Goal: Task Accomplishment & Management: Use online tool/utility

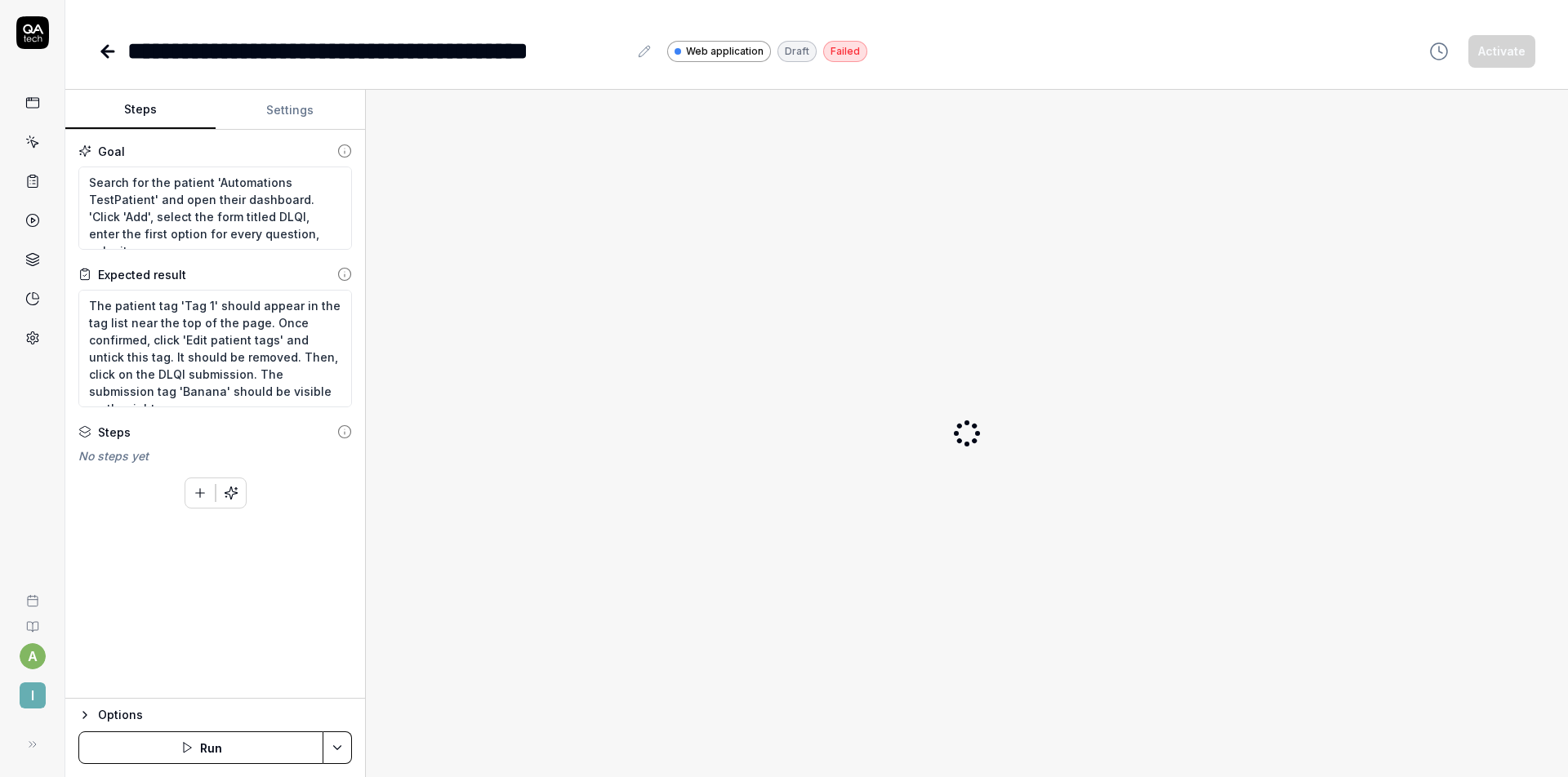
type textarea "*"
click at [108, 46] on icon at bounding box center [105, 51] width 6 height 11
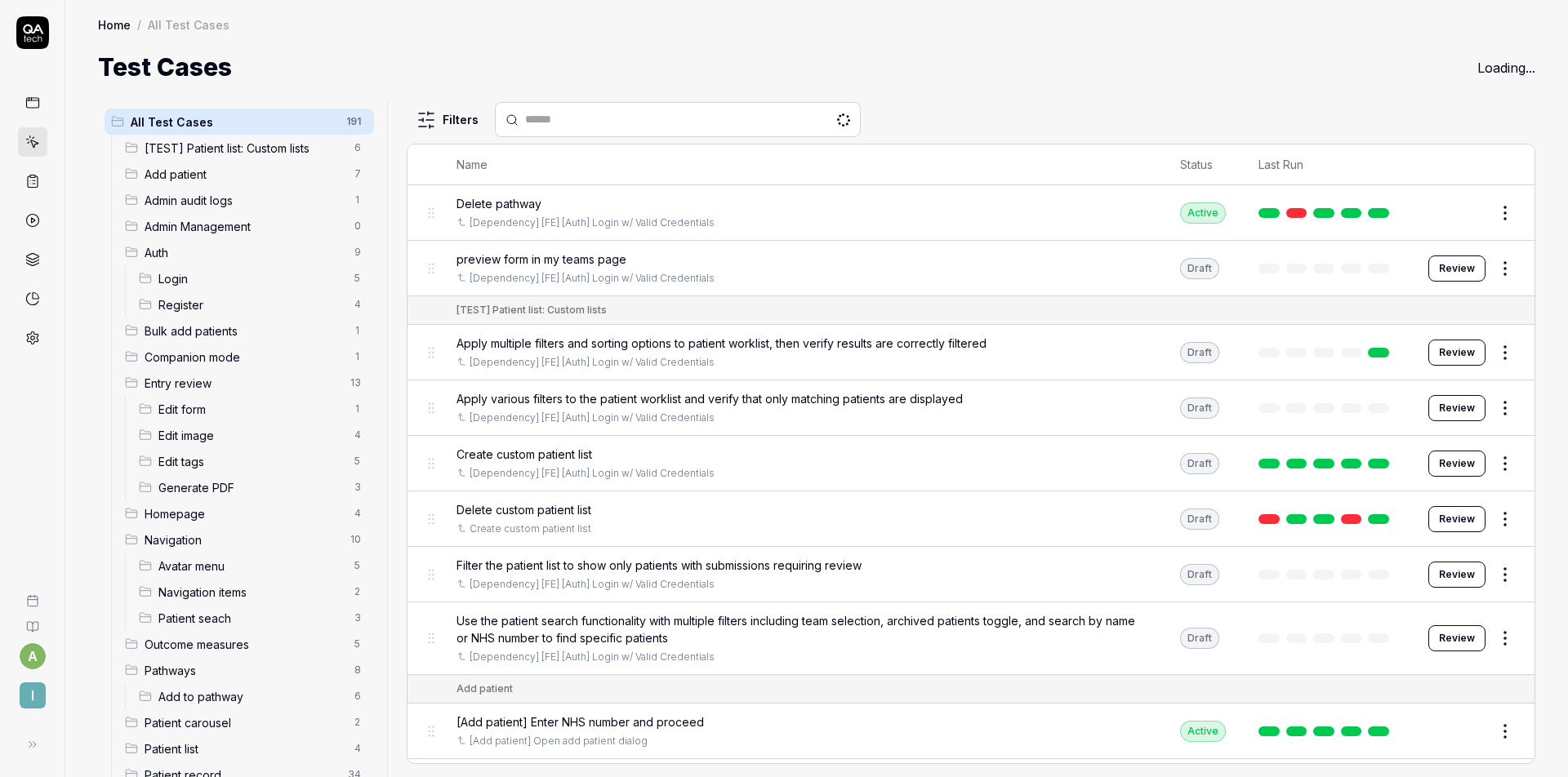
click at [547, 122] on input "text" at bounding box center [687, 119] width 325 height 17
type input "**********"
click at [729, 82] on div "Test Cases Loading..." at bounding box center [816, 67] width 1437 height 37
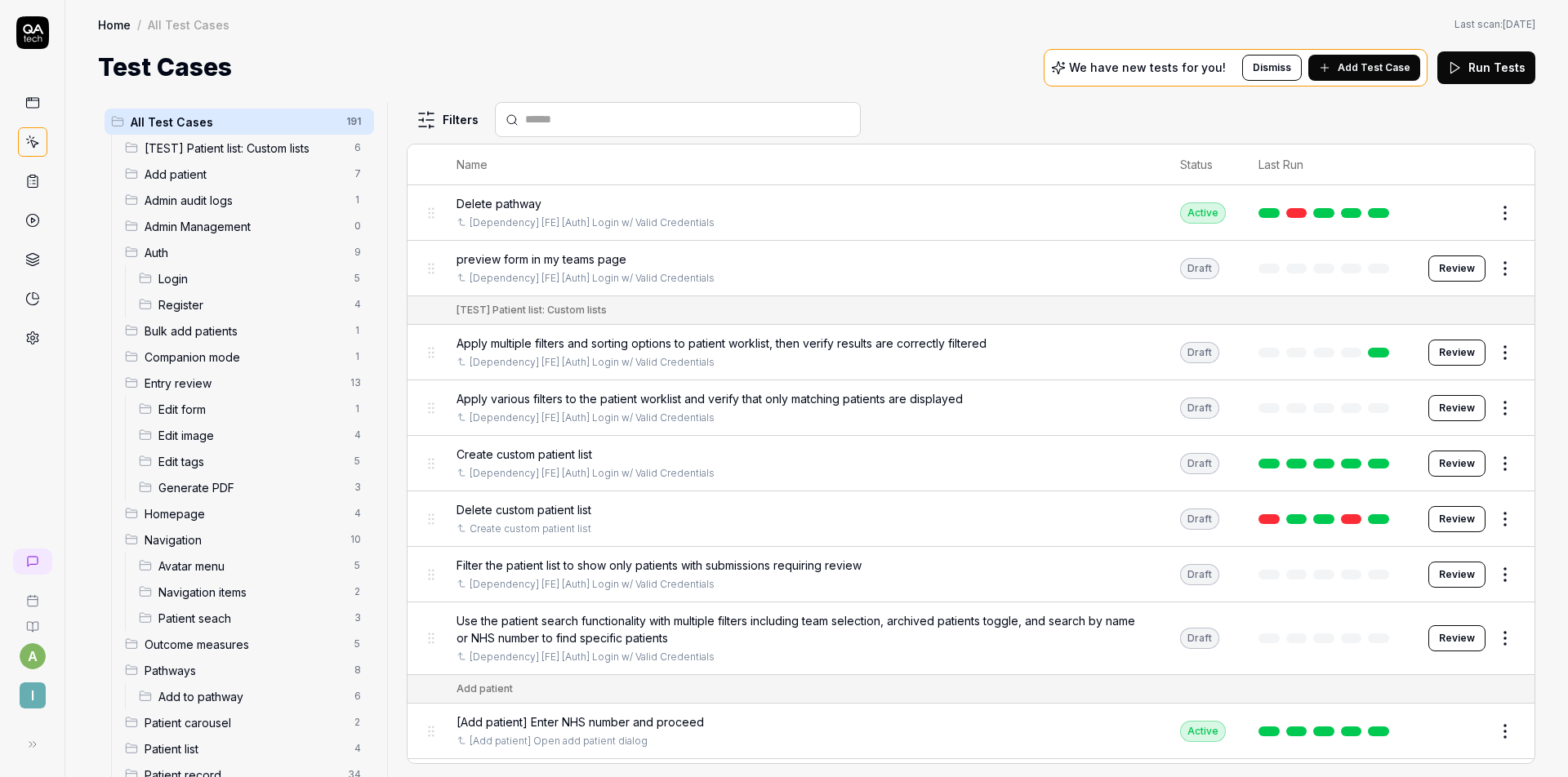
click at [578, 115] on input "text" at bounding box center [687, 119] width 325 height 17
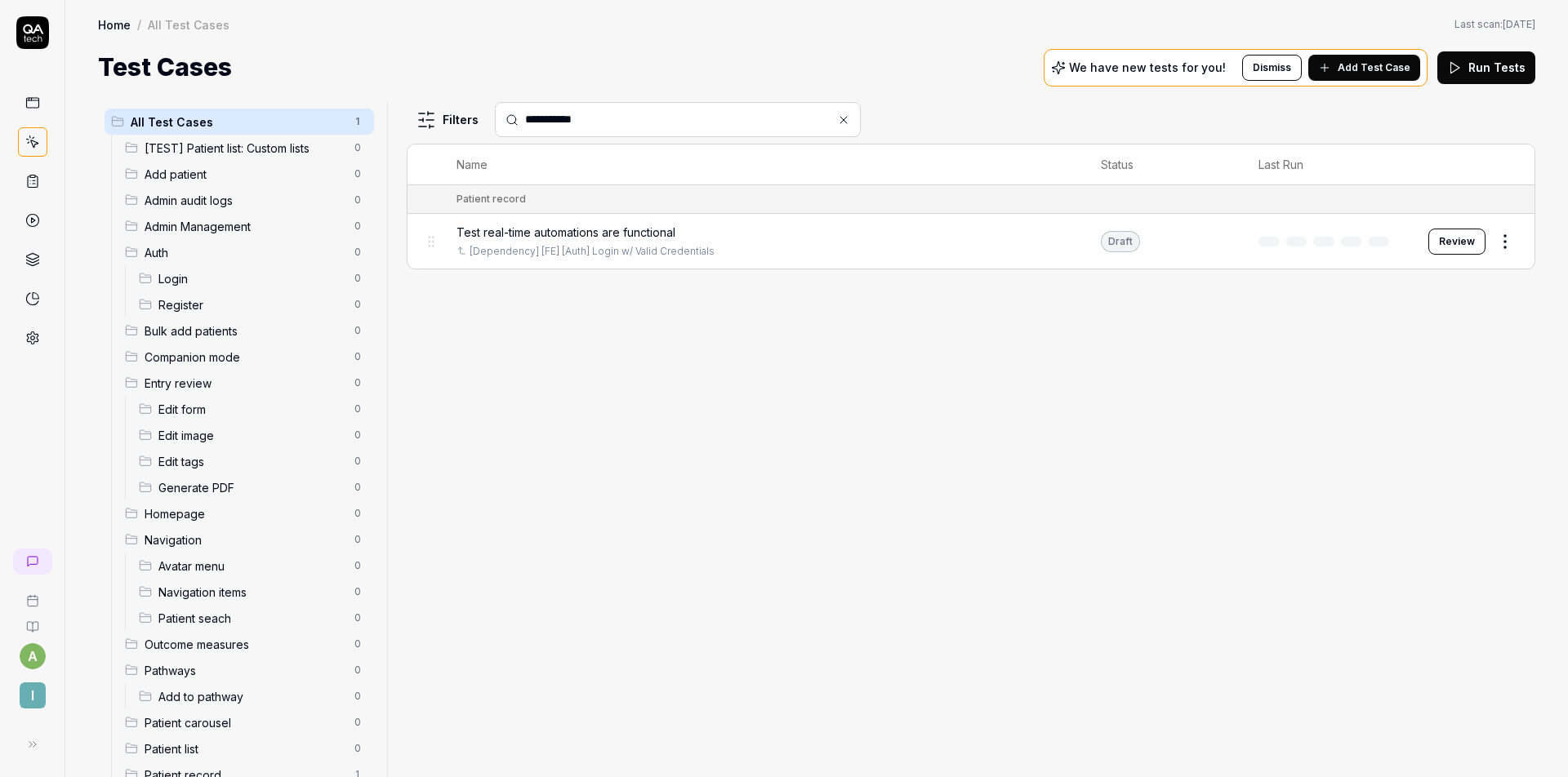
type input "**********"
click at [1015, 225] on div "Test real-time automations are functional" at bounding box center [762, 233] width 611 height 17
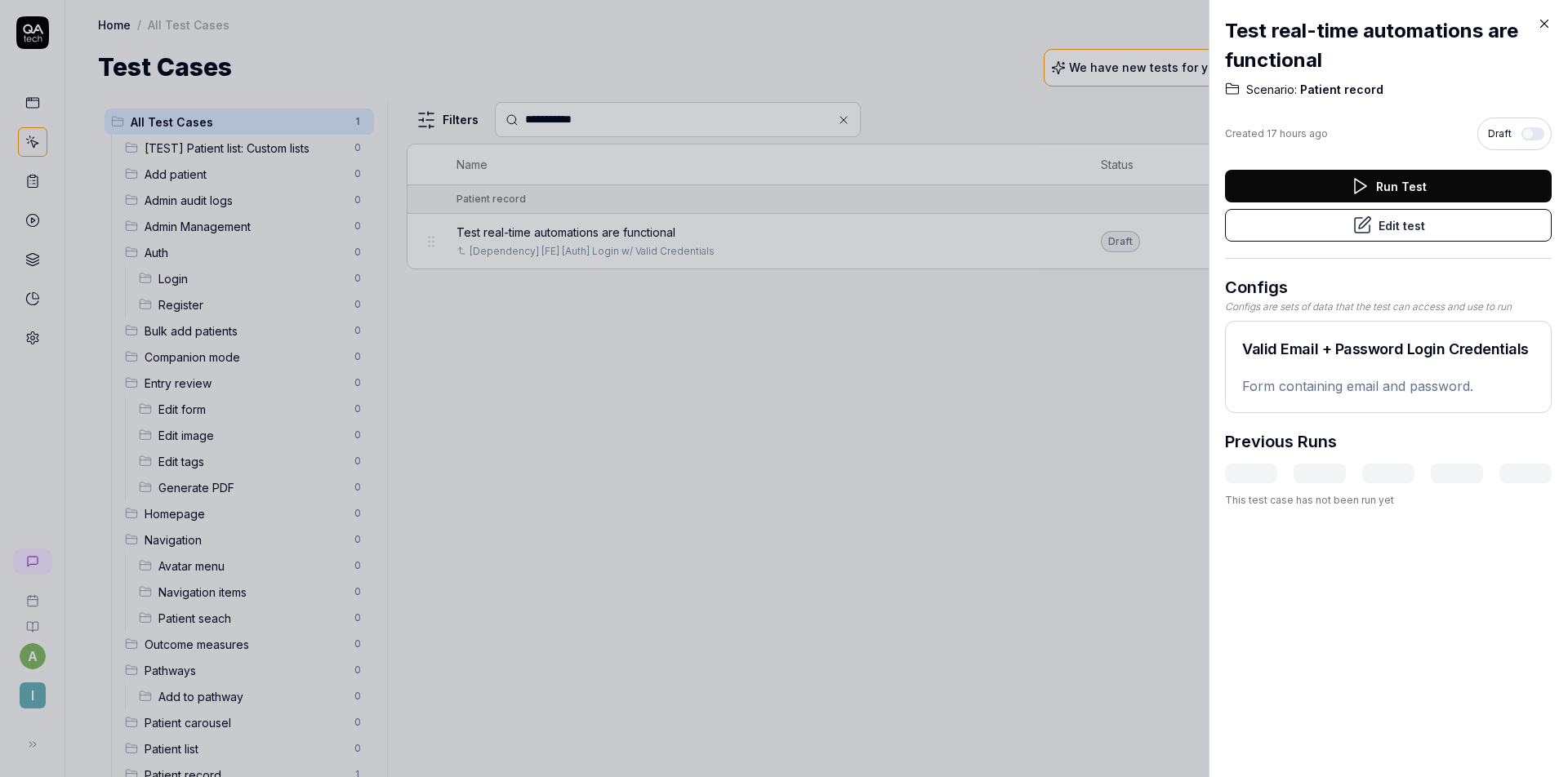
click at [1545, 31] on div "Test real-time automations are functional Scenario: Patient record Created 17 h…" at bounding box center [1388, 388] width 360 height 777
click at [1545, 26] on icon at bounding box center [1543, 23] width 14 height 14
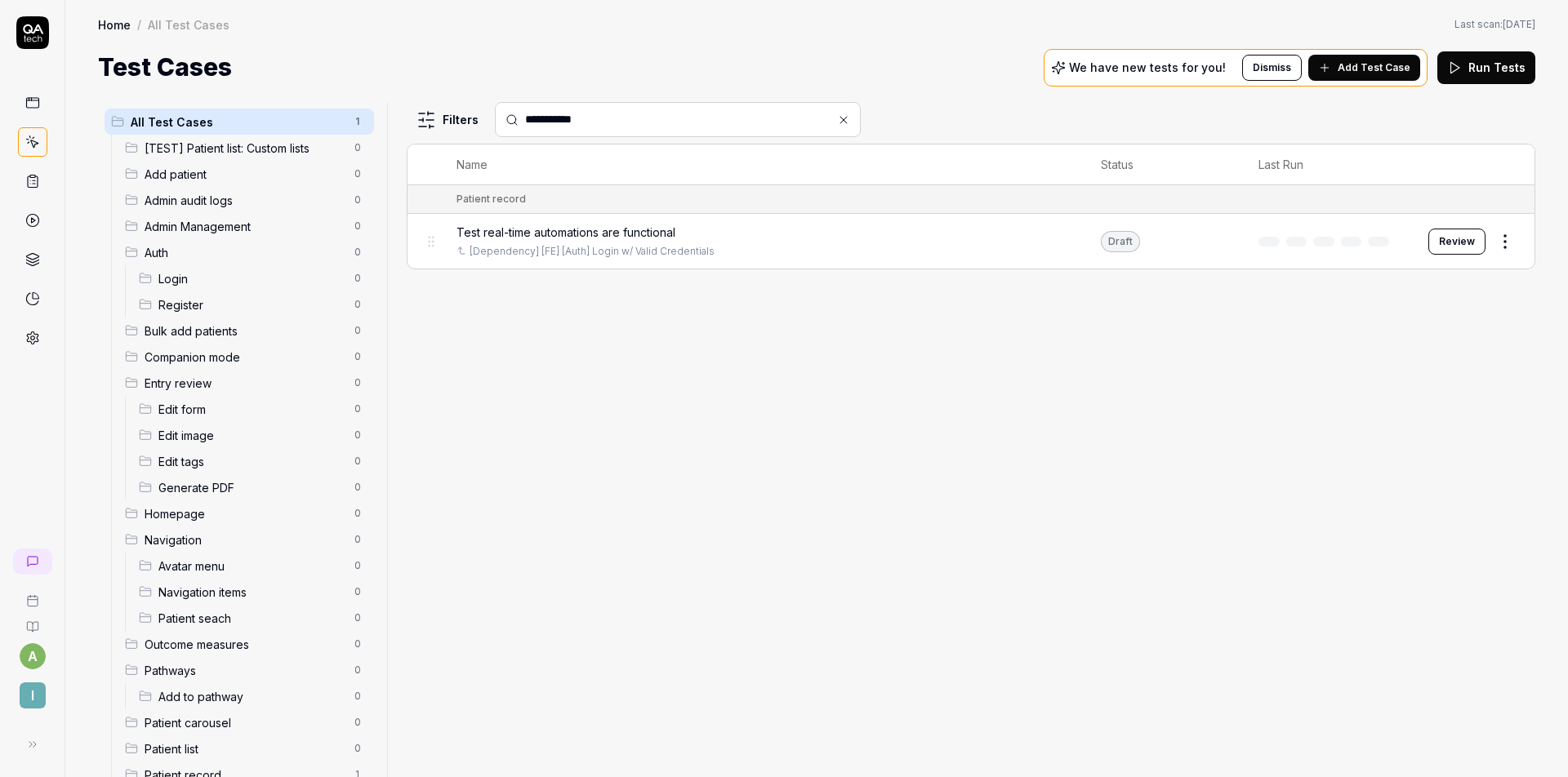
click at [1455, 241] on button "Review" at bounding box center [1456, 241] width 57 height 26
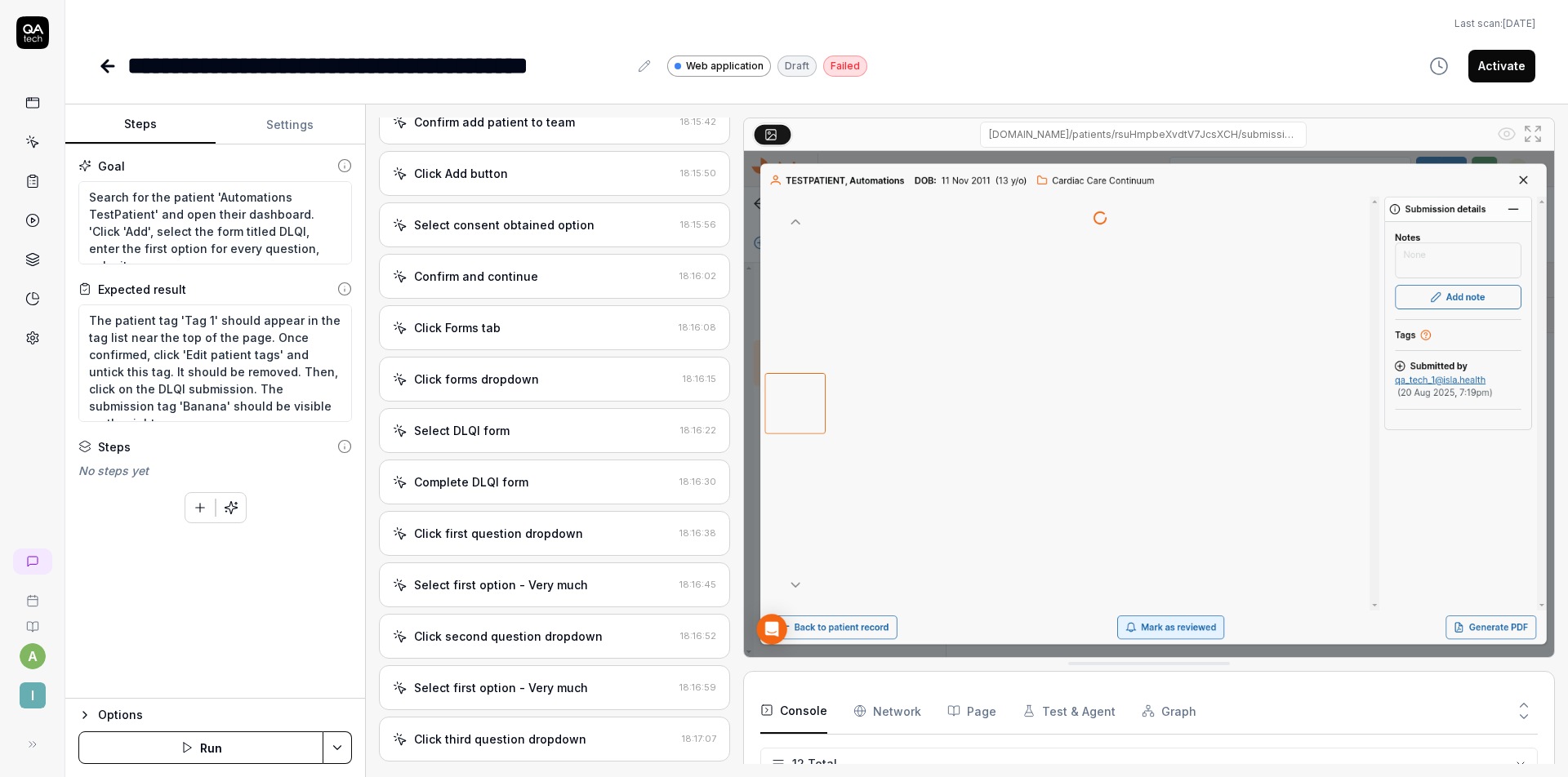
scroll to position [786, 0]
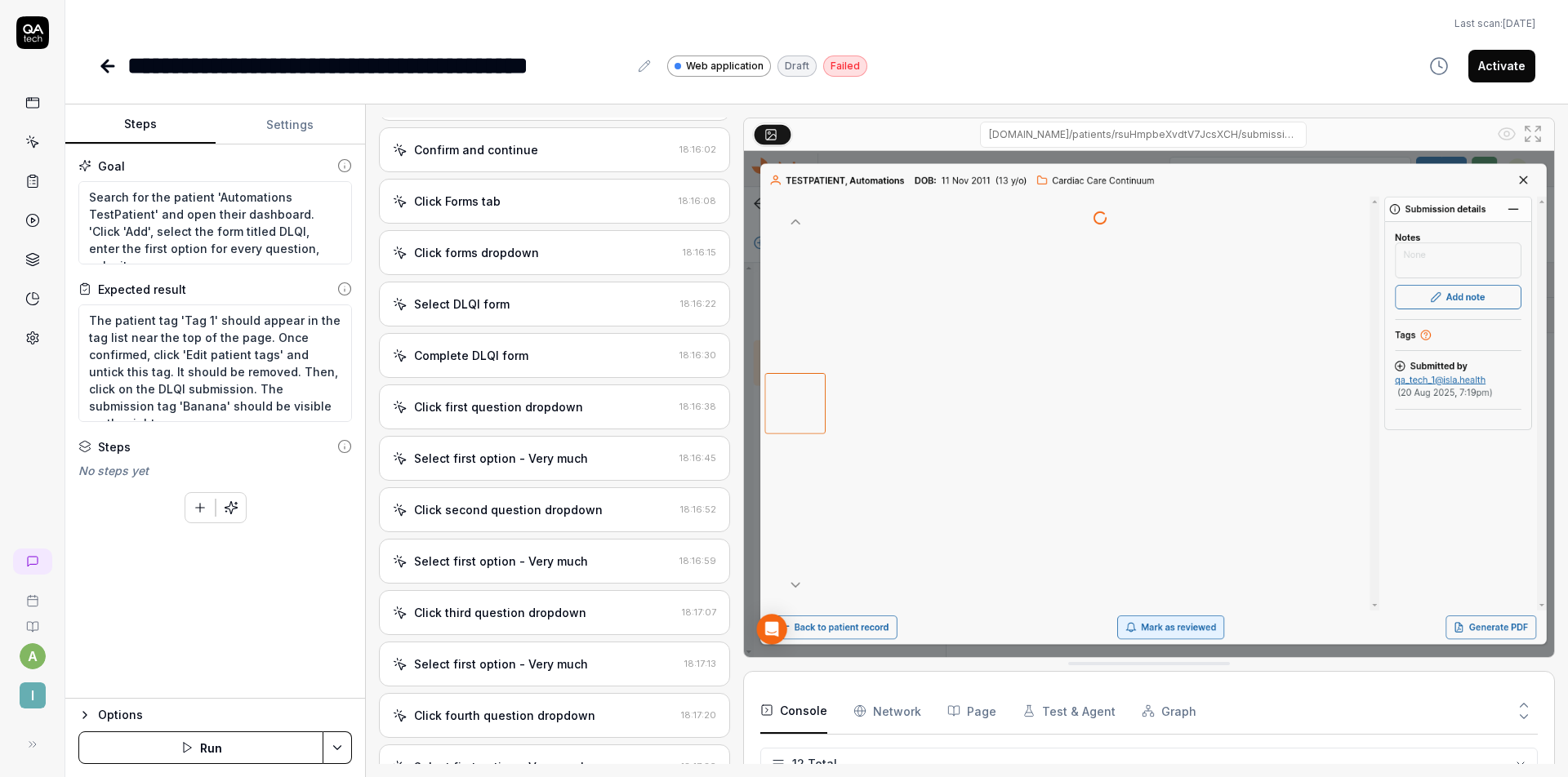
click at [553, 451] on div "Select first option - Very much" at bounding box center [501, 459] width 174 height 17
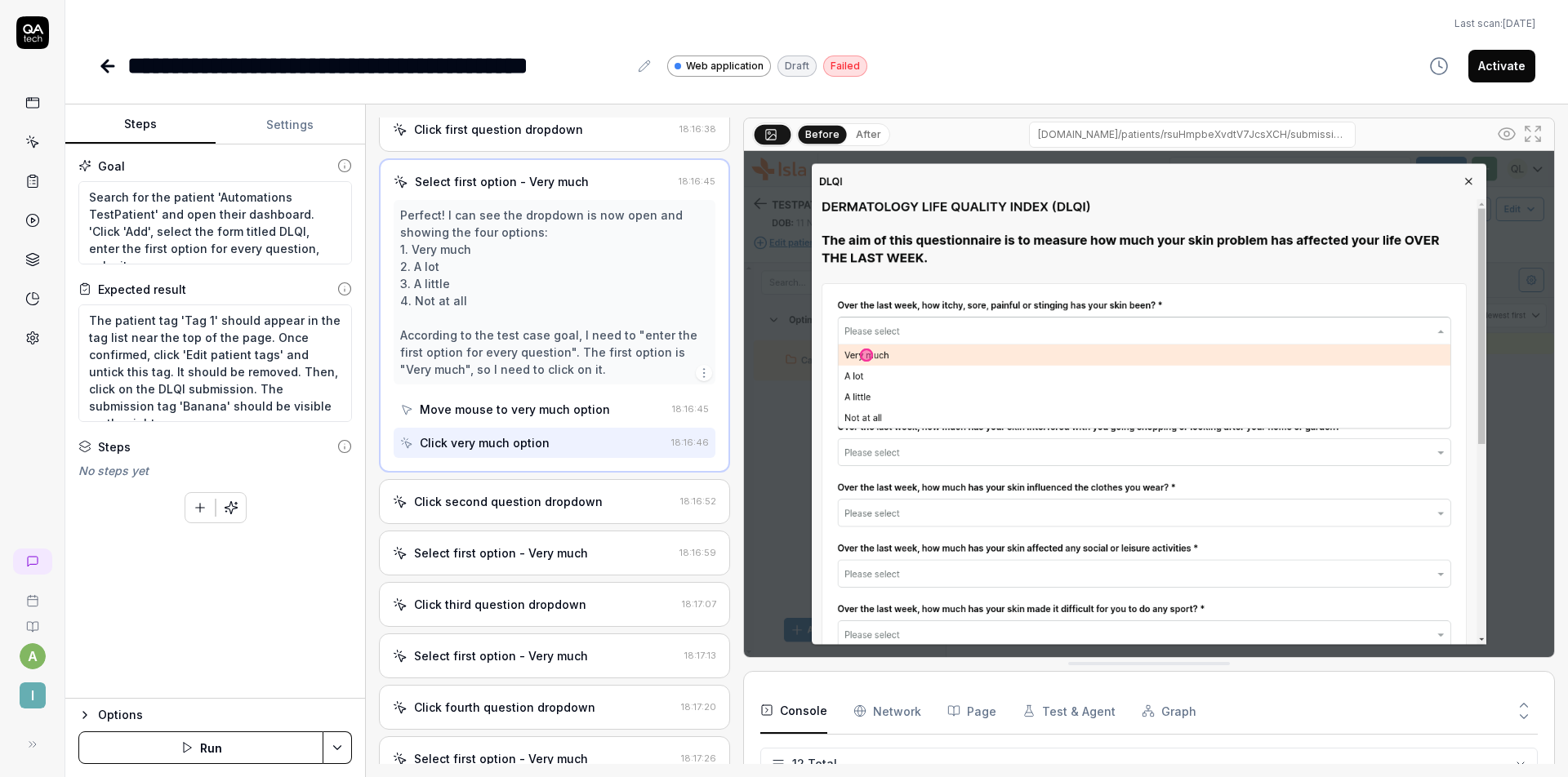
click at [594, 507] on div "Click second question dropdown" at bounding box center [533, 501] width 280 height 17
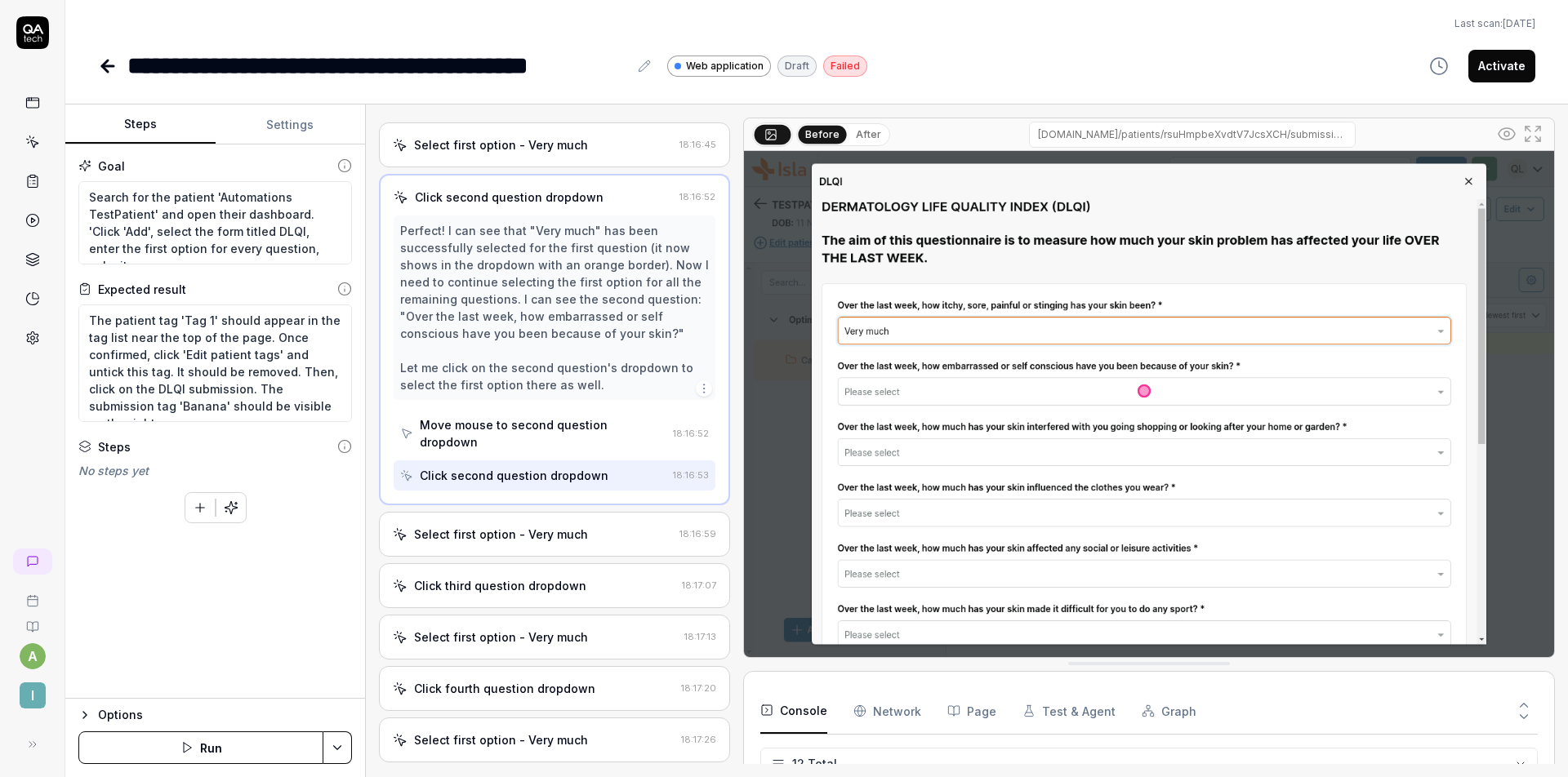
click at [565, 542] on div "Select first option - Very much 18:16:59" at bounding box center [554, 534] width 351 height 45
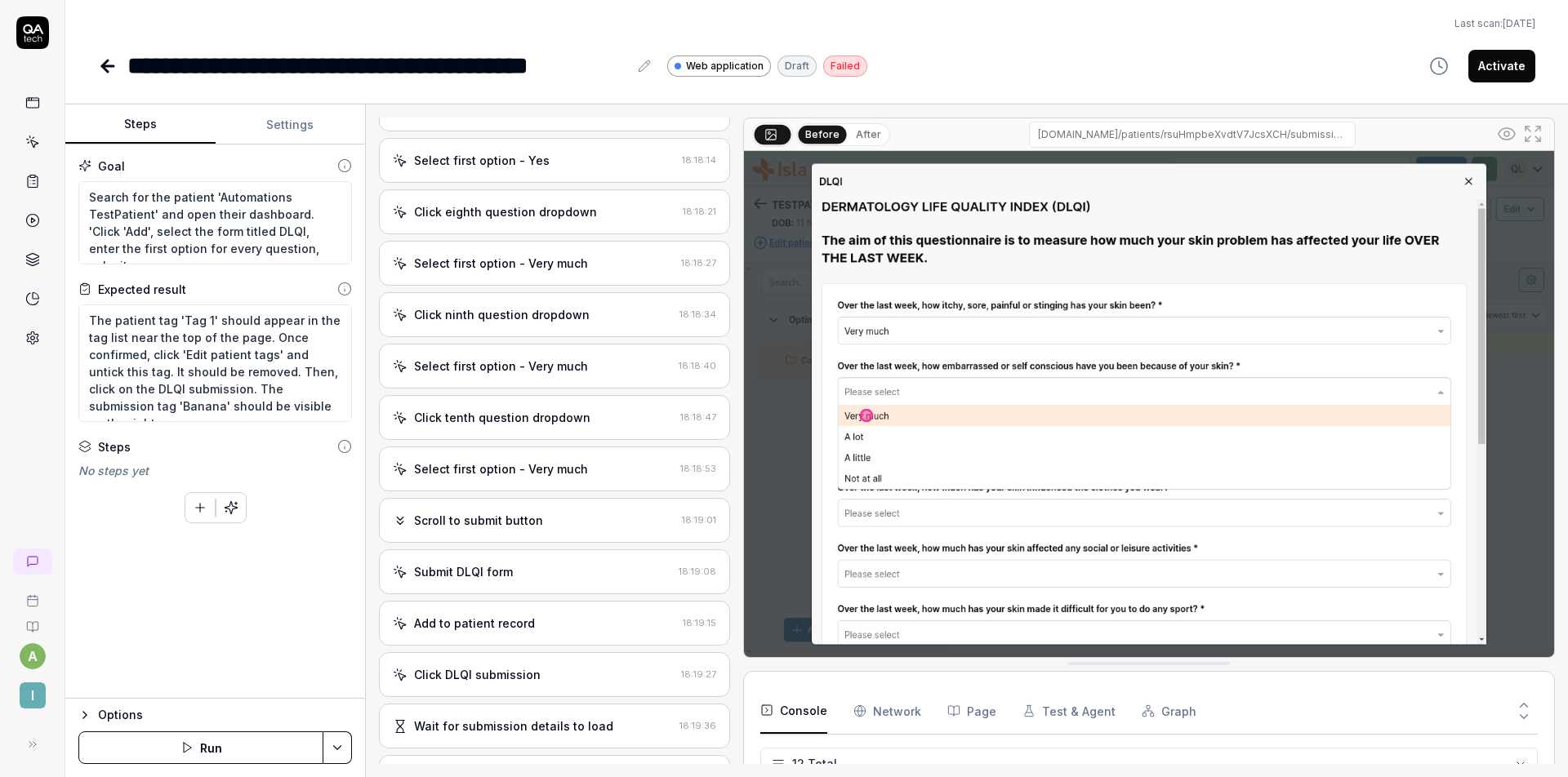
scroll to position [2147, 0]
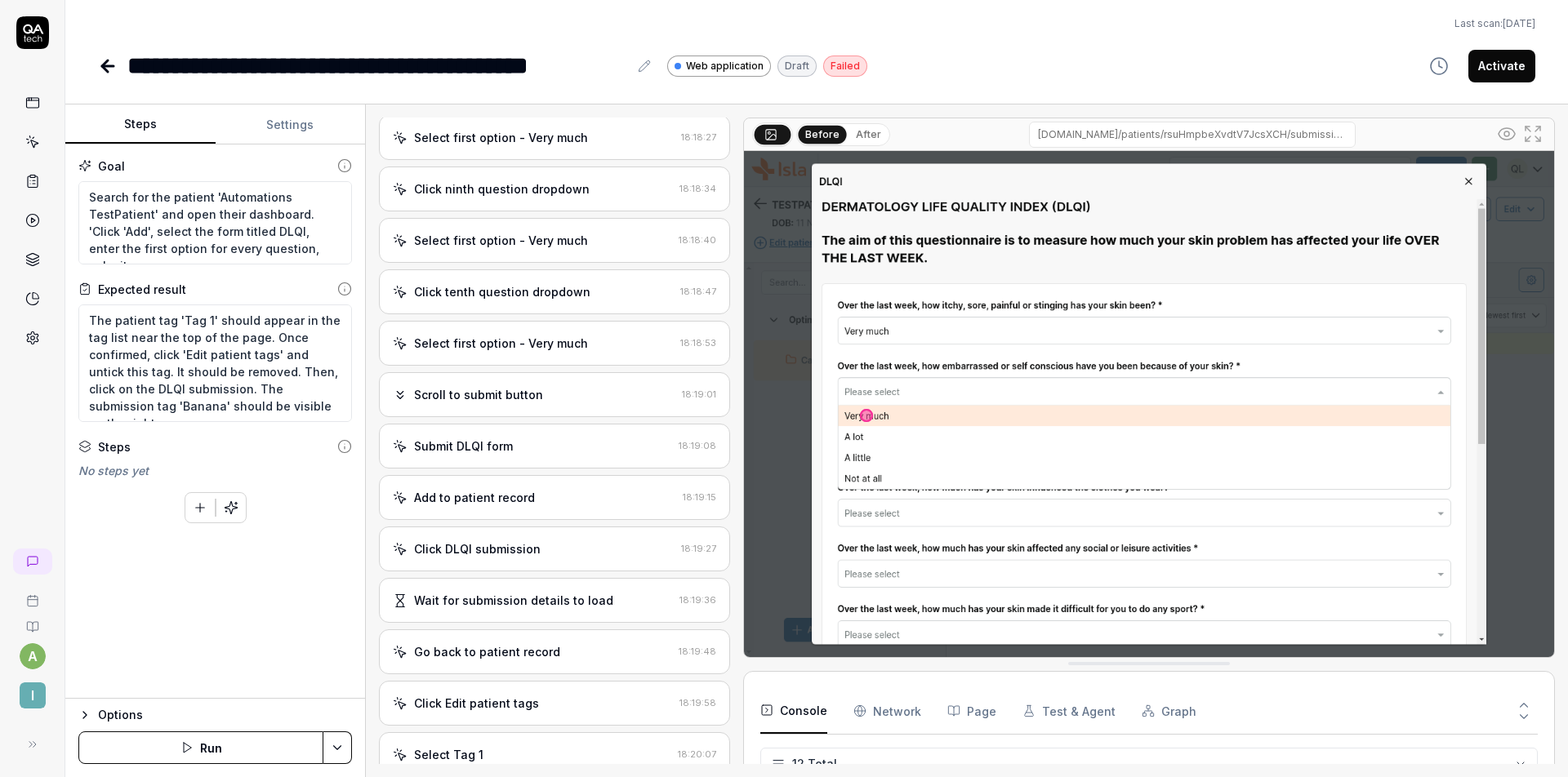
click at [588, 457] on div "Submit DLQI form 18:19:08" at bounding box center [554, 445] width 351 height 45
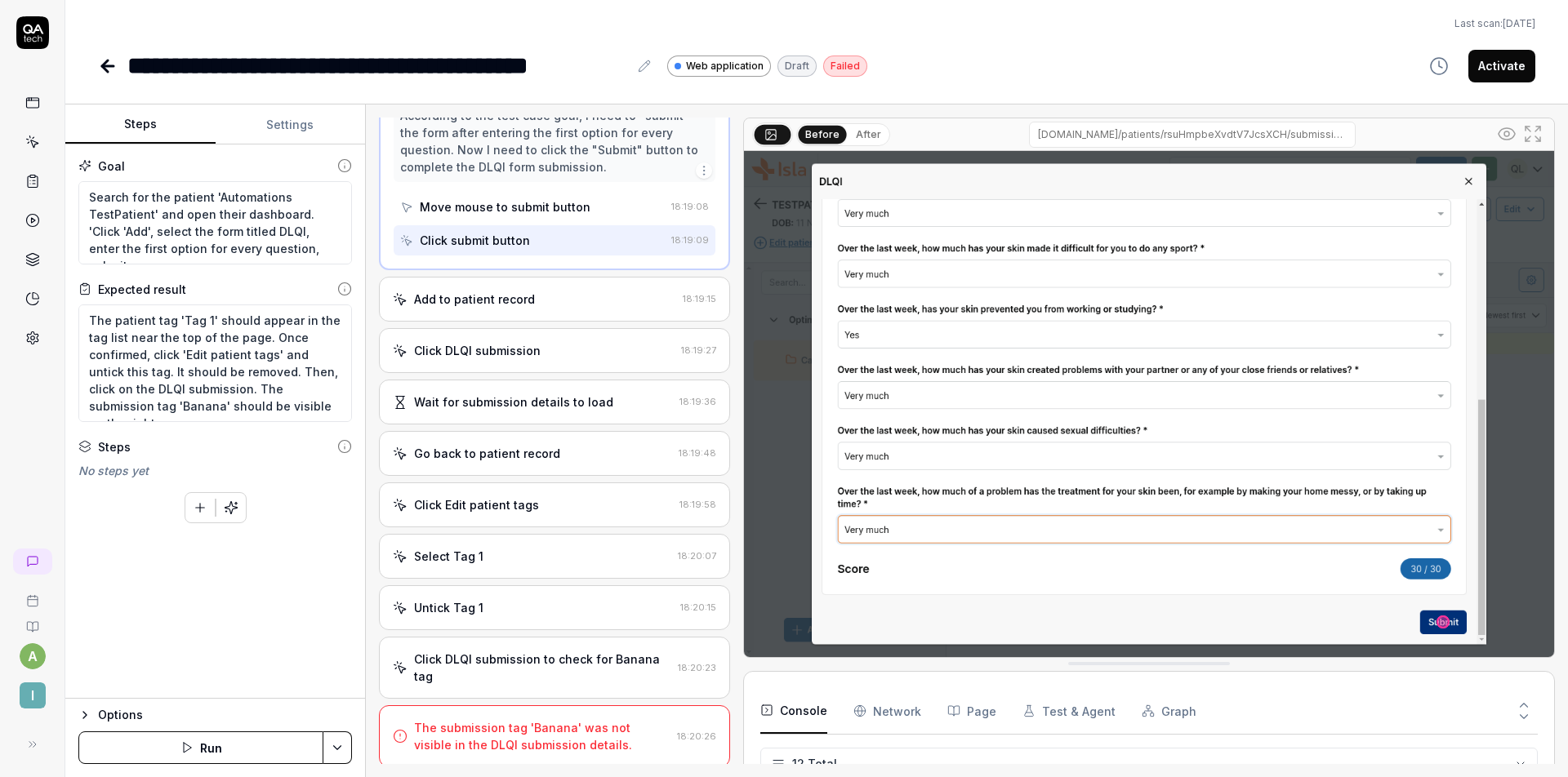
scroll to position [2434, 0]
click at [584, 349] on div "Click DLQI submission" at bounding box center [533, 347] width 281 height 17
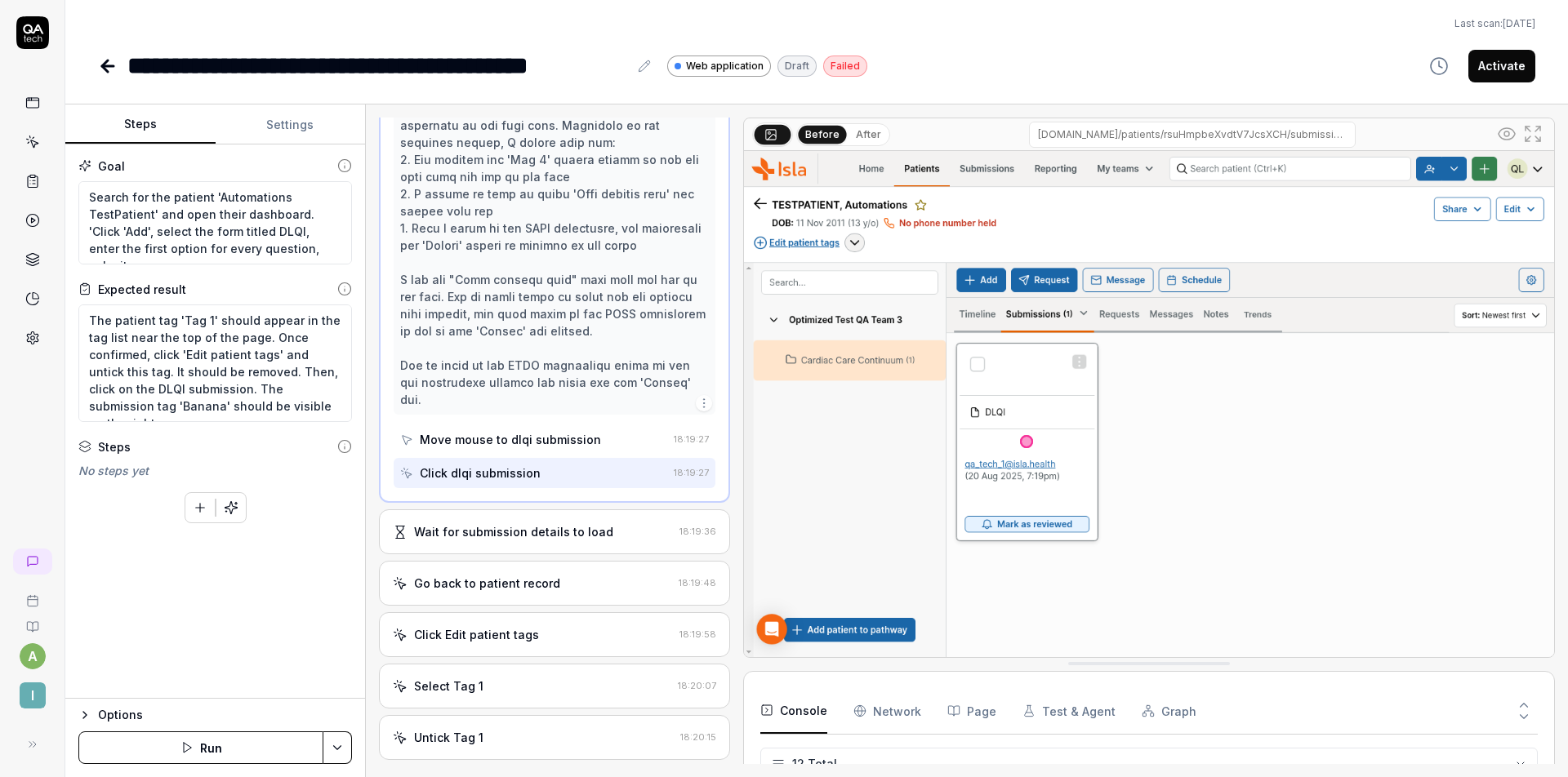
scroll to position [2674, 0]
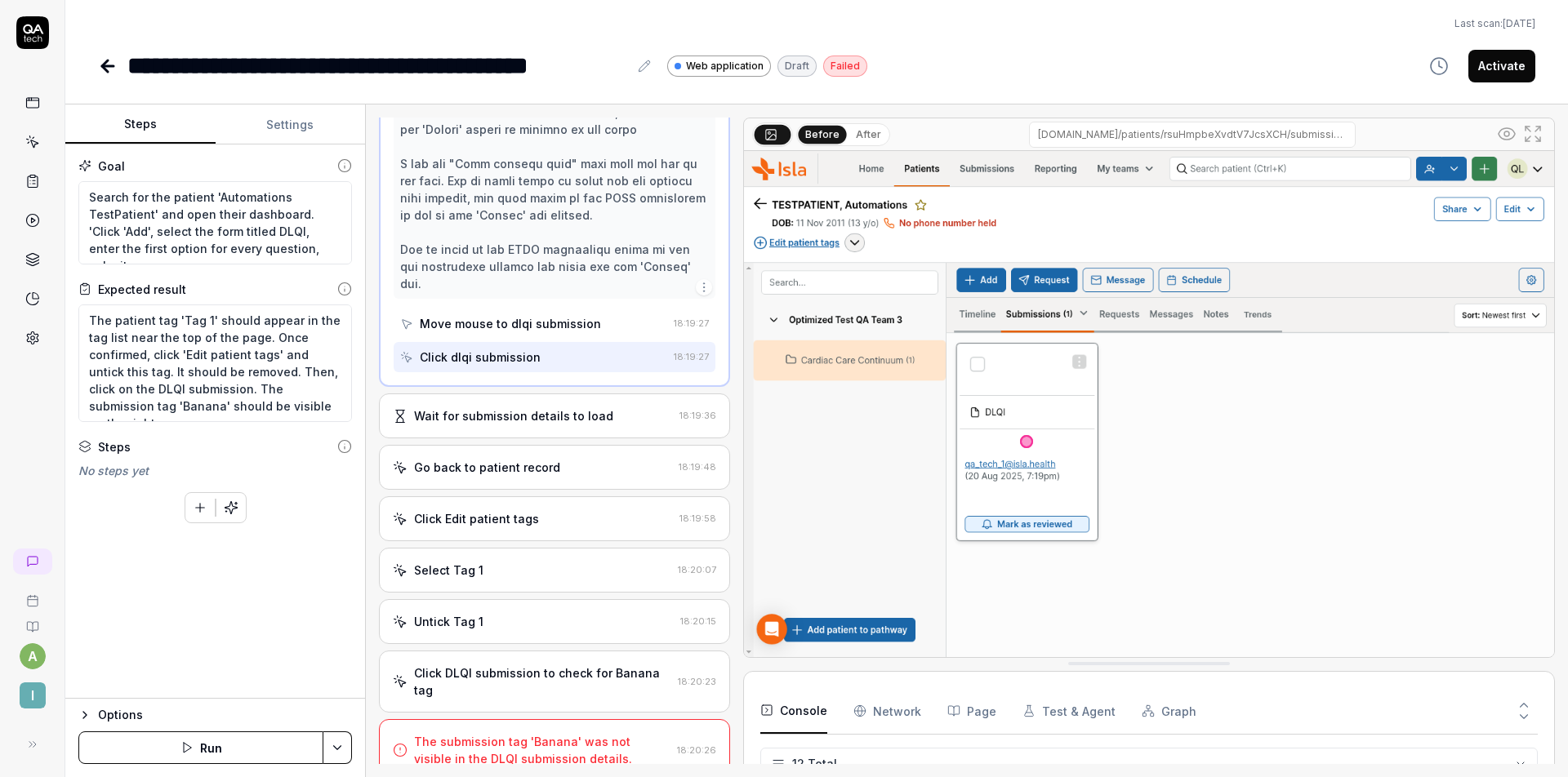
click at [585, 407] on div "Wait for submission details to load" at bounding box center [513, 416] width 199 height 17
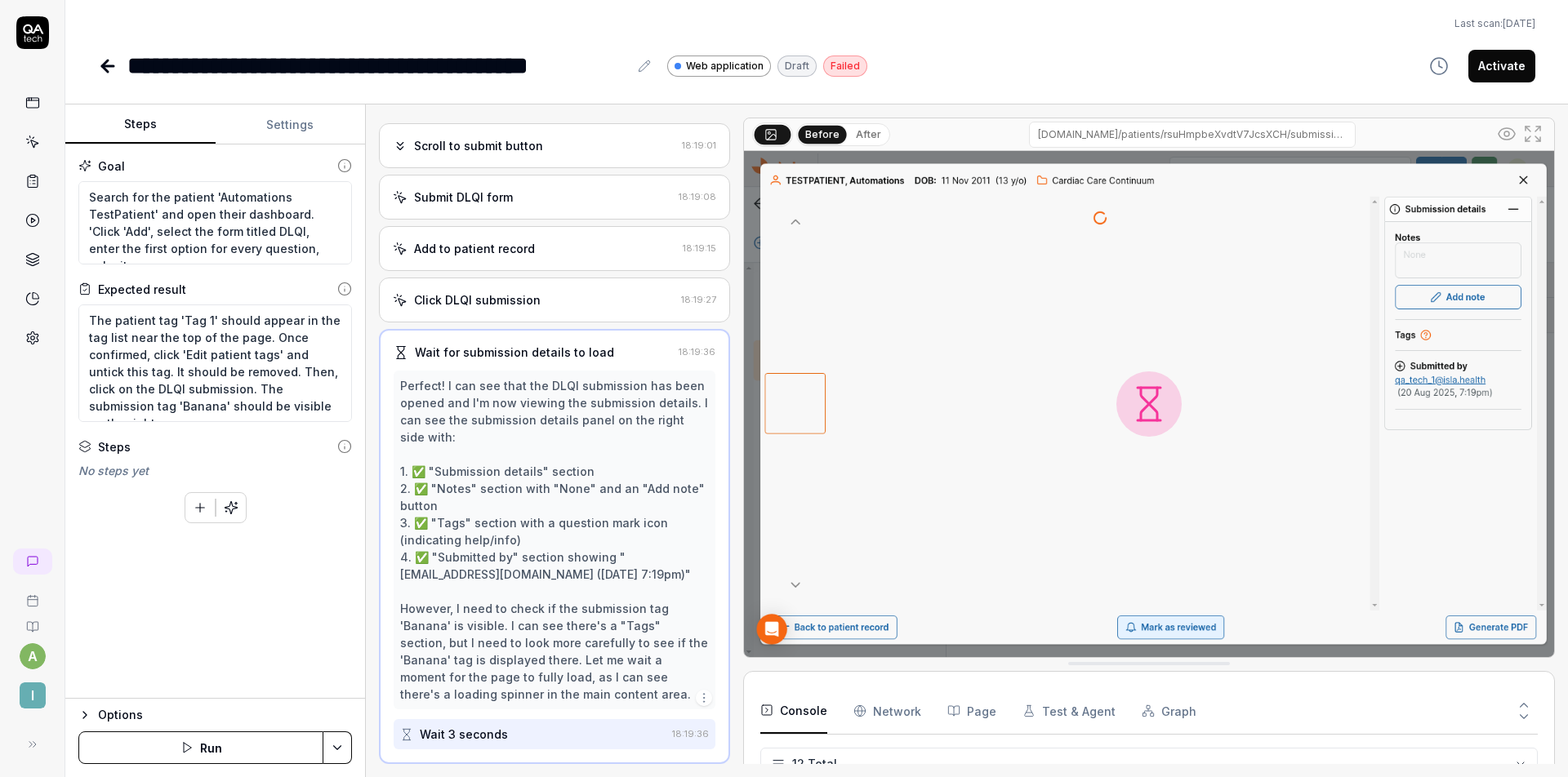
scroll to position [2469, 0]
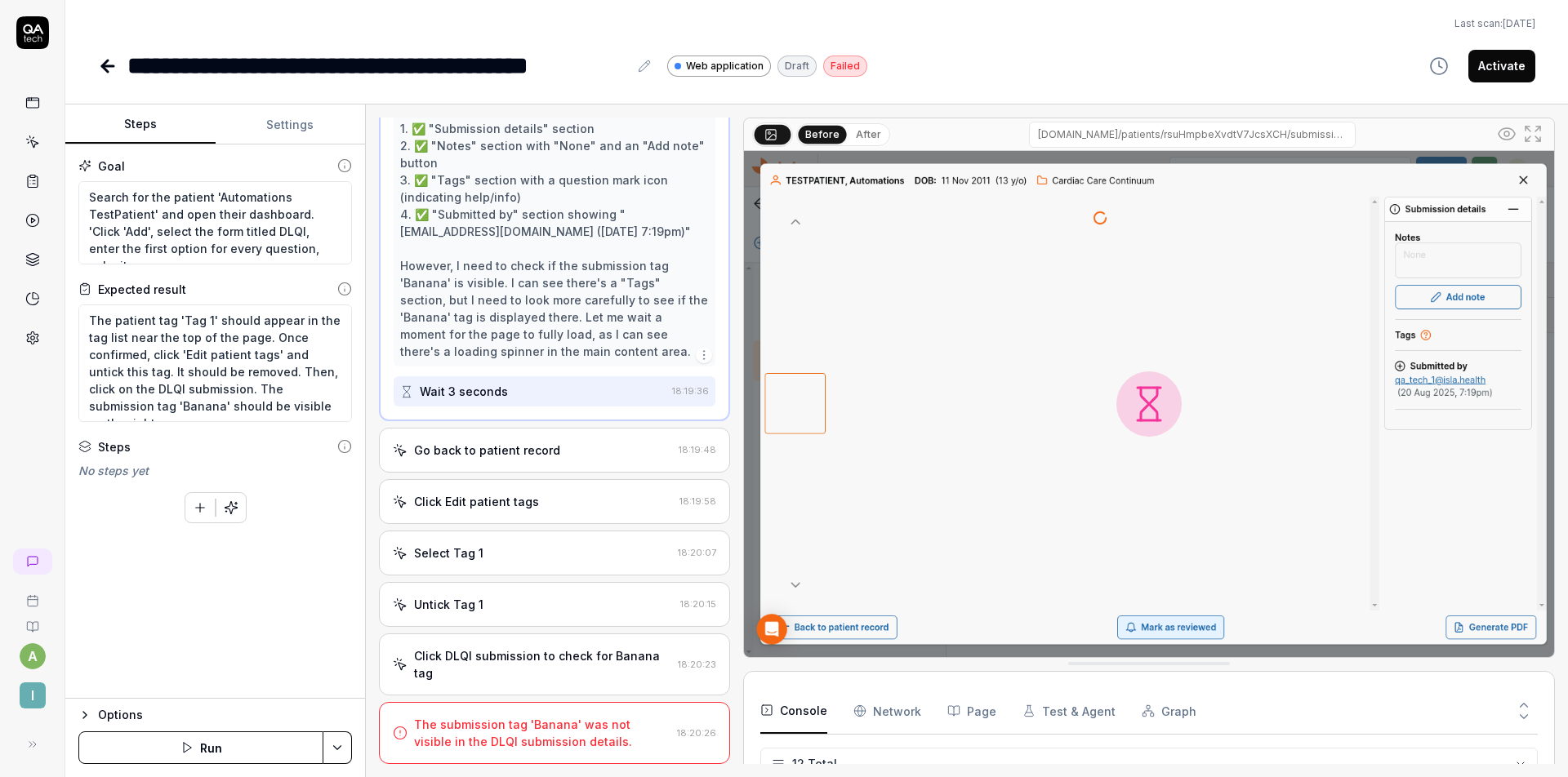
click at [571, 441] on div "Go back to patient record" at bounding box center [532, 450] width 279 height 17
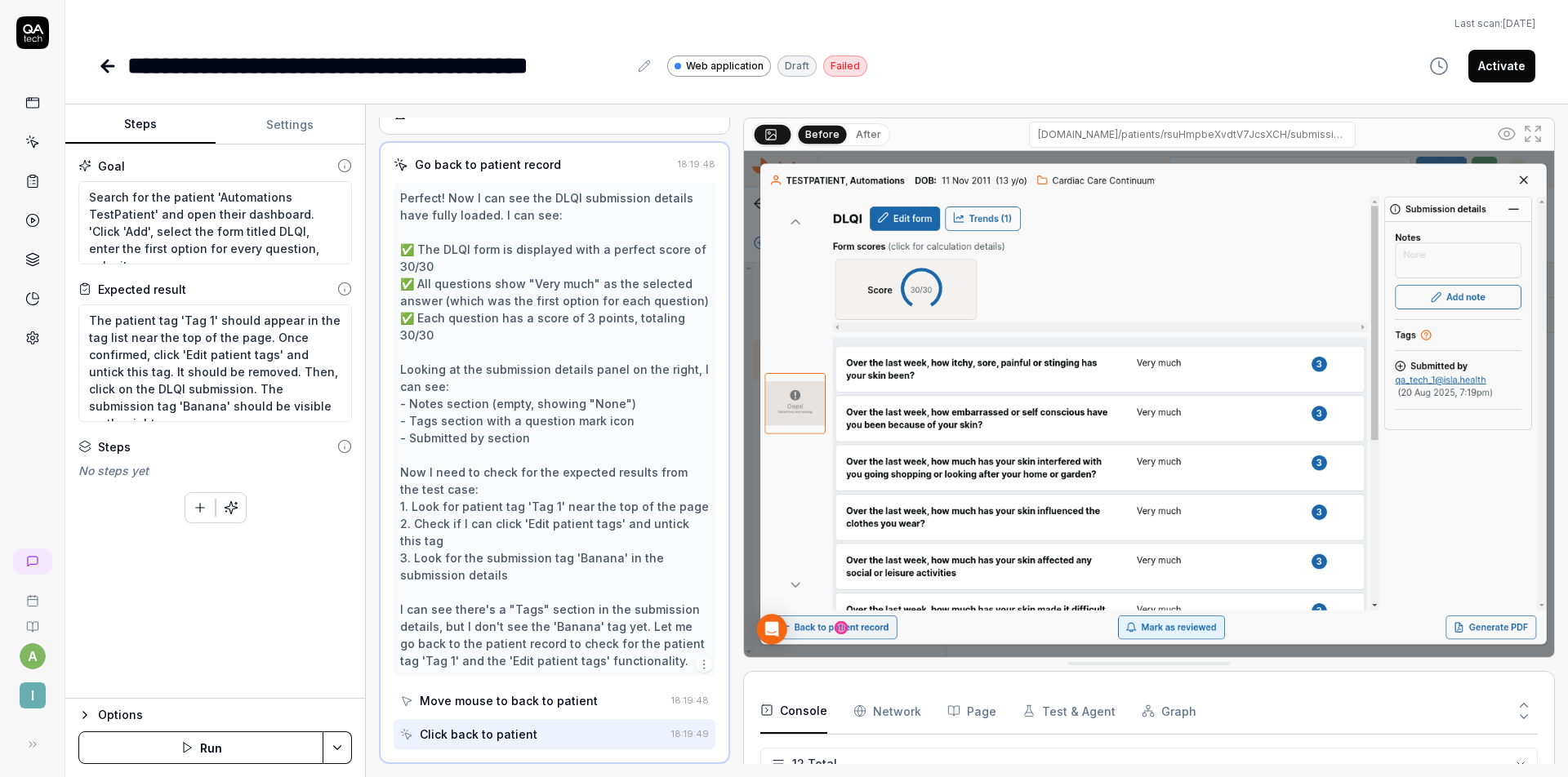
scroll to position [2657, 0]
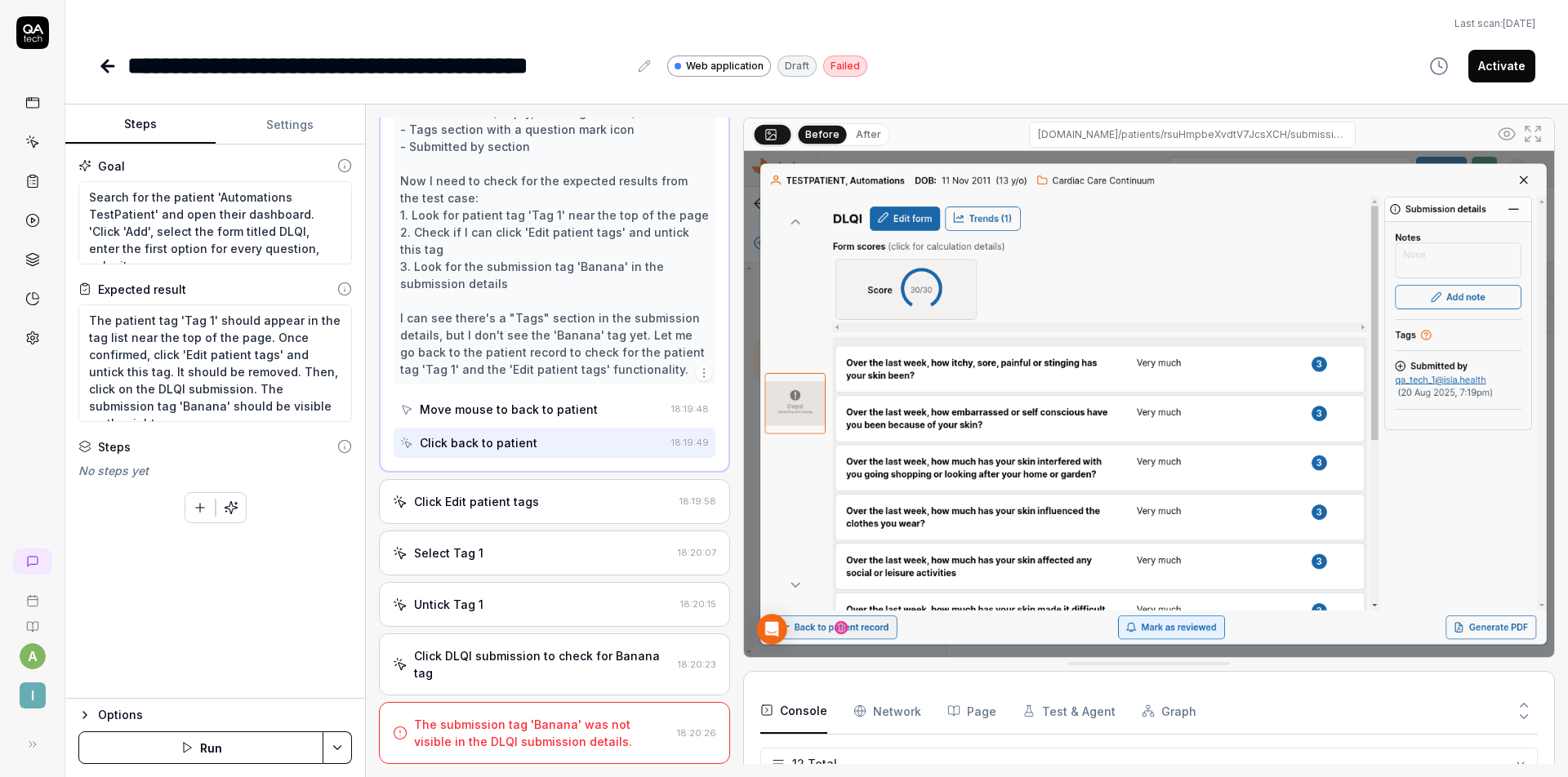
click at [581, 489] on div "Click Edit patient tags 18:19:58" at bounding box center [554, 501] width 351 height 45
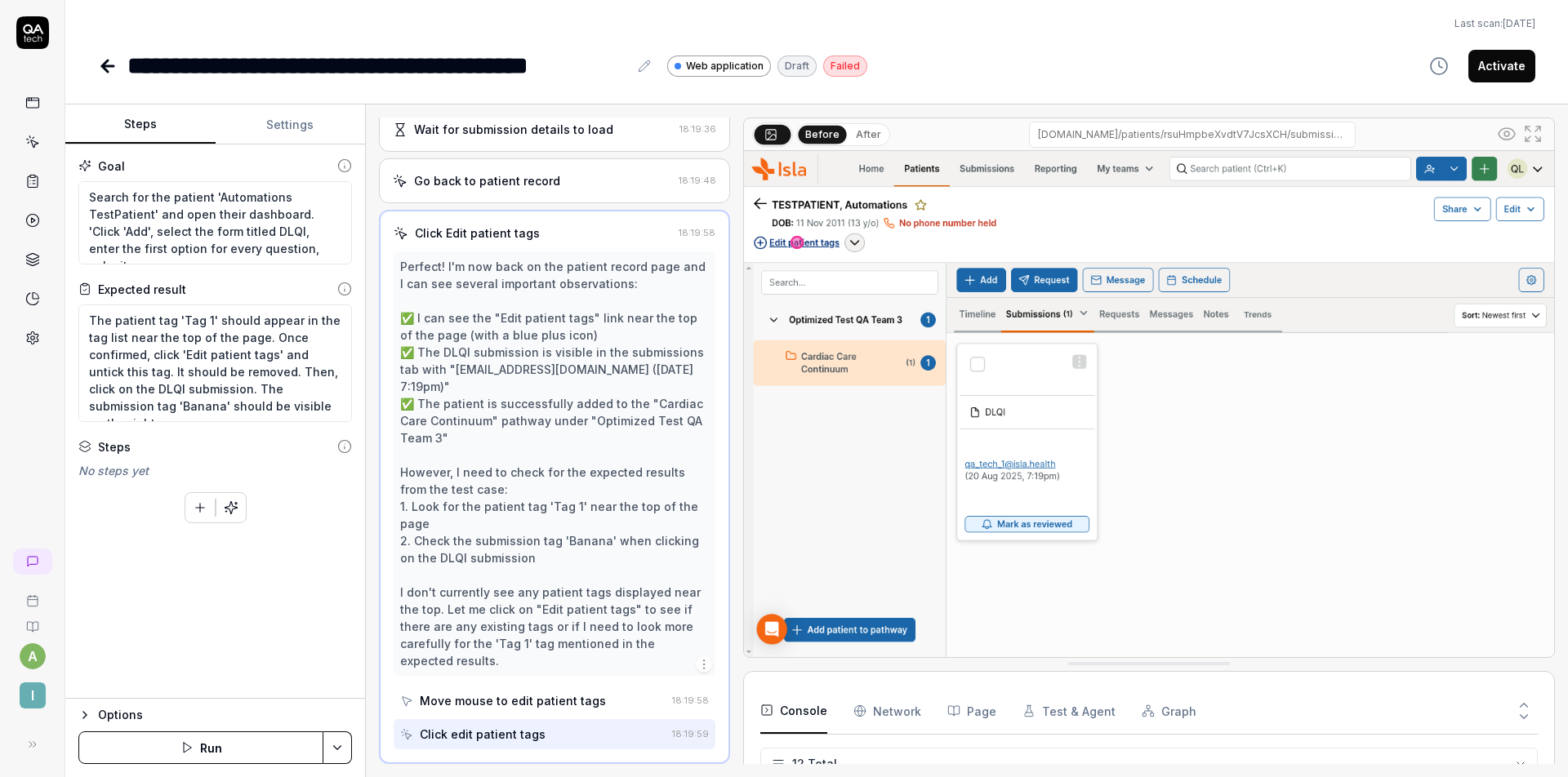
scroll to position [2588, 0]
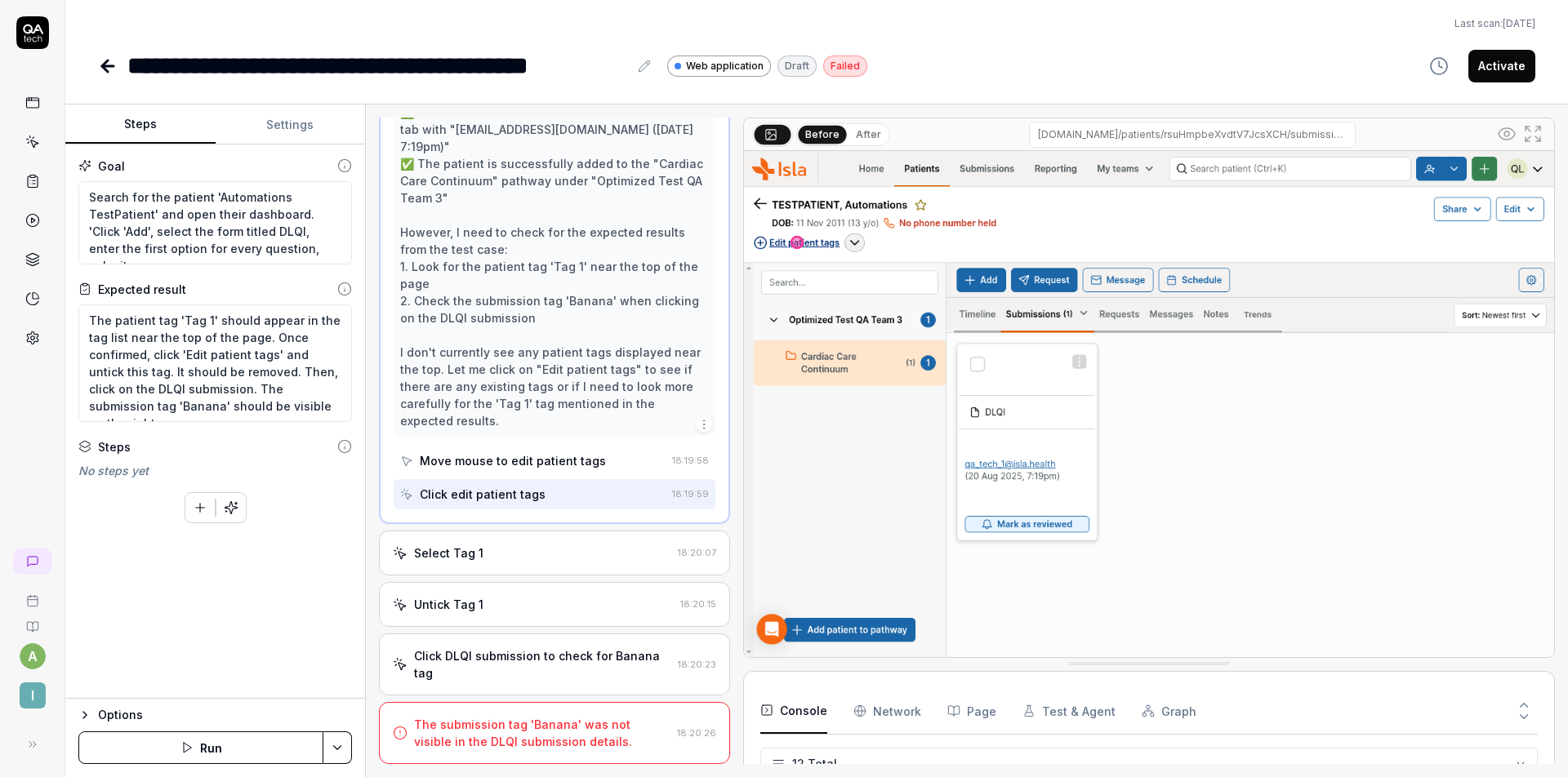
click at [569, 553] on div "Select Tag 1" at bounding box center [532, 553] width 279 height 17
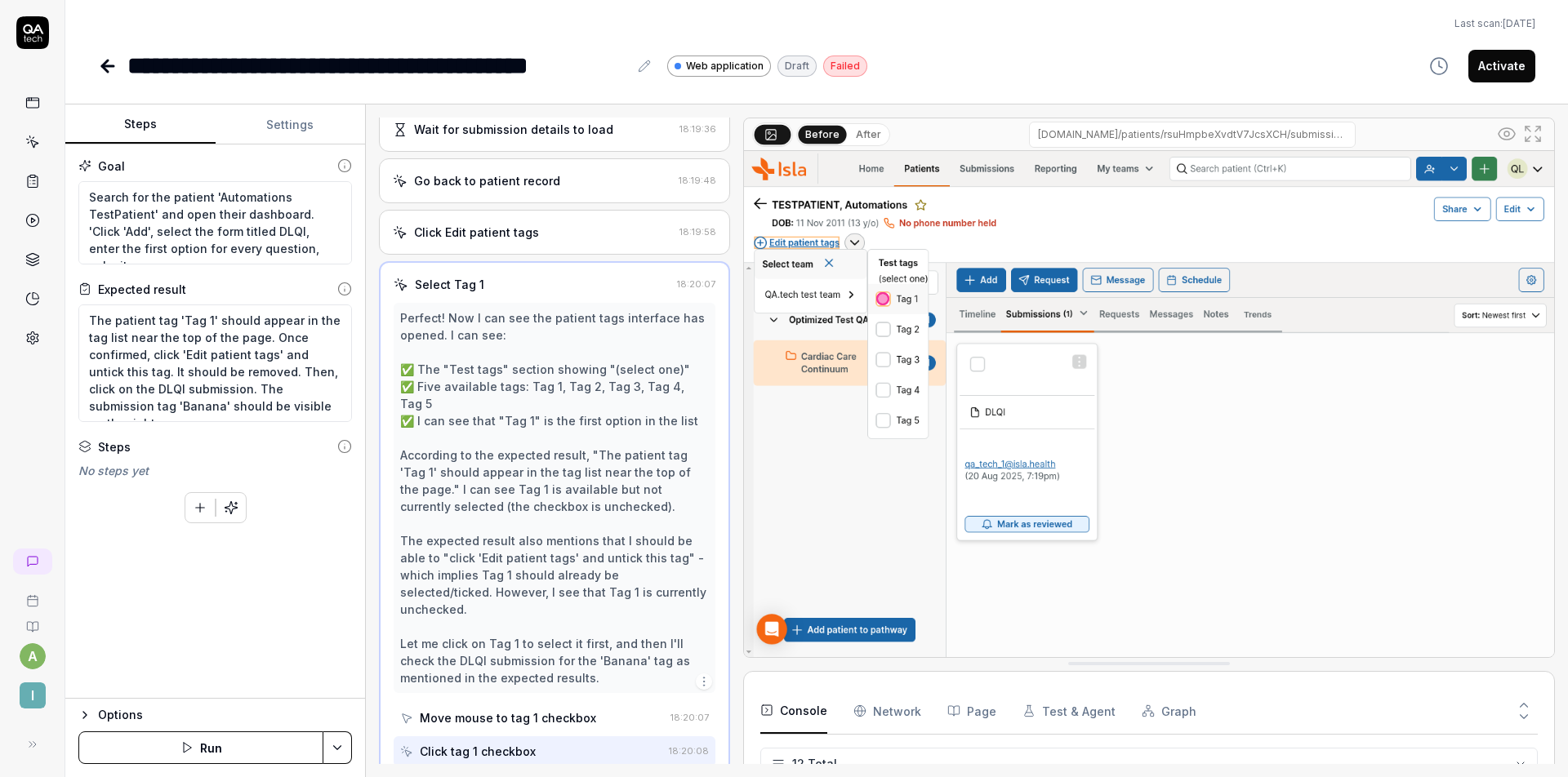
scroll to position [2537, 0]
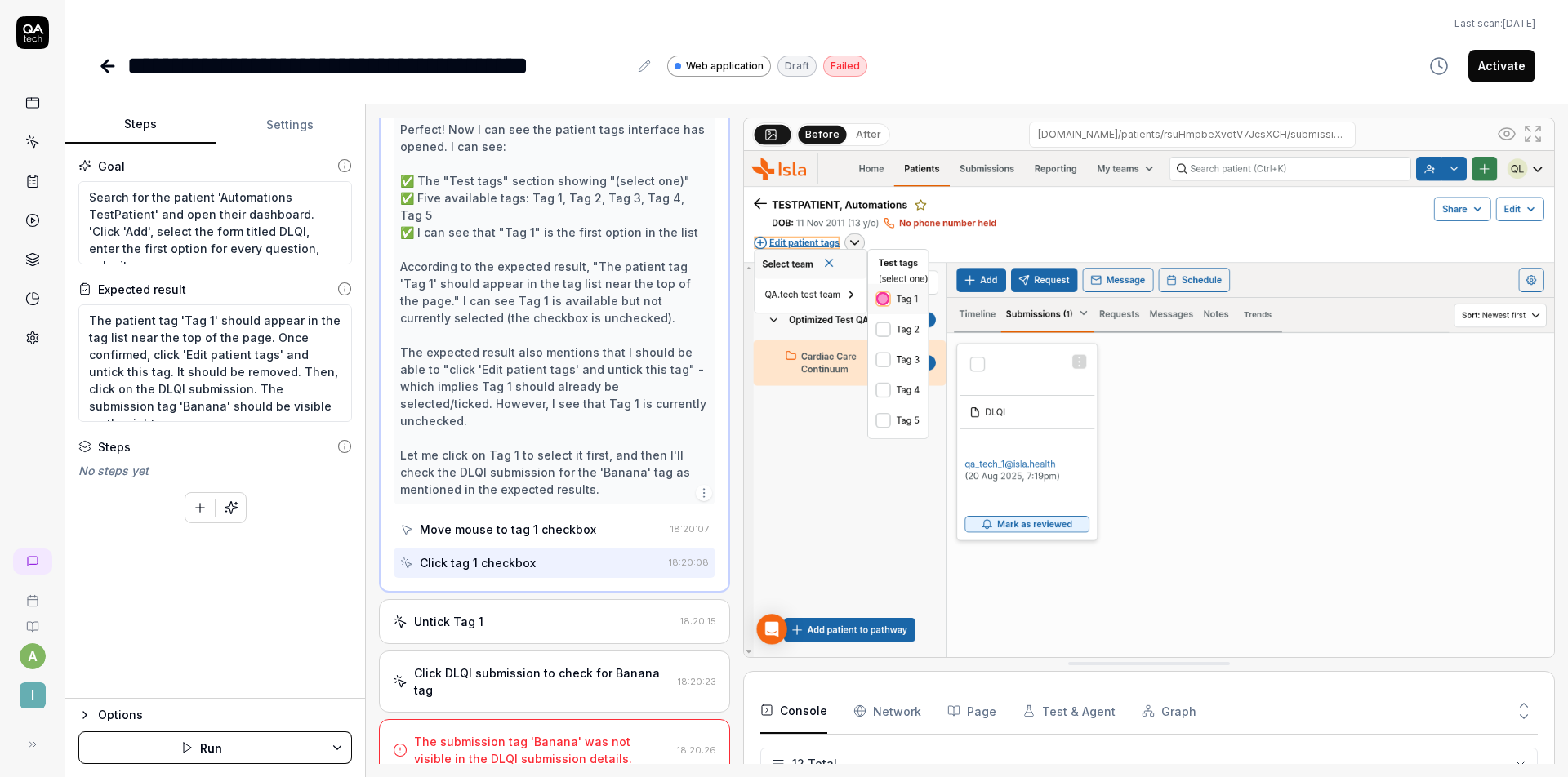
click at [1029, 76] on div "**********" at bounding box center [816, 66] width 1437 height 37
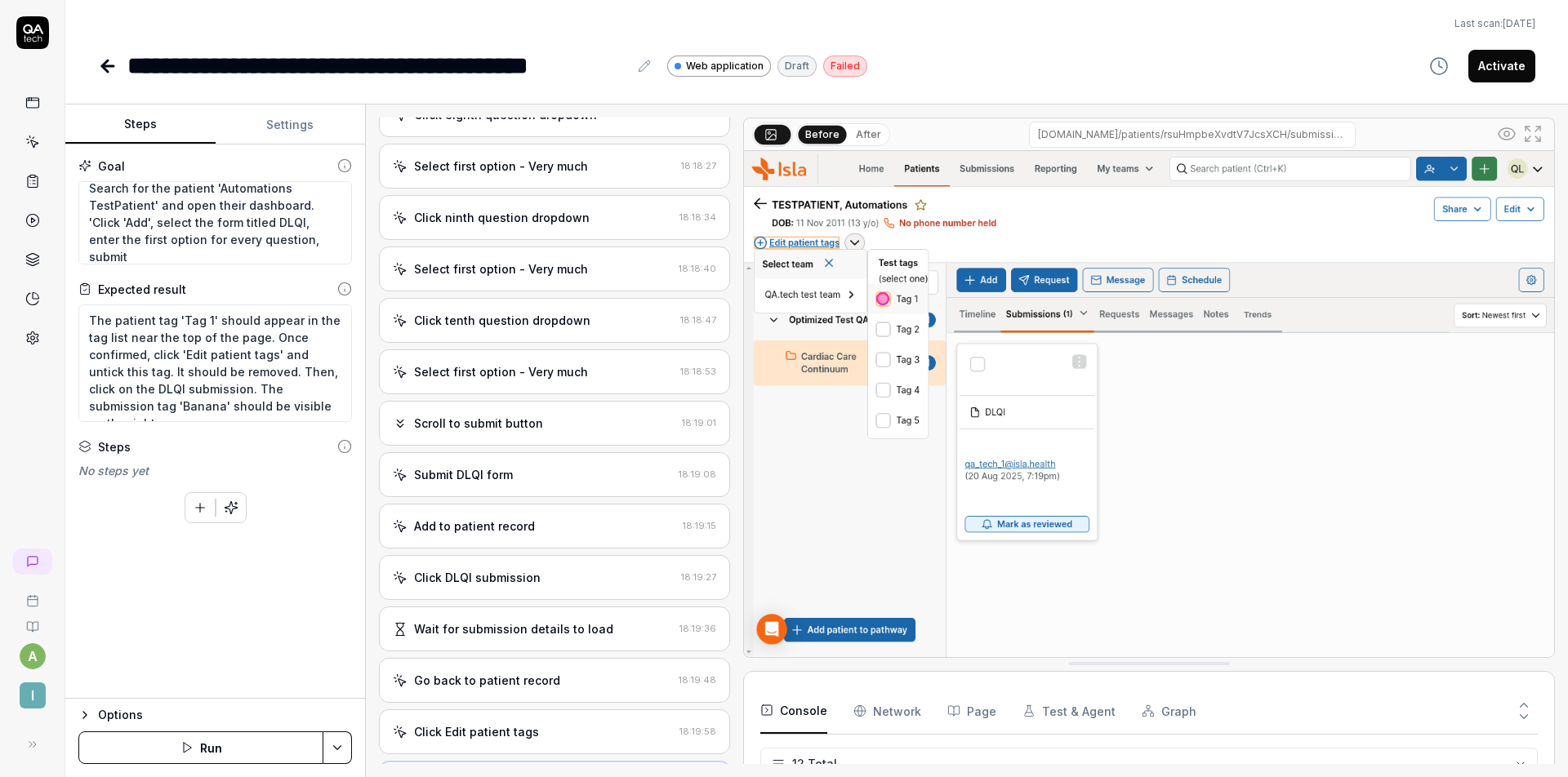
scroll to position [0, 0]
click at [306, 215] on textarea "Search for the patient 'Automations TestPatient' and open their dashboard. 'Cli…" at bounding box center [215, 222] width 274 height 83
type textarea "*"
type textarea "Search for the patient 'Automations TestPatient' and open their dashboard. S'Cl…"
type textarea "*"
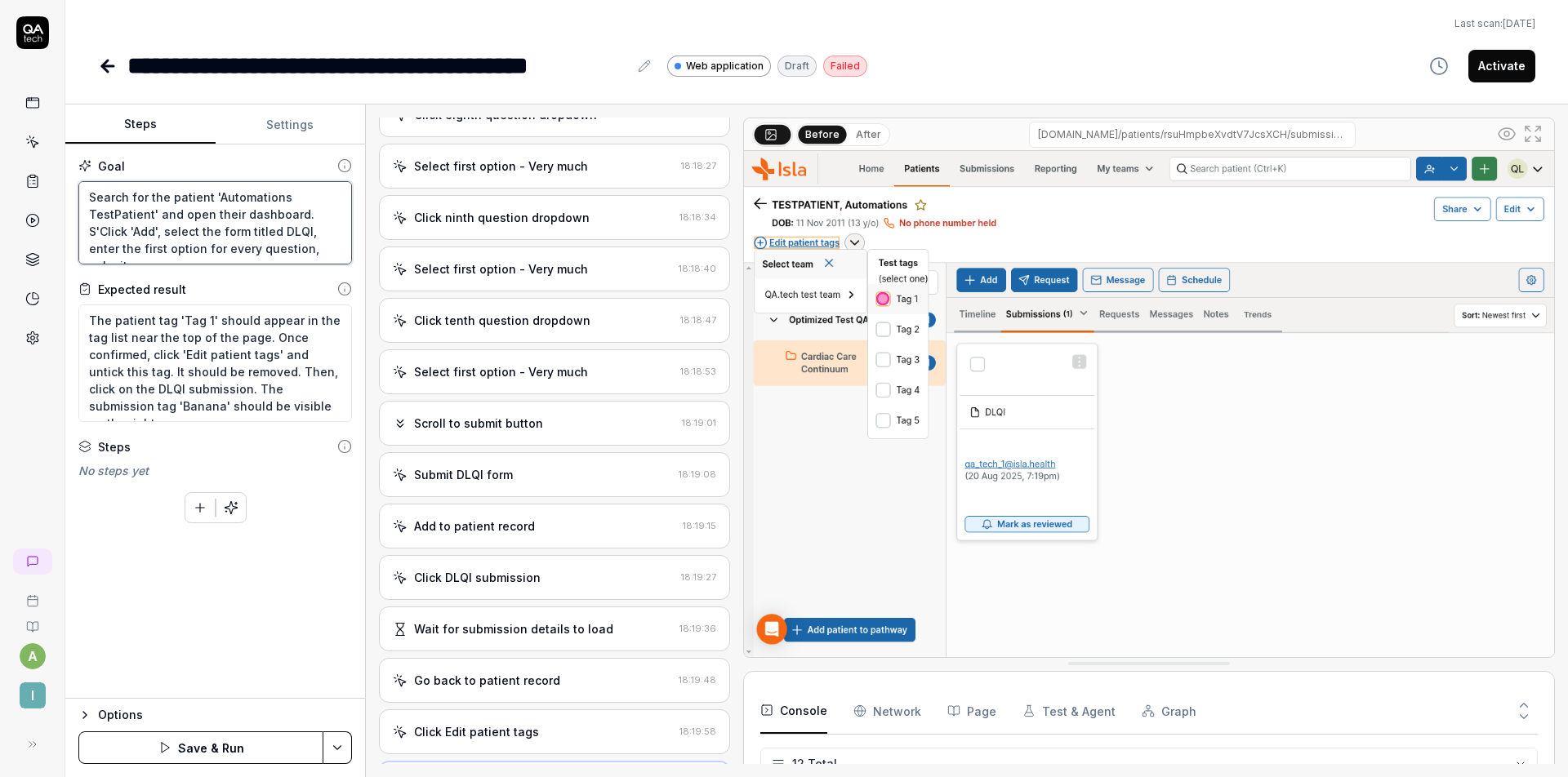
type textarea "Search for the patient 'Automations TestPatient' and open their dashboard. Se'C…"
type textarea "*"
type textarea "Search for the patient 'Automations TestPatient' and open their dashboard. Sel'…"
type textarea "*"
type textarea "Search for the patient 'Automations TestPatient' and open their dashboard. Sele…"
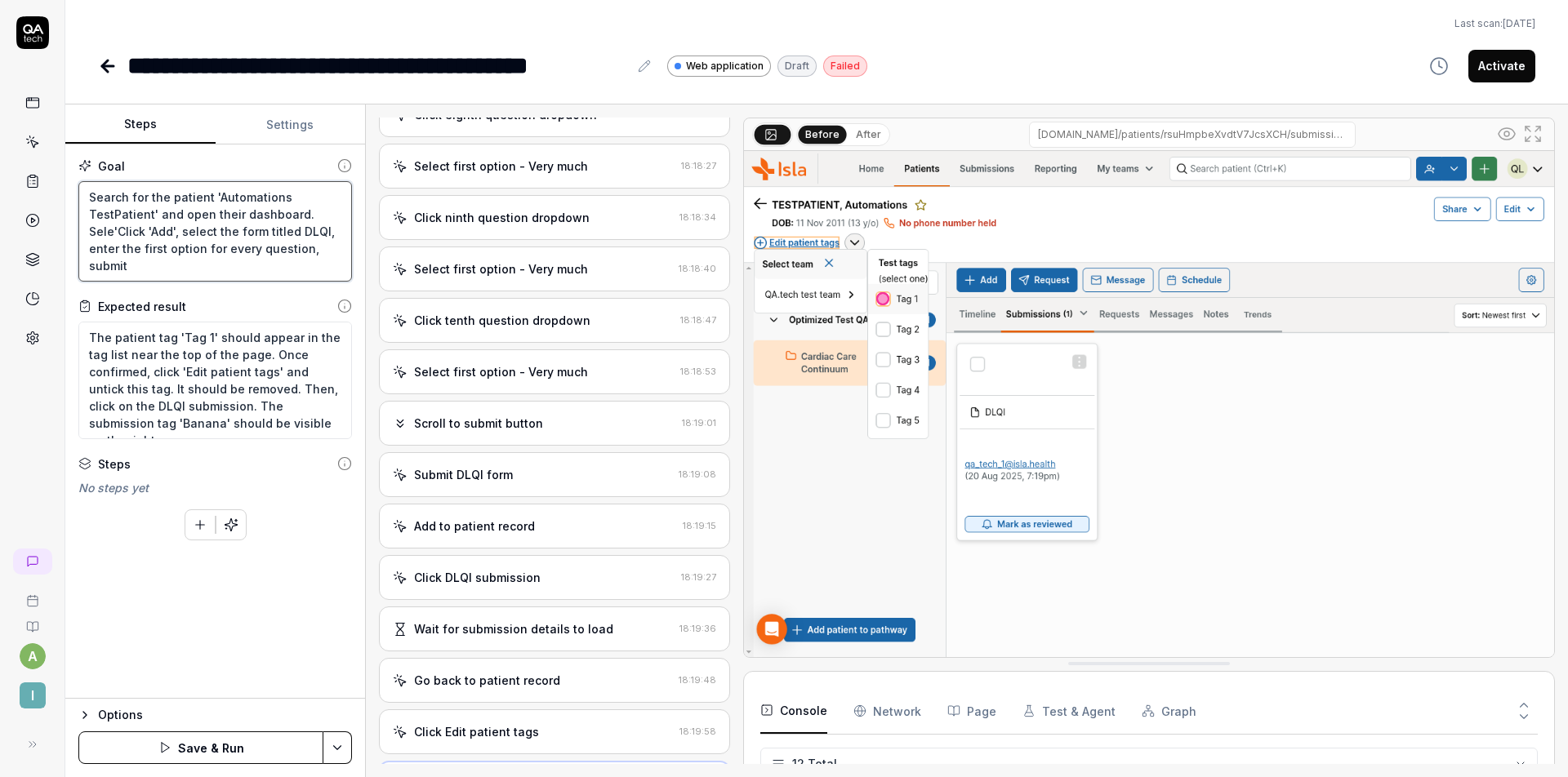
type textarea "*"
type textarea "Search for the patient 'Automations TestPatient' and open their dashboard. Sele…"
type textarea "*"
type textarea "Search for the patient 'Automations TestPatient' and open their dashboard. Sele…"
type textarea "*"
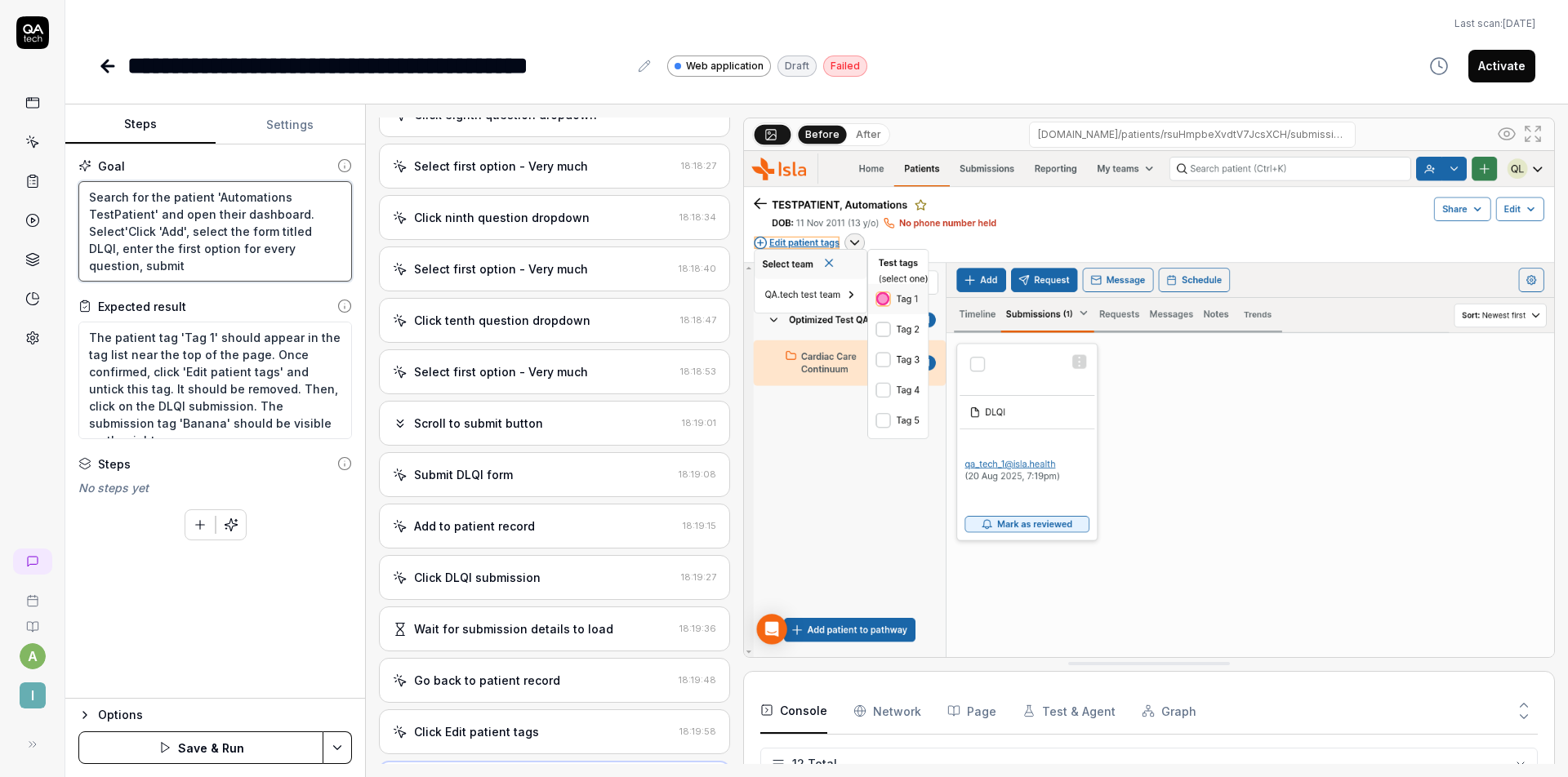
type textarea "Search for the patient 'Automations TestPatient' and open their dashboard. Sele…"
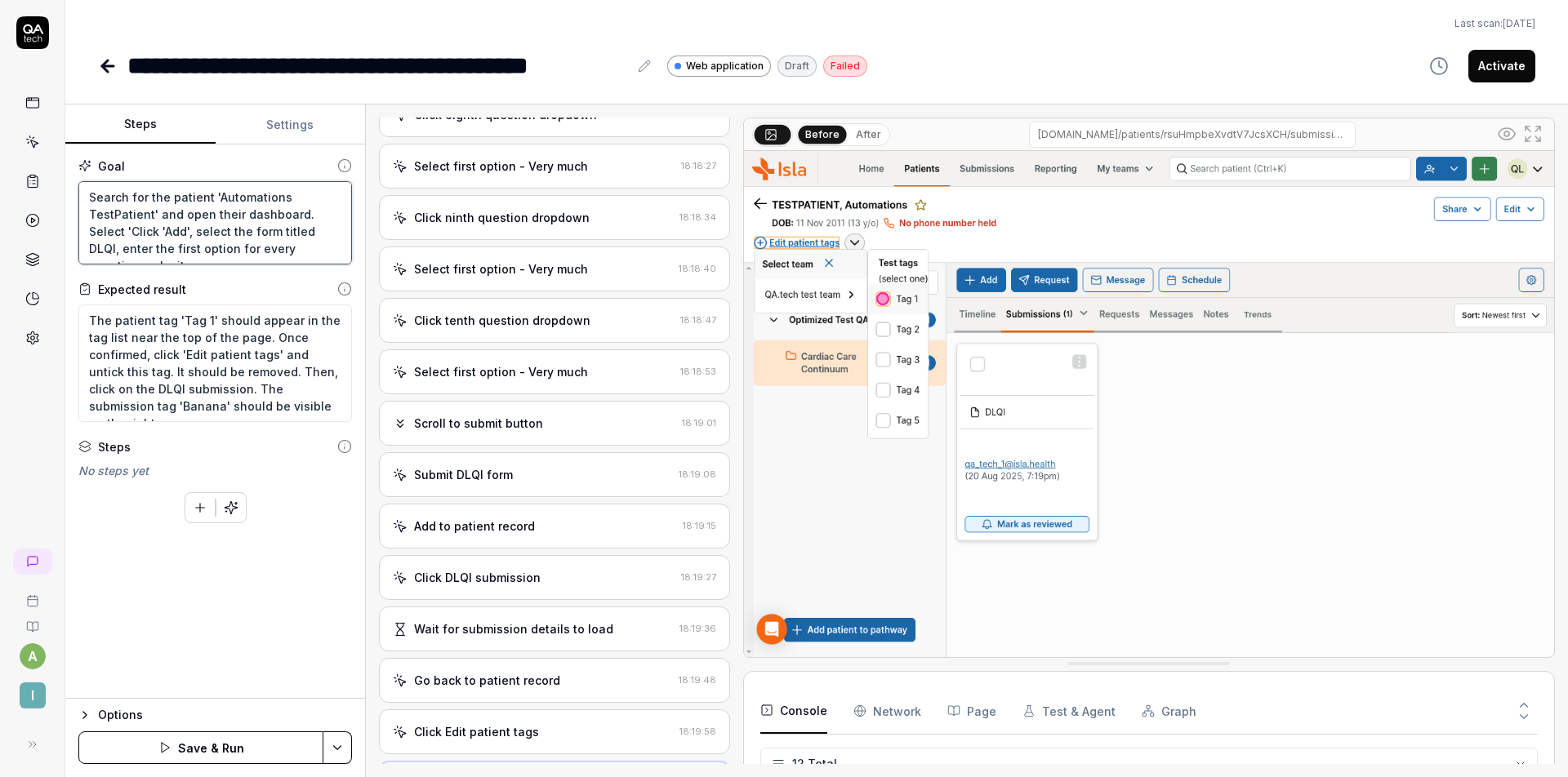
type textarea "*"
type textarea "Search for the patient 'Automations TestPatient' and open their dashboard. Sele…"
type textarea "*"
type textarea "Search for the patient 'Automations TestPatient' and open their dashboard. Sele…"
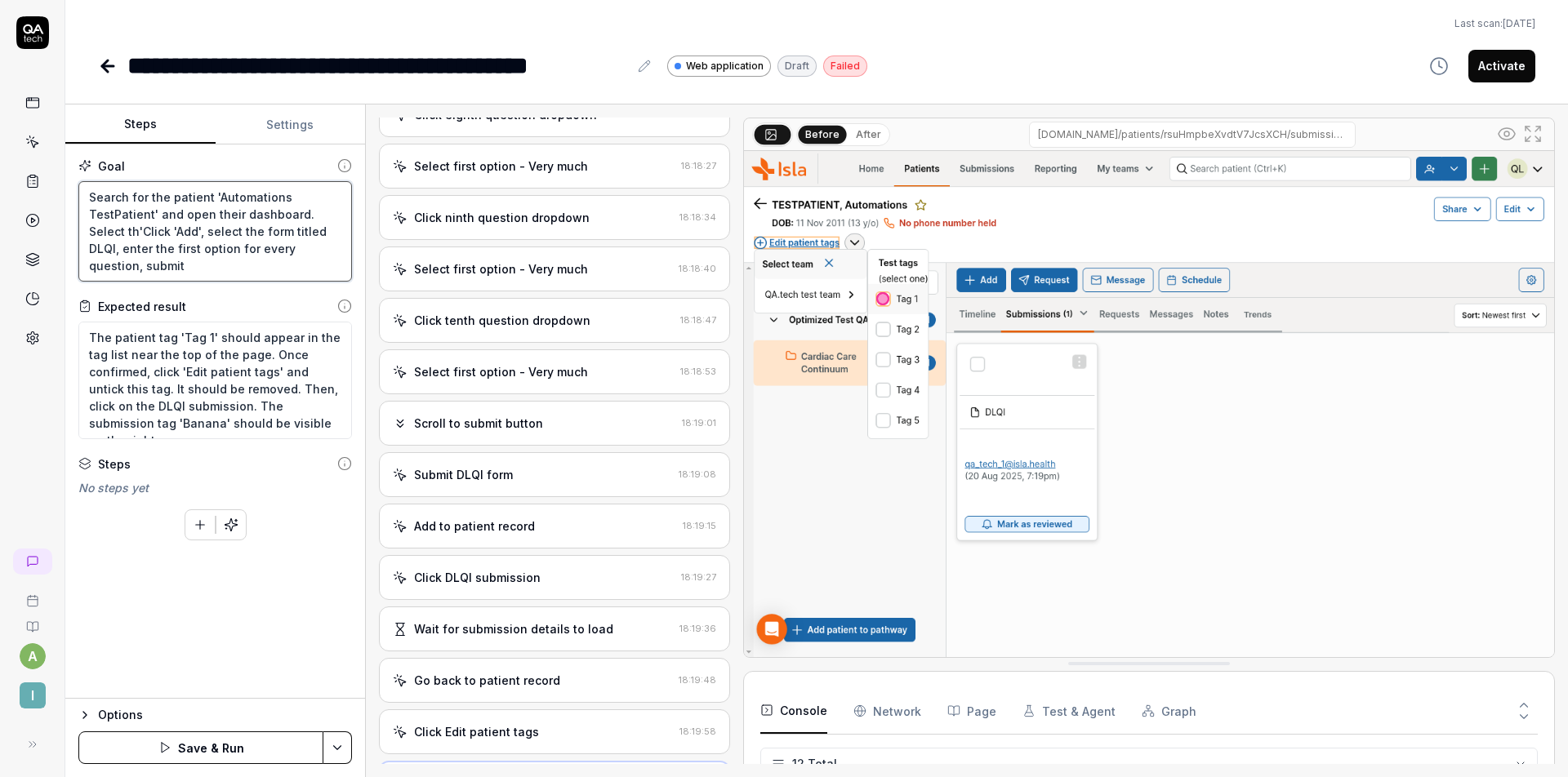
type textarea "*"
type textarea "Search for the patient 'Automations TestPatient' and open their dashboard. Sele…"
type textarea "*"
type textarea "Search for the patient 'Automations TestPatient' and open their dashboard. Sele…"
type textarea "*"
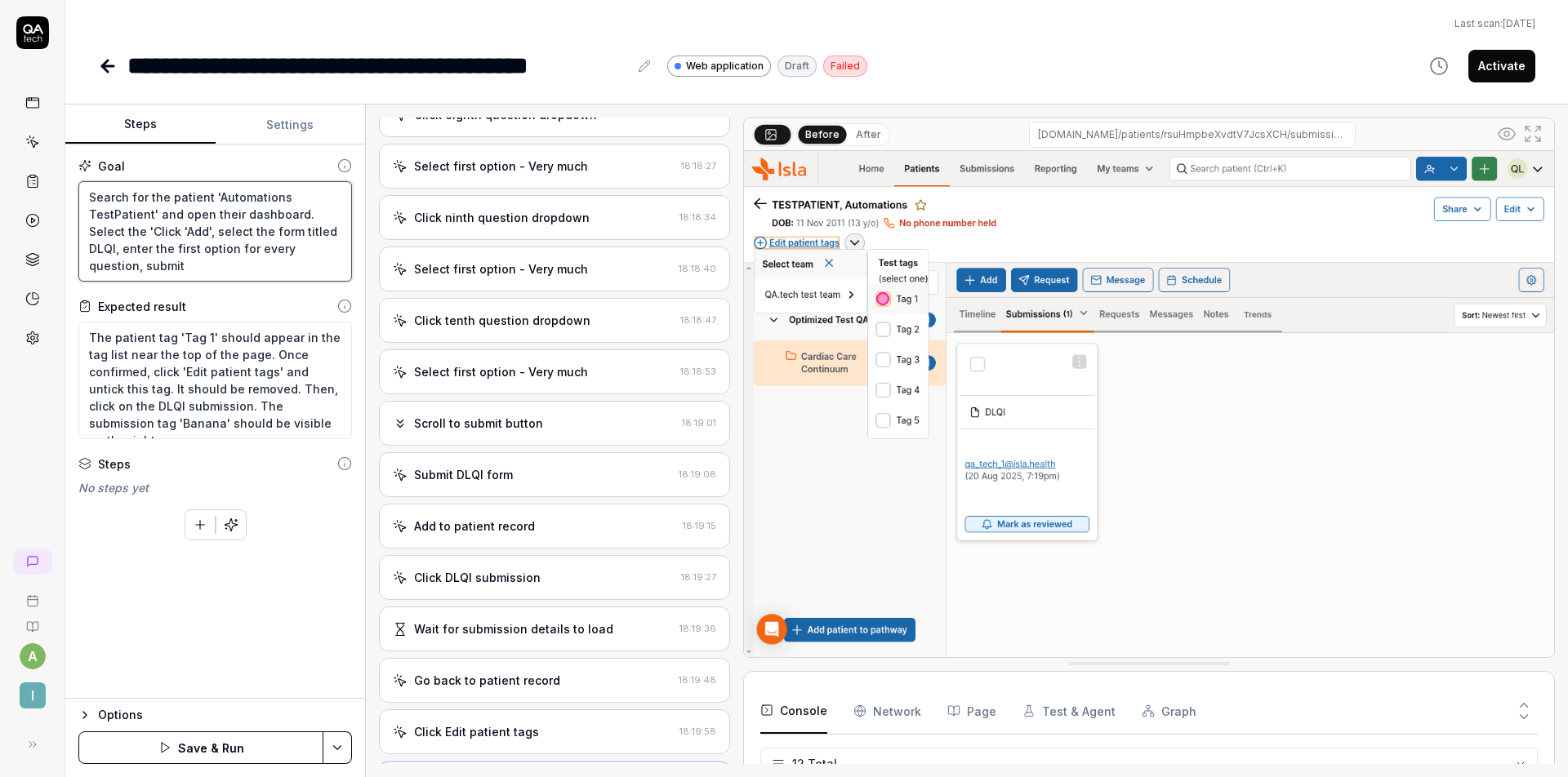
type textarea "Search for the patient 'Automations TestPatient' and open their dashboard. Sele…"
type textarea "*"
type textarea "Search for the patient 'Automations TestPatient' and open their dashboard. Sele…"
type textarea "*"
type textarea "Search for the patient 'Automations TestPatient' and open their dashboard. Sele…"
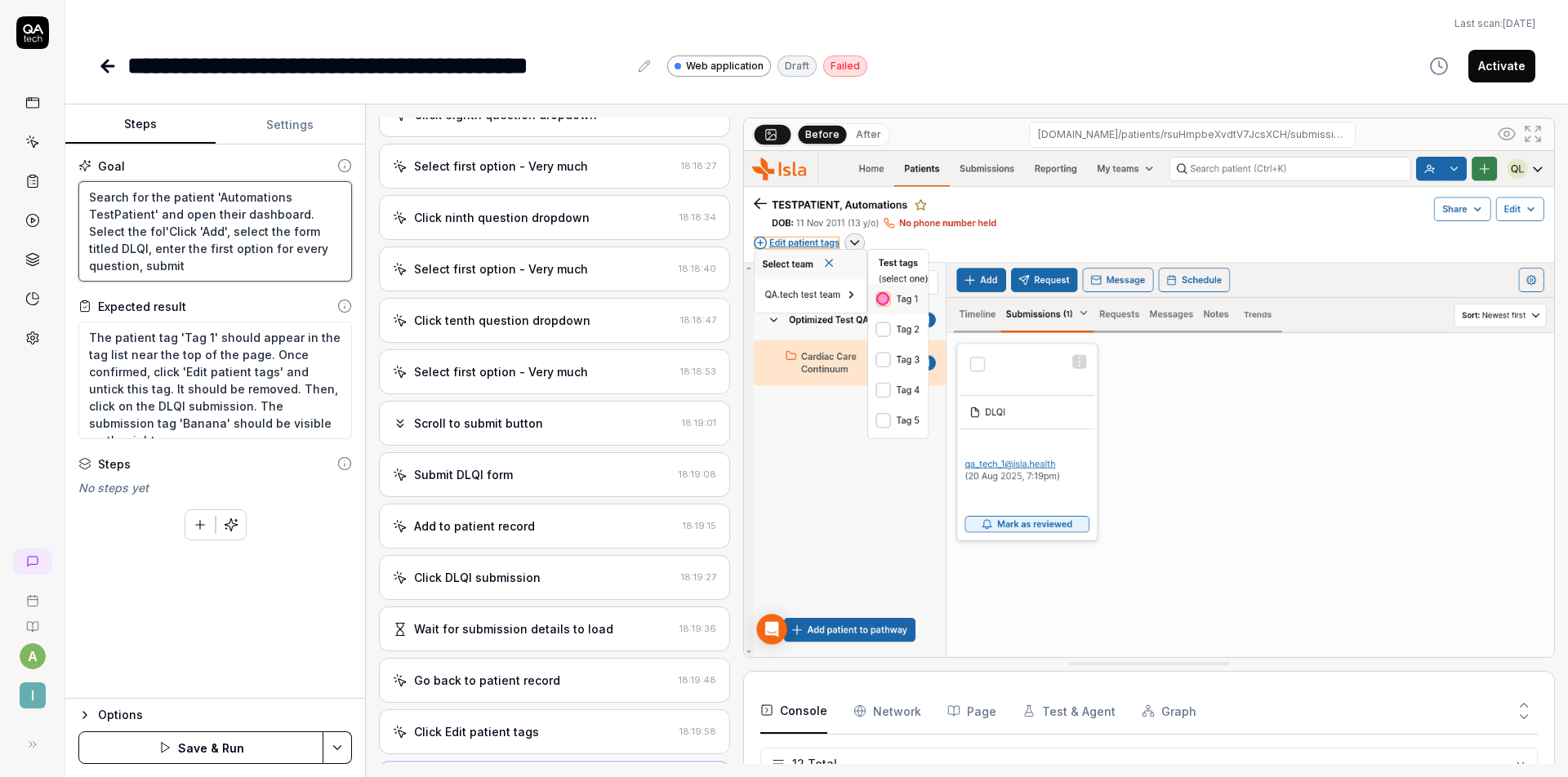
type textarea "*"
type textarea "Search for the patient 'Automations TestPatient' and open their dashboard. Sele…"
type textarea "*"
type textarea "Search for the patient 'Automations TestPatient' and open their dashboard. Sele…"
type textarea "*"
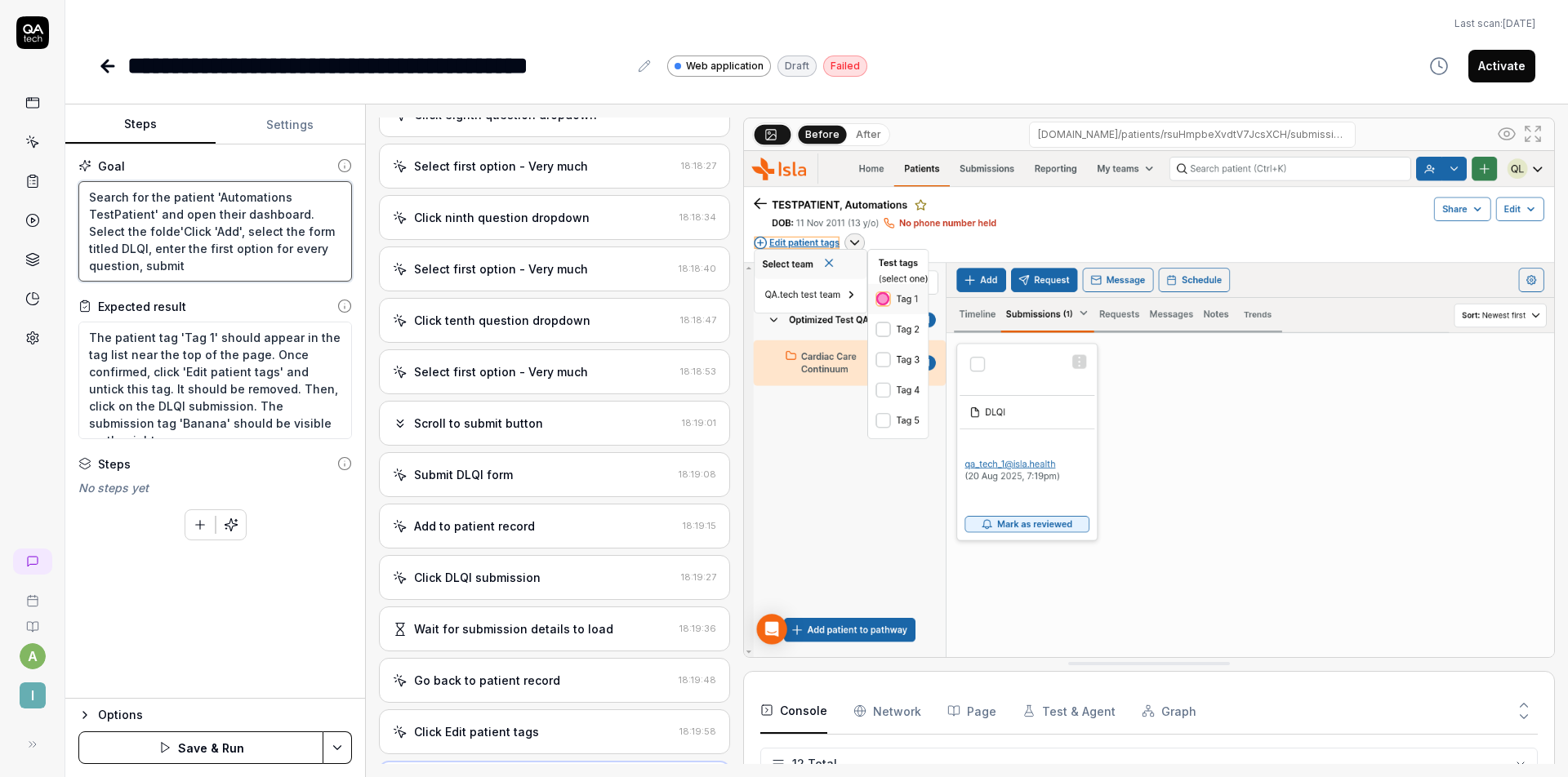
type textarea "Search for the patient 'Automations TestPatient' and open their dashboard. Sele…"
type textarea "*"
type textarea "Search for the patient 'Automations TestPatient' and open their dashboard. Sele…"
type textarea "*"
type textarea "Search for the patient 'Automations TestPatient' and open their dashboard. Sele…"
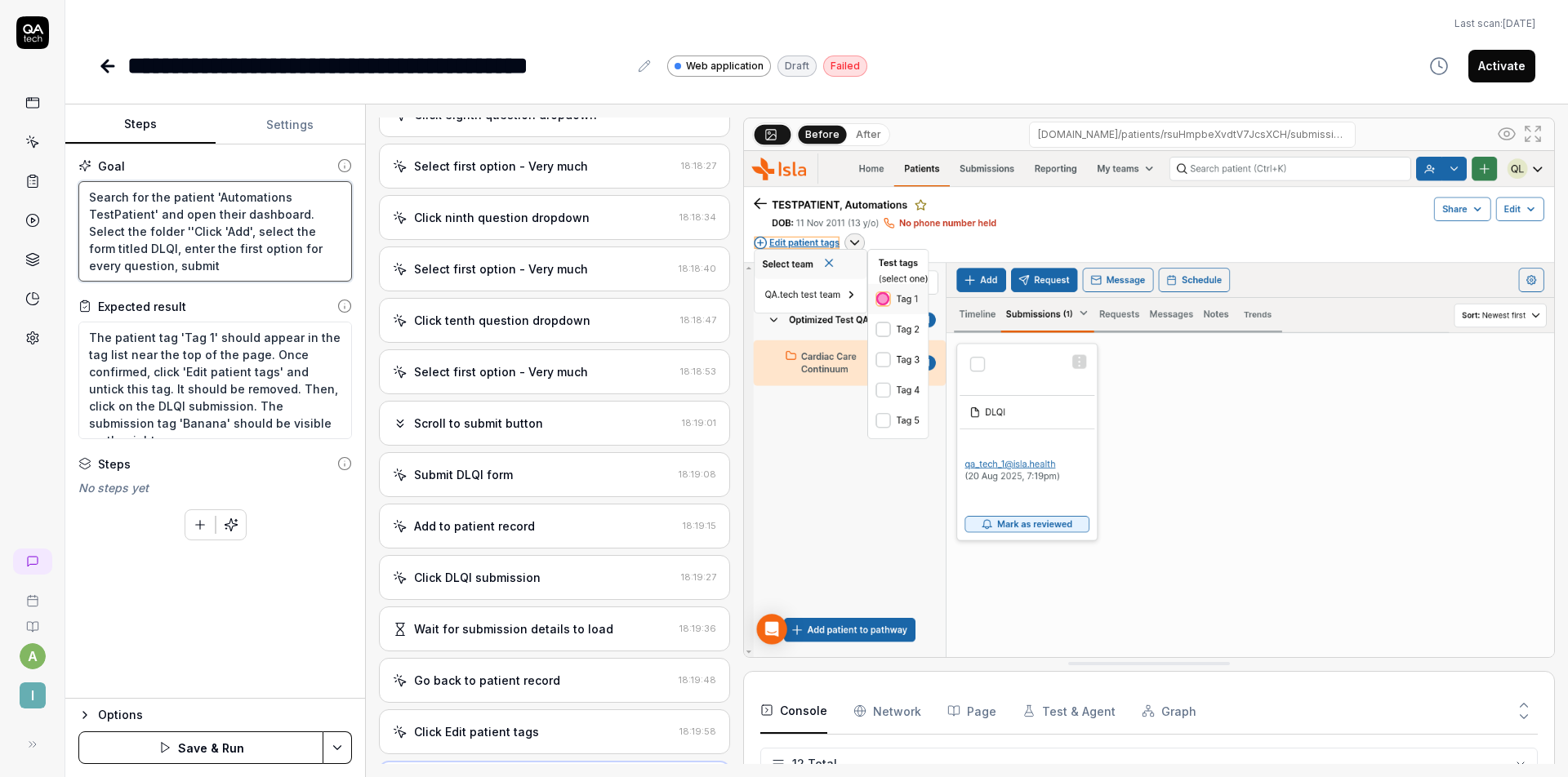
type textarea "*"
type textarea "Search for the patient 'Automations TestPatient' and open their dashboard. Sele…"
type textarea "*"
type textarea "Search for the patient 'Automations TestPatient' and open their dashboard. Sele…"
type textarea "*"
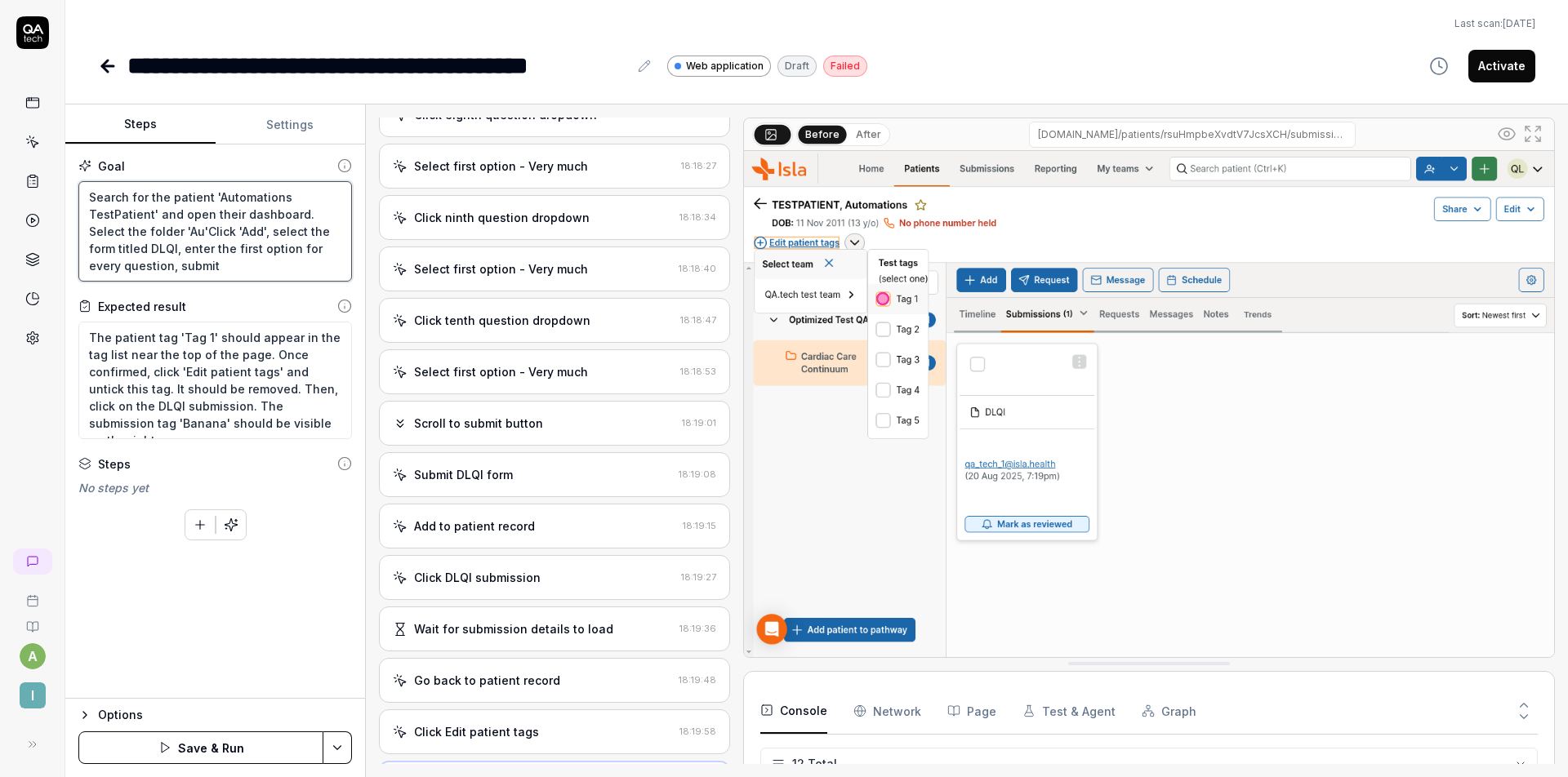
type textarea "Search for the patient 'Automations TestPatient' and open their dashboard. Sele…"
type textarea "*"
type textarea "Search for the patient 'Automations TestPatient' and open their dashboard. Sele…"
type textarea "*"
type textarea "Search for the patient 'Automations TestPatient' and open their dashboard. Sele…"
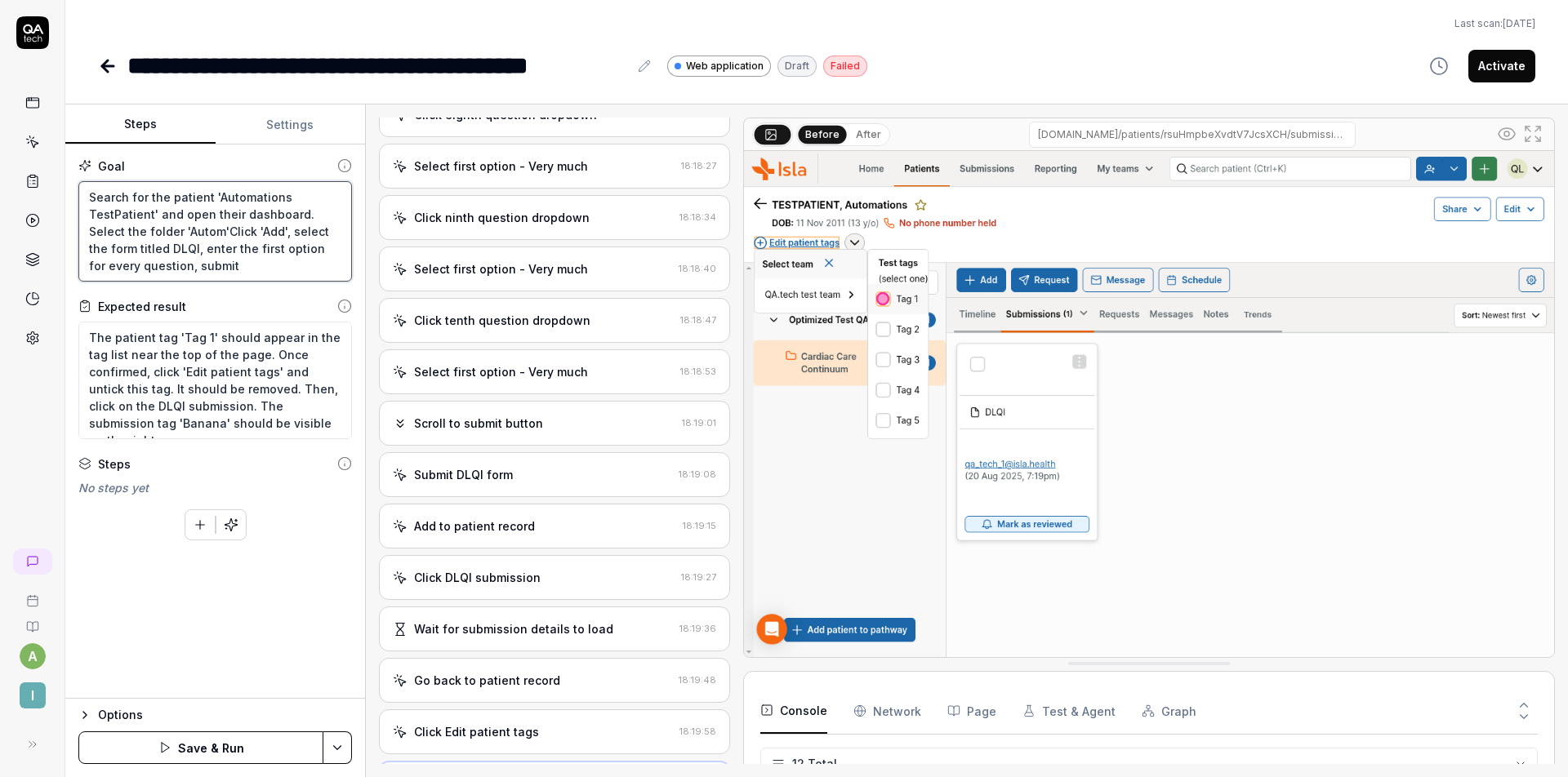
type textarea "*"
type textarea "Search for the patient 'Automations TestPatient' and open their dashboard. Sele…"
type textarea "*"
type textarea "Search for the patient 'Automations TestPatient' and open their dashboard. Sele…"
type textarea "*"
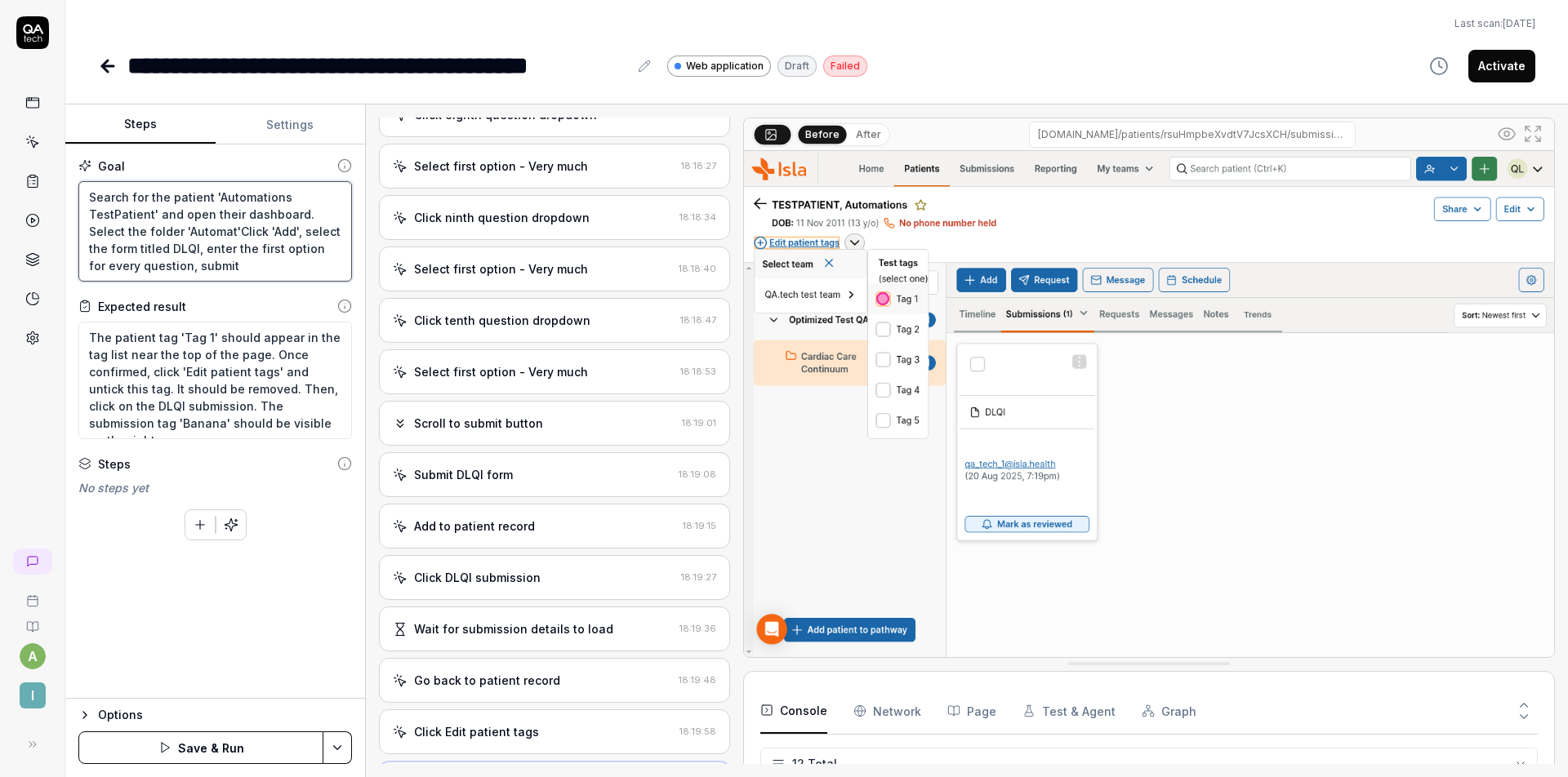
type textarea "Search for the patient 'Automations TestPatient' and open their dashboard. Sele…"
type textarea "*"
type textarea "Search for the patient 'Automations TestPatient' and open their dashboard. Sele…"
type textarea "*"
type textarea "Search for the patient 'Automations TestPatient' and open their dashboard. Sele…"
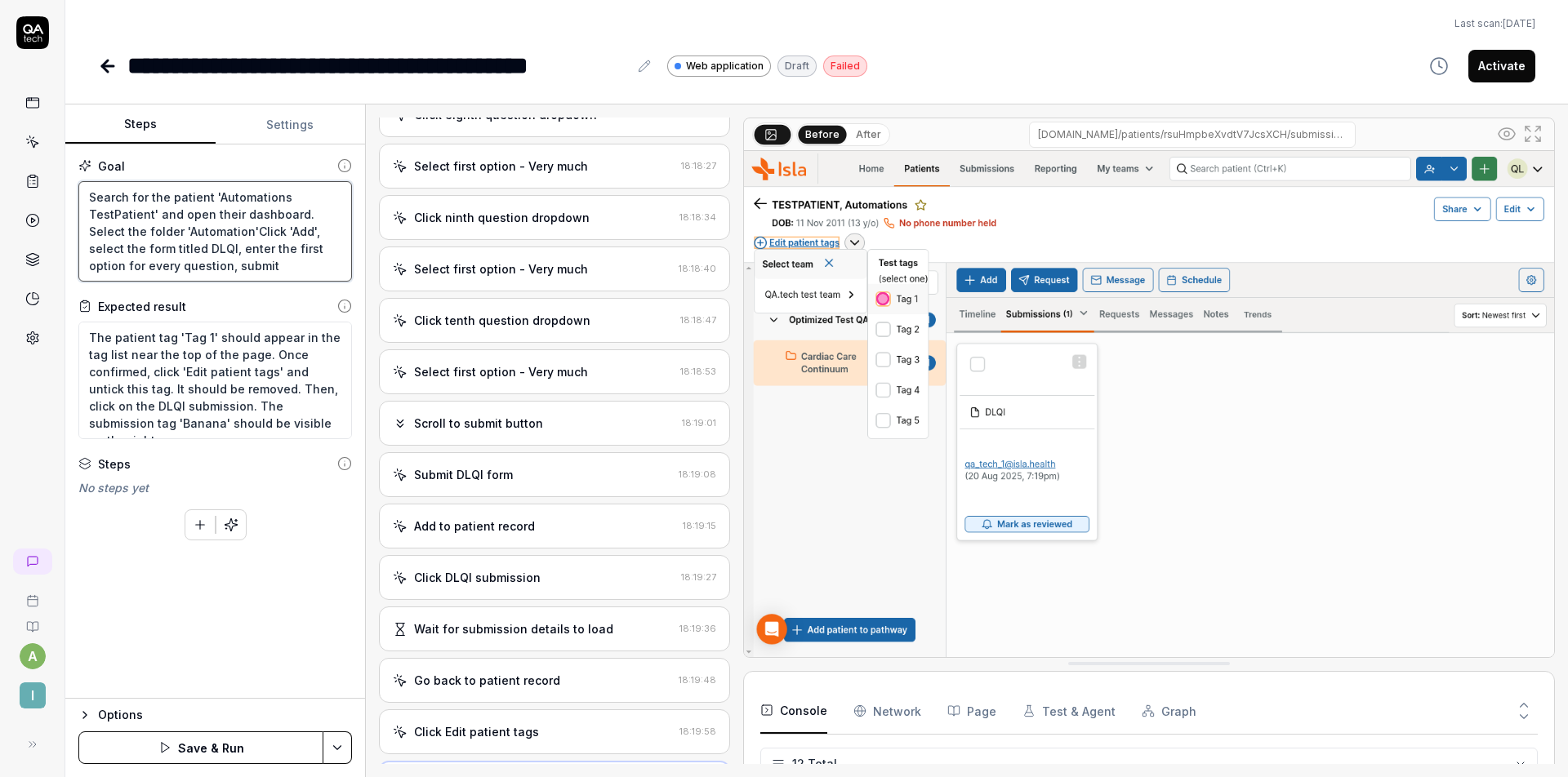
type textarea "*"
type textarea "Search for the patient 'Automations TestPatient' and open their dashboard. Sele…"
type textarea "*"
type textarea "Search for the patient 'Automations TestPatient' and open their dashboard. Sele…"
type textarea "*"
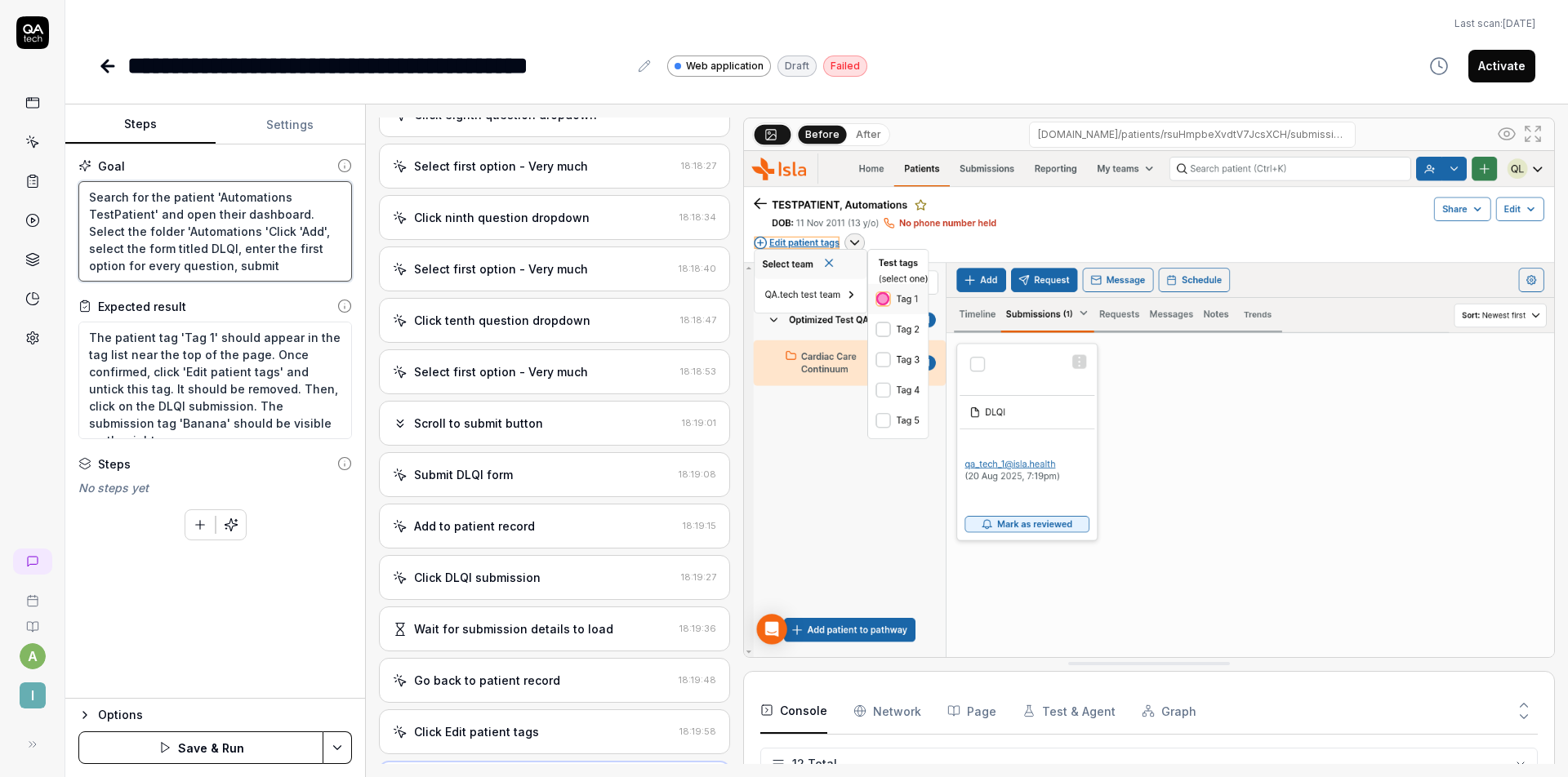
type textarea "Search for the patient 'Automations TestPatient' and open their dashboard. Sele…"
type textarea "*"
type textarea "Search for the patient 'Automations TestPatient' and open their dashboard. Sele…"
type textarea "*"
type textarea "Search for the patient 'Automations TestPatient' and open their dashboard. Sele…"
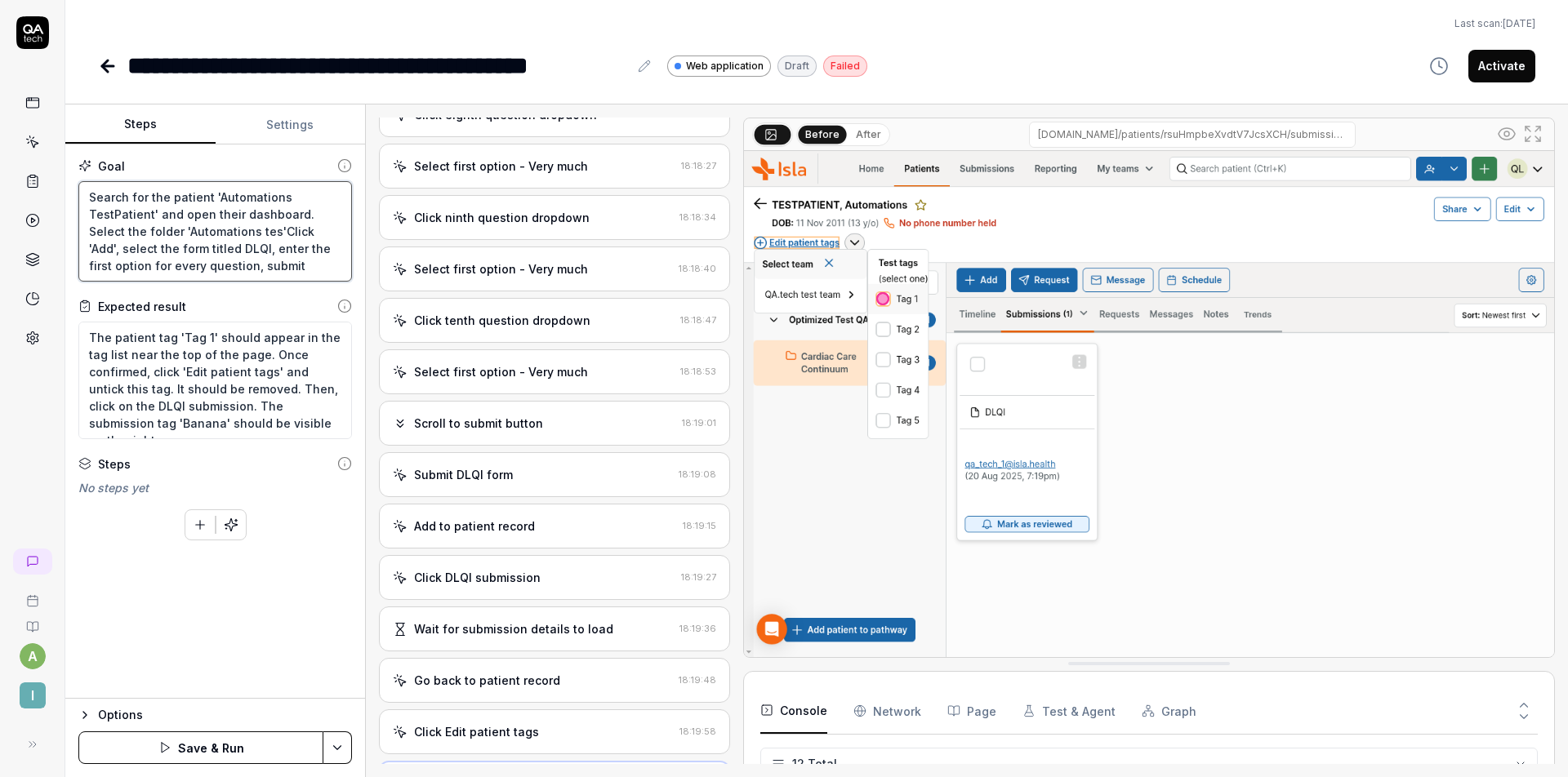
type textarea "*"
type textarea "Search for the patient 'Automations TestPatient' and open their dashboard. Sele…"
type textarea "*"
type textarea "Search for the patient 'Automations TestPatient' and open their dashboard. Sele…"
type textarea "*"
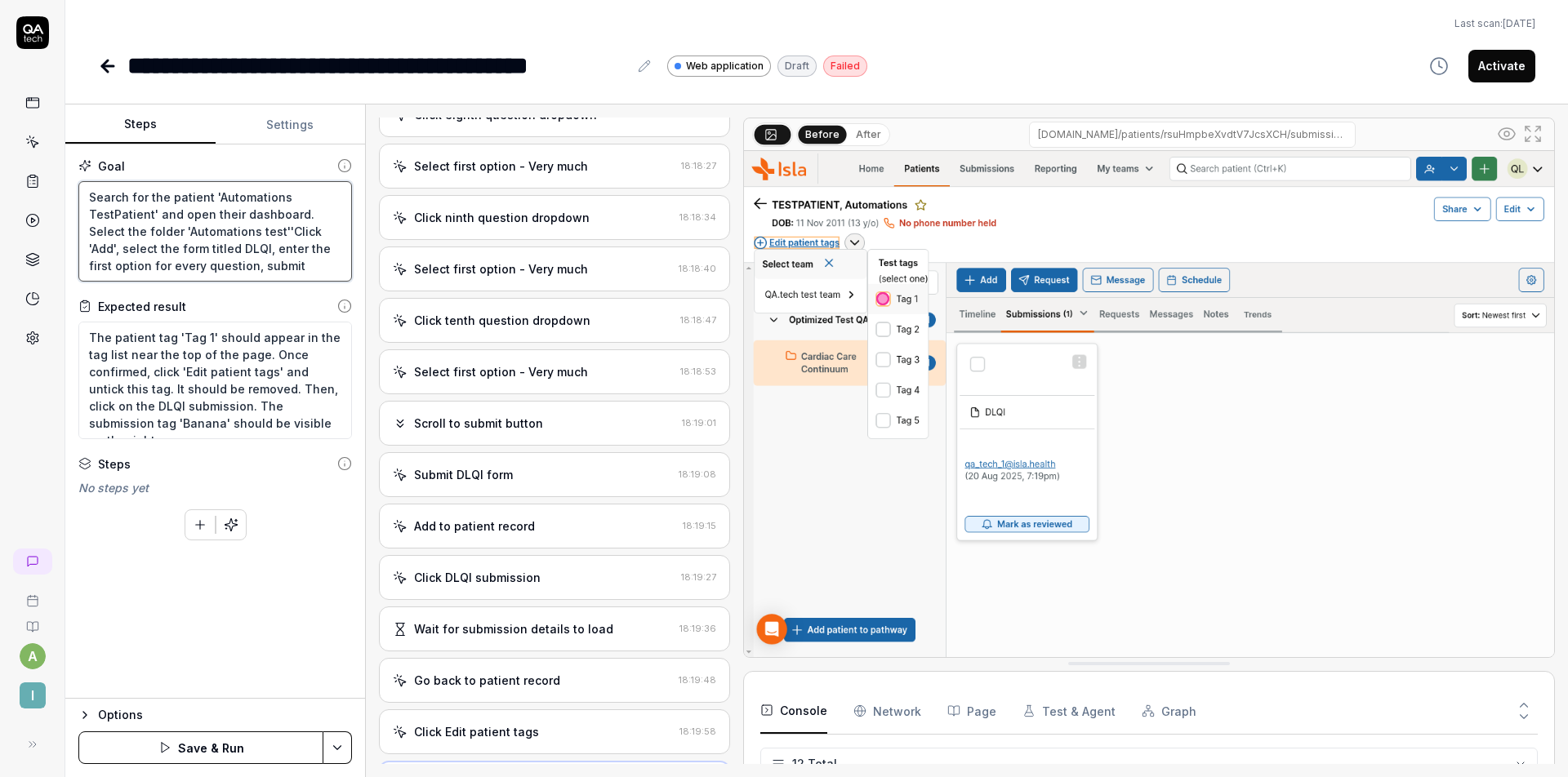
type textarea "Search for the patient 'Automations TestPatient' and open their dashboard. Sele…"
type textarea "*"
type textarea "Search for the patient 'Automations TestPatient' and open their dashboard. Sele…"
type textarea "*"
type textarea "Search for the patient 'Automations TestPatient' and open their dashboard. Sele…"
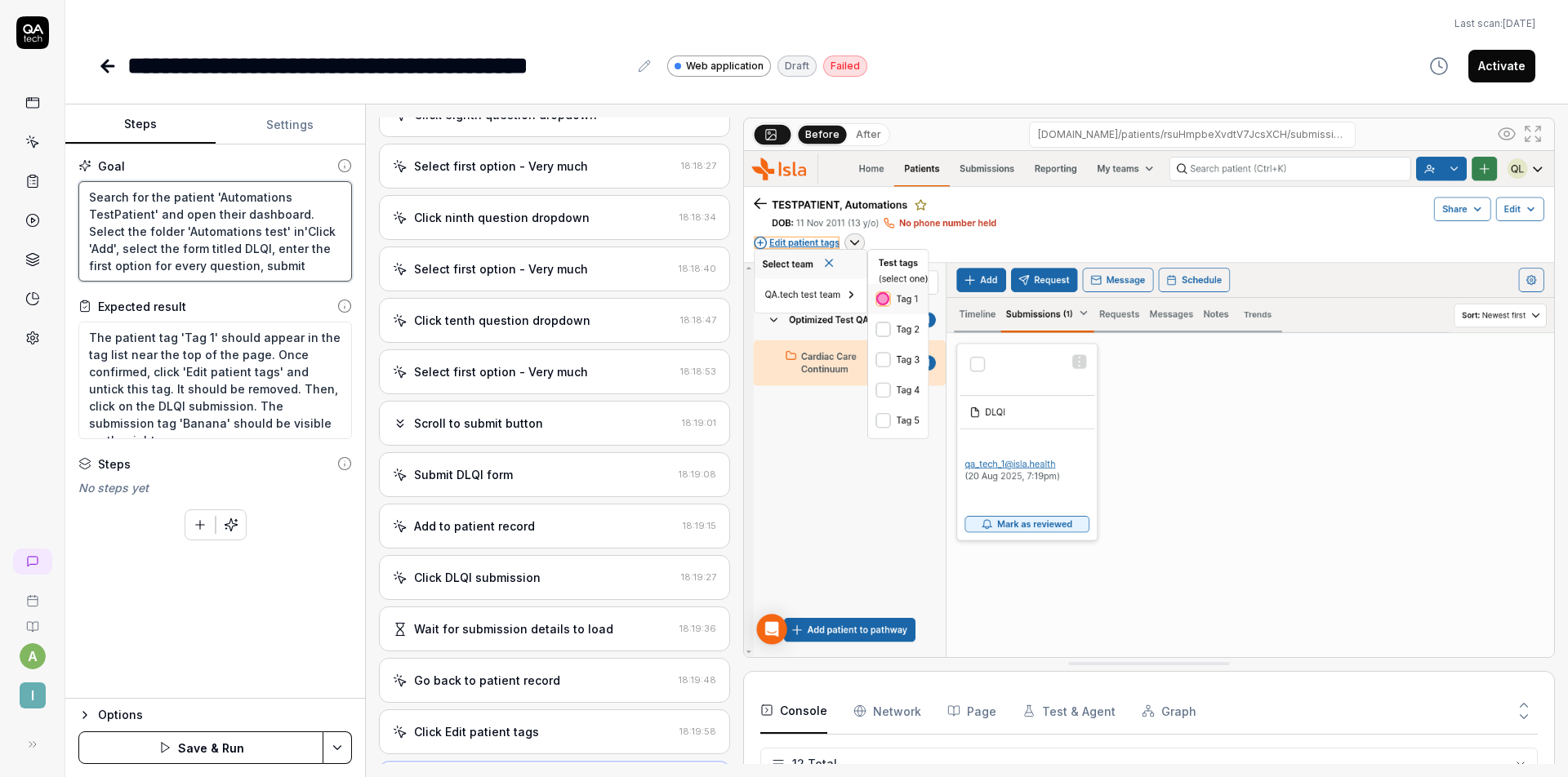
type textarea "*"
type textarea "Search for the patient 'Automations TestPatient' and open their dashboard. Sele…"
type textarea "*"
type textarea "Search for the patient 'Automations TestPatient' and open their dashboard. Sele…"
type textarea "*"
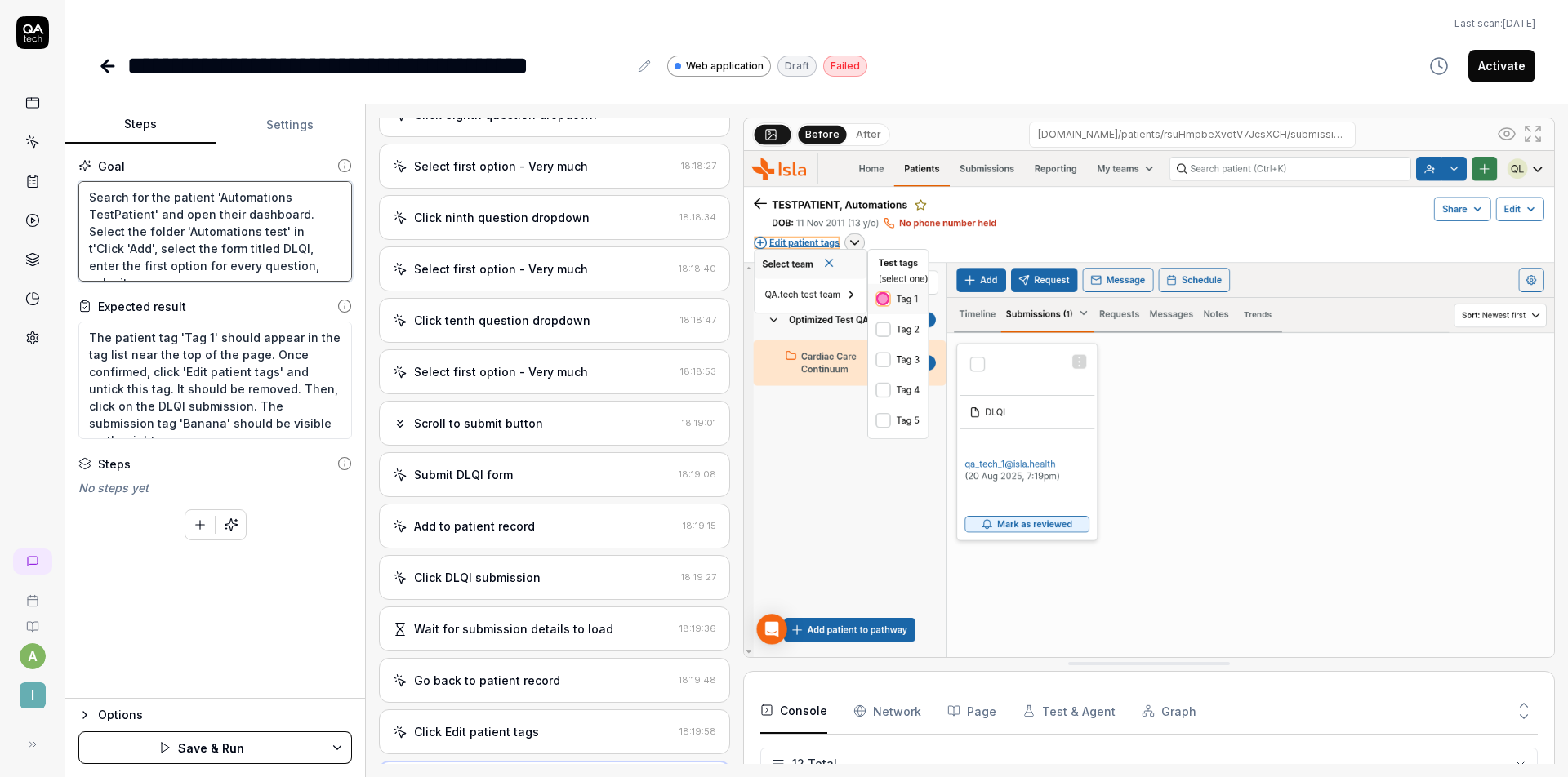
type textarea "Search for the patient 'Automations TestPatient' and open their dashboard. Sele…"
type textarea "*"
type textarea "Search for the patient 'Automations TestPatient' and open their dashboard. Sele…"
type textarea "*"
type textarea "Search for the patient 'Automations TestPatient' and open their dashboard. Sele…"
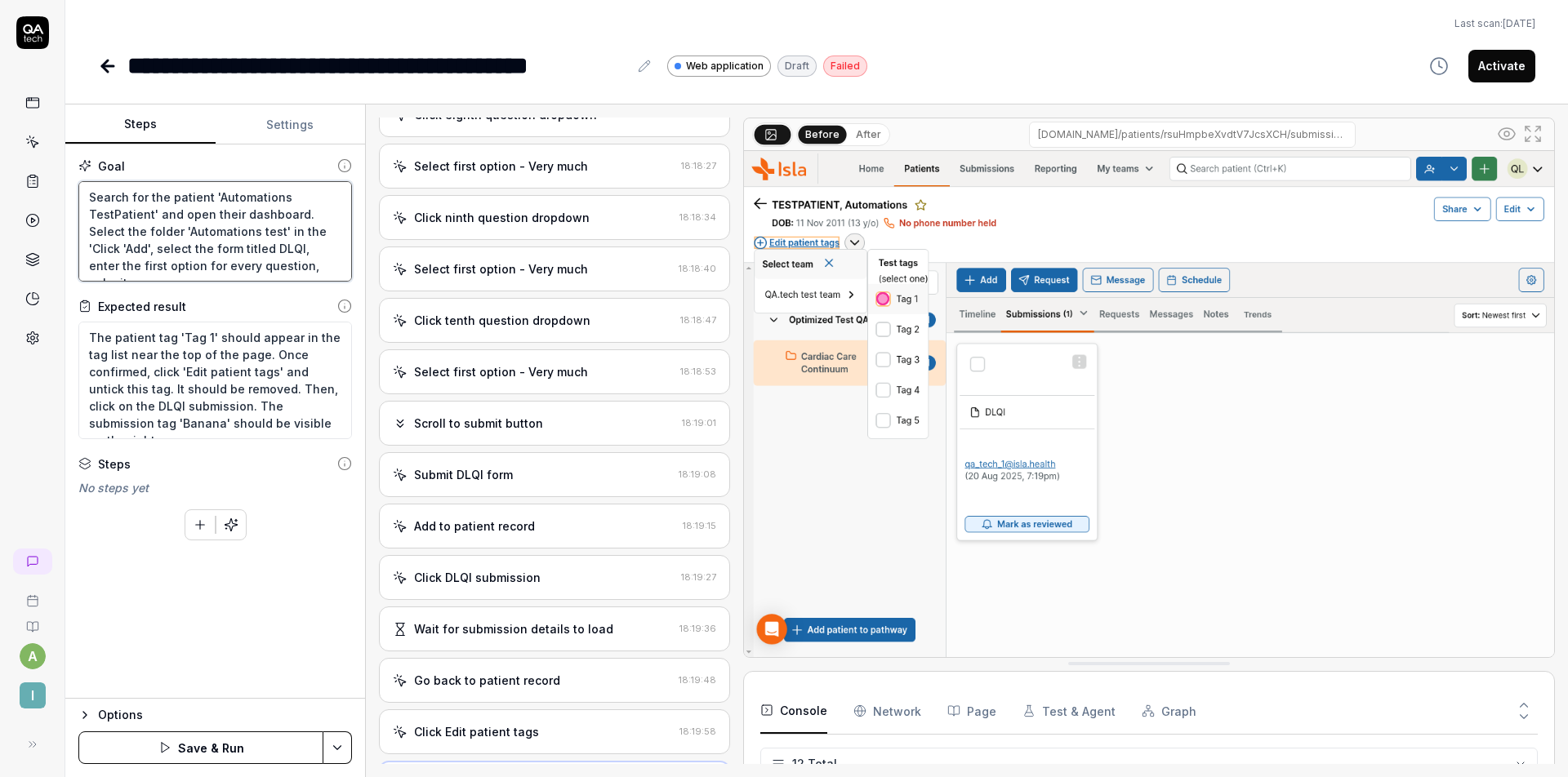
type textarea "*"
type textarea "Search for the patient 'Automations TestPatient' and open their dashboard. Sele…"
type textarea "*"
type textarea "Search for the patient 'Automations TestPatient' and open their dashboard. Sele…"
type textarea "*"
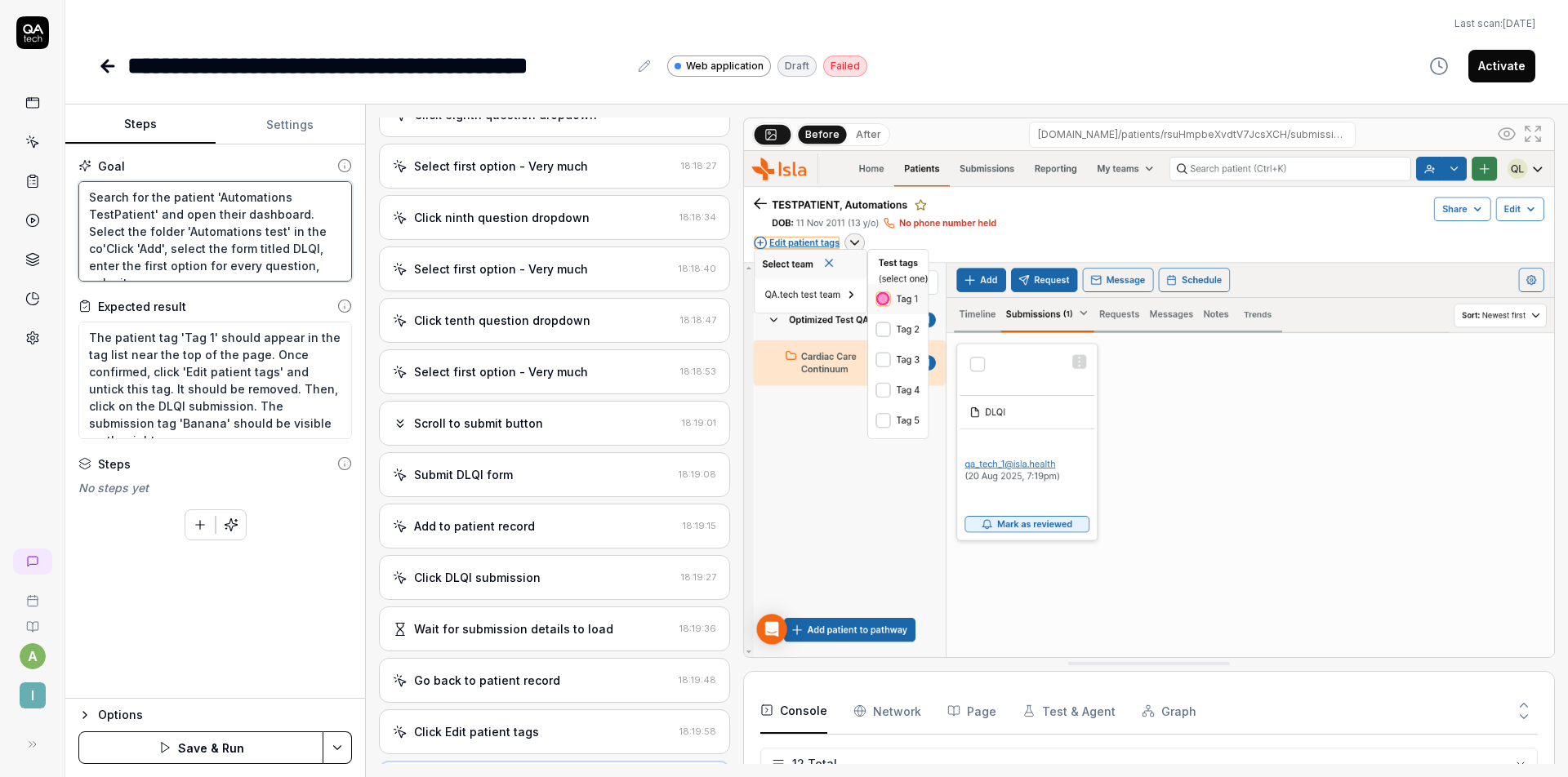
type textarea "Search for the patient 'Automations TestPatient' and open their dashboard. Sele…"
type textarea "*"
type textarea "Search for the patient 'Automations TestPatient' and open their dashboard. Sele…"
type textarea "*"
type textarea "Search for the patient 'Automations TestPatient' and open their dashboard. Sele…"
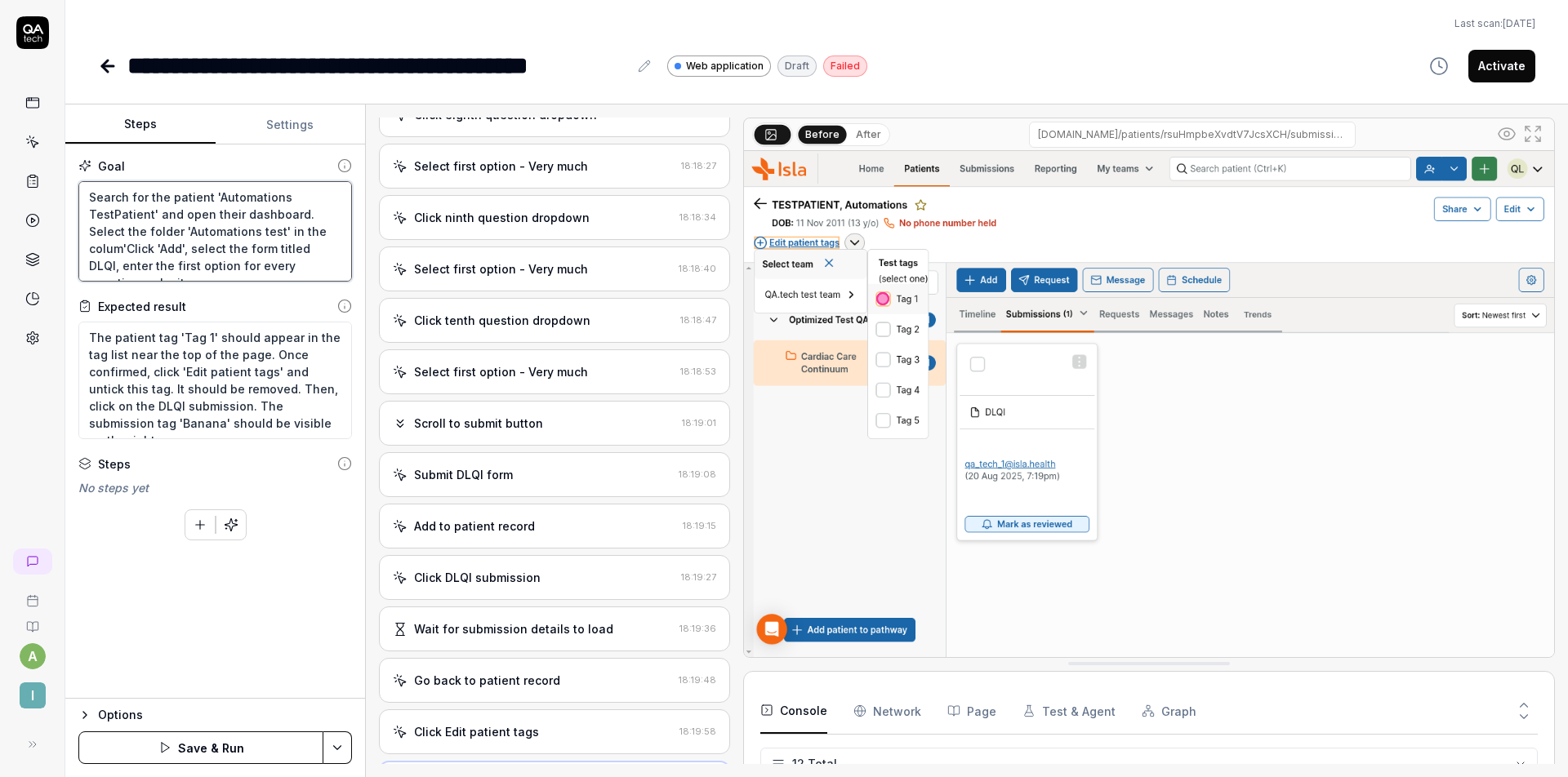
type textarea "*"
type textarea "Search for the patient 'Automations TestPatient' and open their dashboard. Sele…"
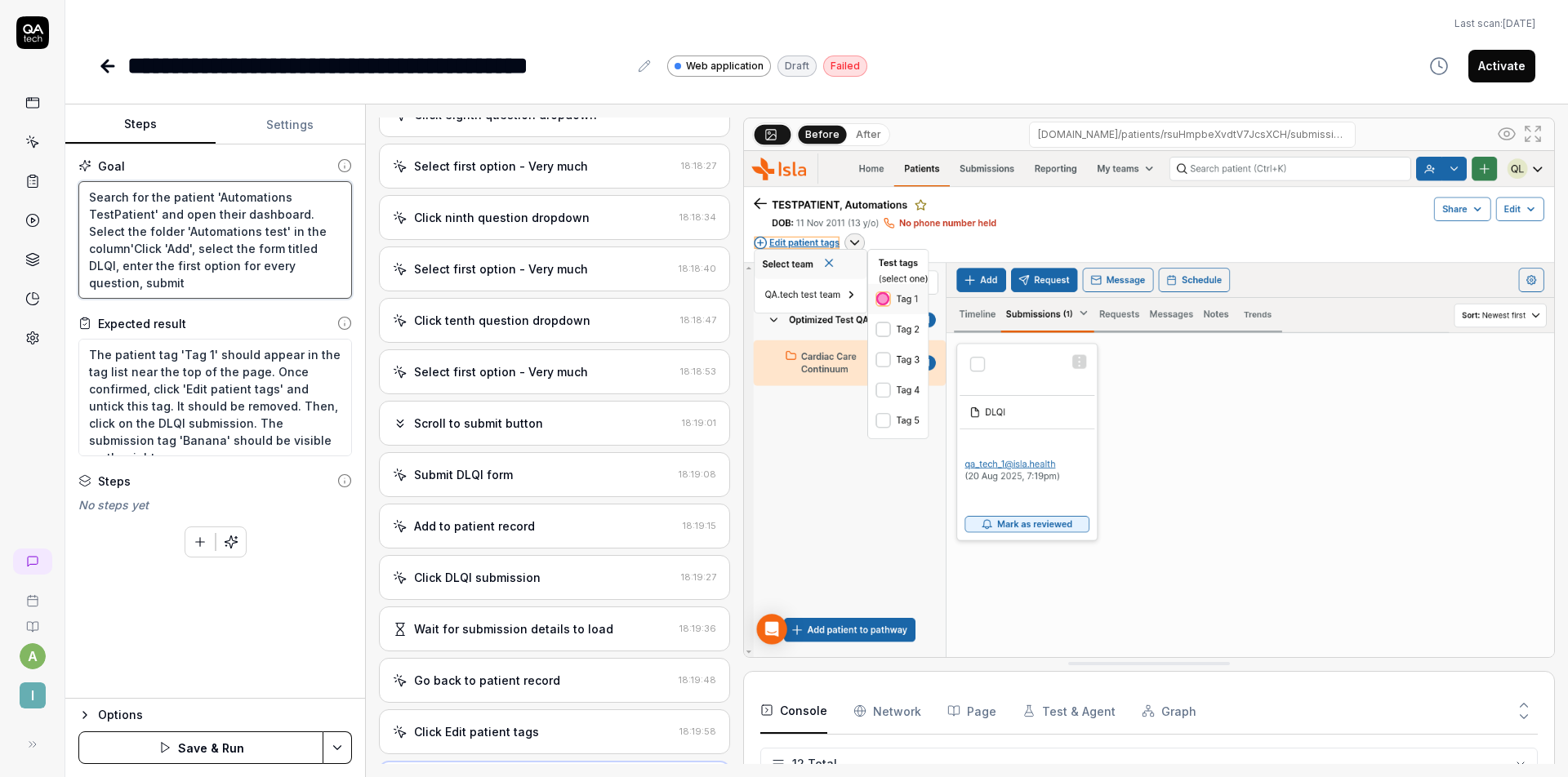
type textarea "*"
type textarea "Search for the patient 'Automations TestPatient' and open their dashboard. Sele…"
type textarea "*"
type textarea "Search for the patient 'Automations TestPatient' and open their dashboard. Sele…"
type textarea "*"
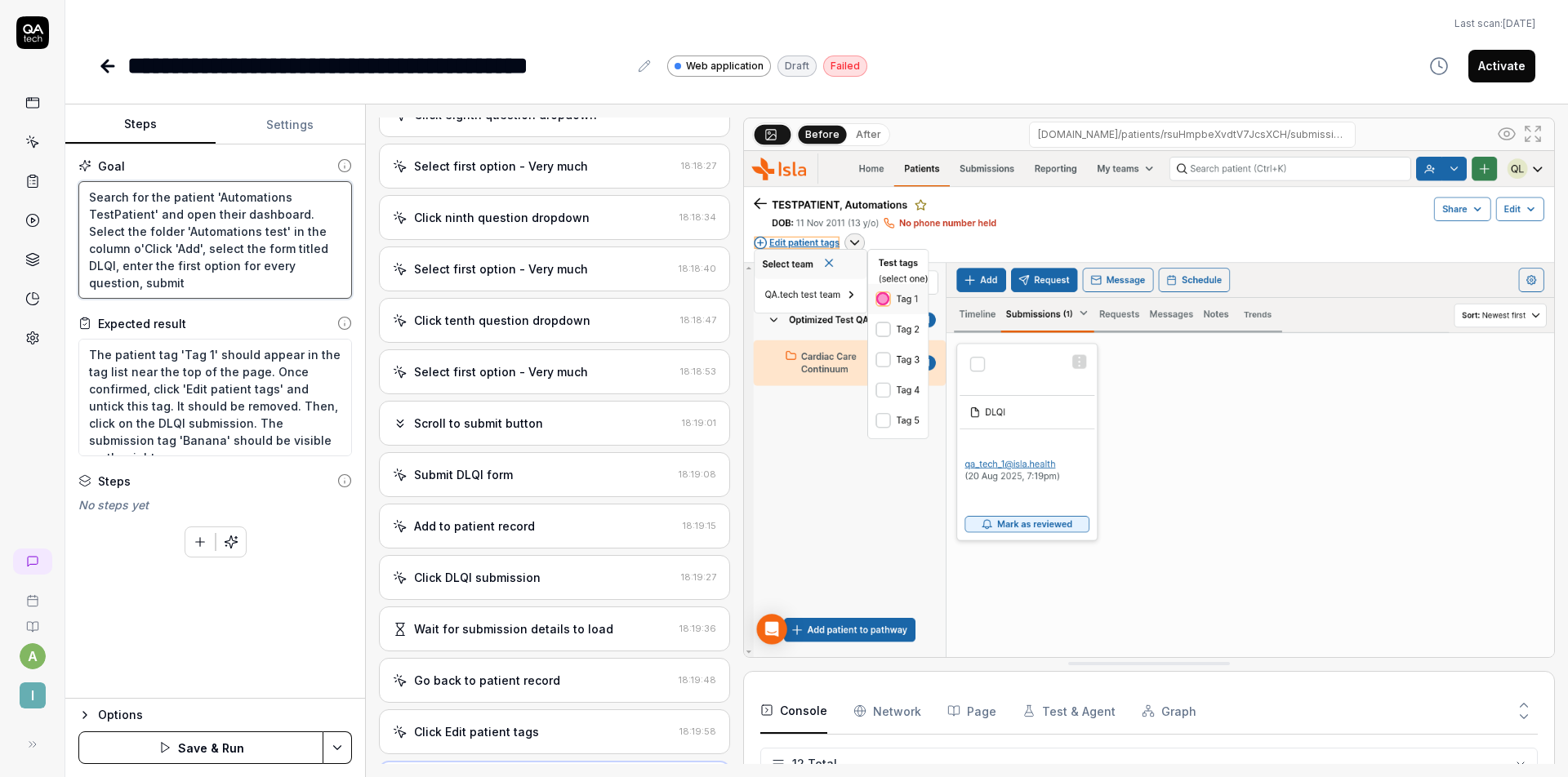
type textarea "Search for the patient 'Automations TestPatient' and open their dashboard. Sele…"
type textarea "*"
type textarea "Search for the patient 'Automations TestPatient' and open their dashboard. Sele…"
type textarea "*"
type textarea "Search for the patient 'Automations TestPatient' and open their dashboard. Sele…"
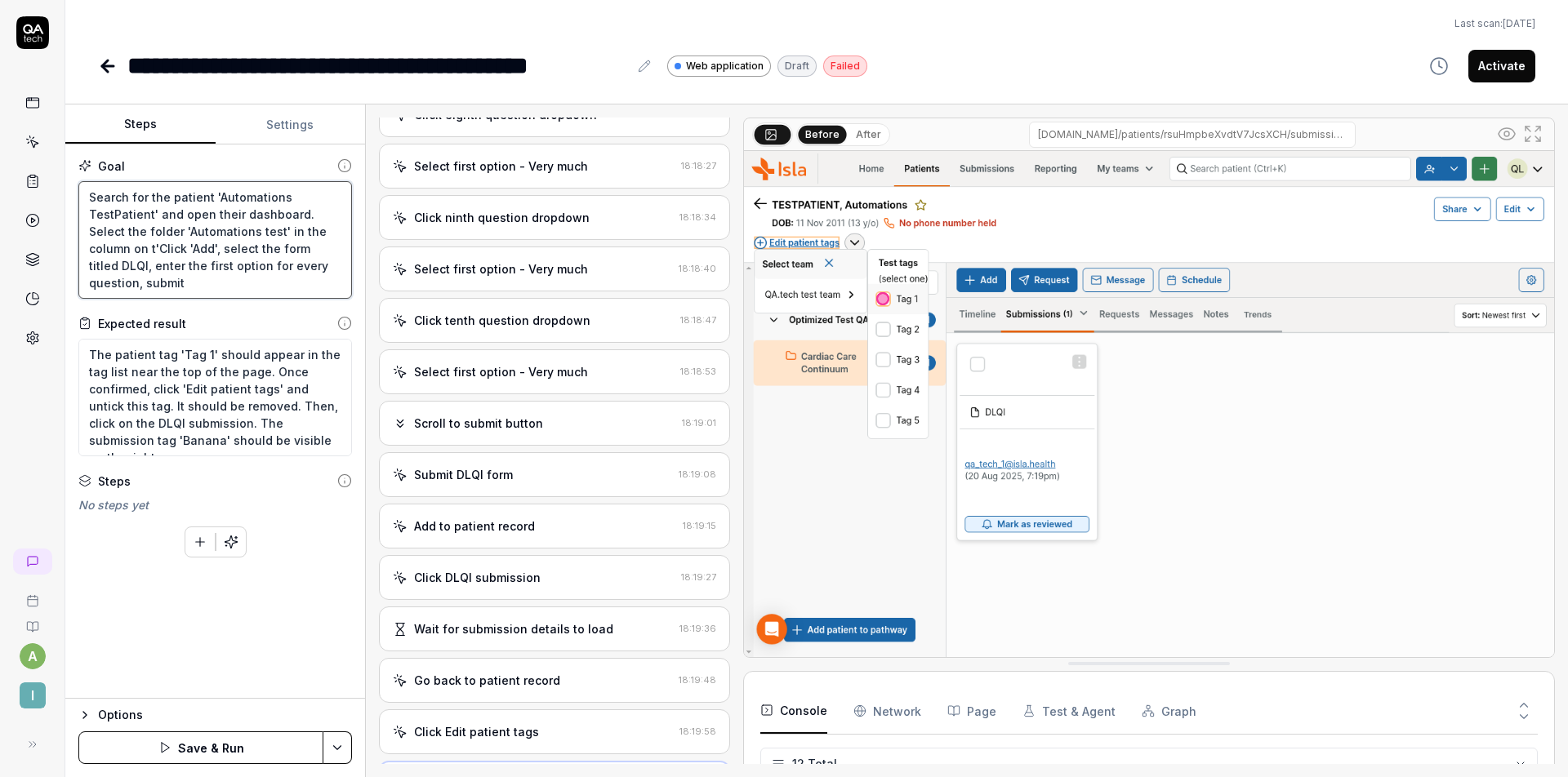
type textarea "*"
type textarea "Search for the patient 'Automations TestPatient' and open their dashboard. Sele…"
type textarea "*"
type textarea "Search for the patient 'Automations TestPatient' and open their dashboard. Sele…"
type textarea "*"
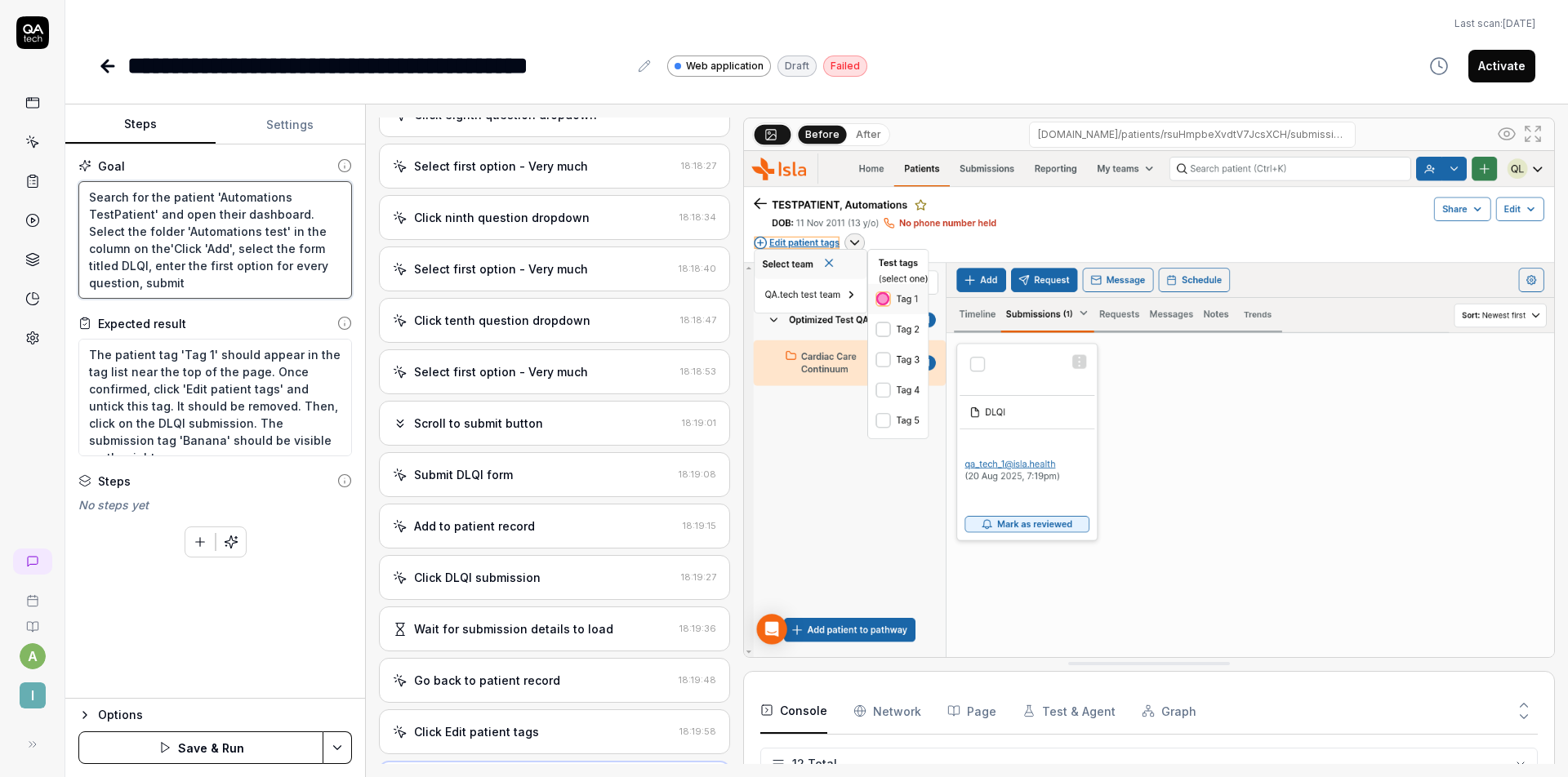
type textarea "Search for the patient 'Automations TestPatient' and open their dashboard. Sele…"
type textarea "*"
type textarea "Search for the patient 'Automations TestPatient' and open their dashboard. Sele…"
type textarea "*"
type textarea "Search for the patient 'Automations TestPatient' and open their dashboard. Sele…"
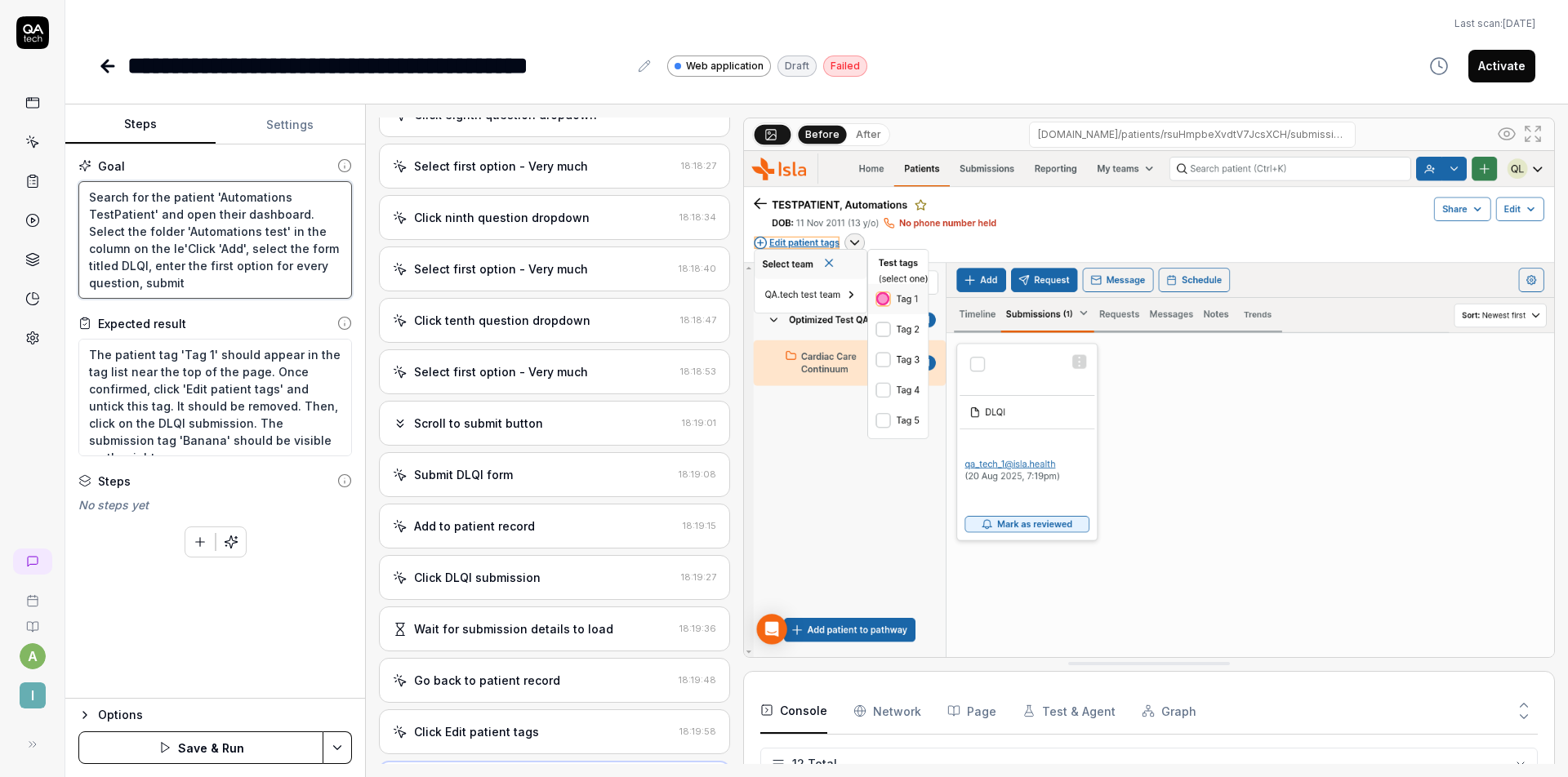
type textarea "*"
type textarea "Search for the patient 'Automations TestPatient' and open their dashboard. Sele…"
type textarea "*"
type textarea "Search for the patient 'Automations TestPatient' and open their dashboard. Sele…"
type textarea "*"
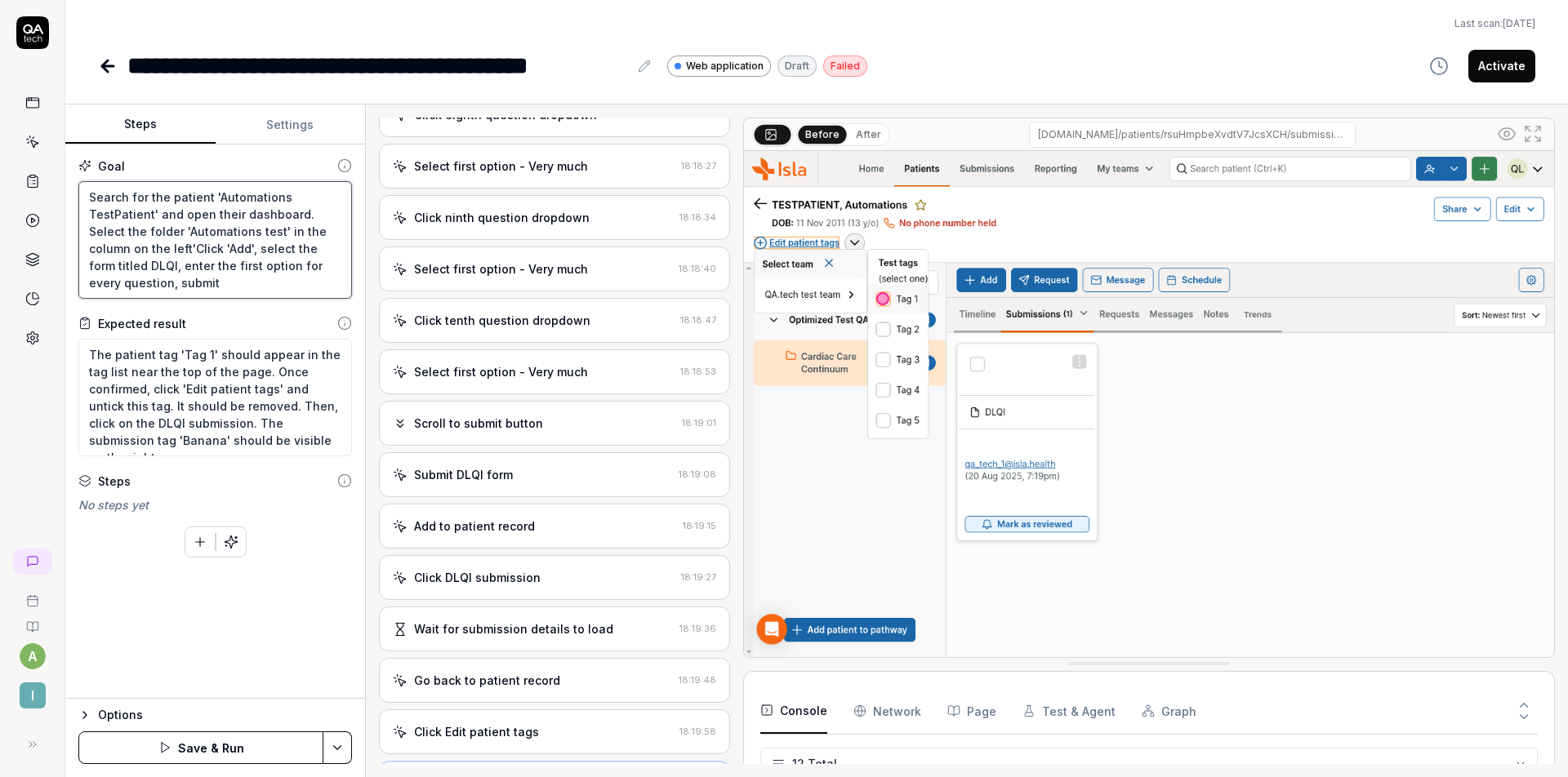
type textarea "Search for the patient 'Automations TestPatient' and open their dashboard. Sele…"
type textarea "*"
type textarea "Search for the patient 'Automations TestPatient' and open their dashboard. Sele…"
type textarea "*"
type textarea "Search for the patient 'Automations TestPatient' and open their dashboard. Sele…"
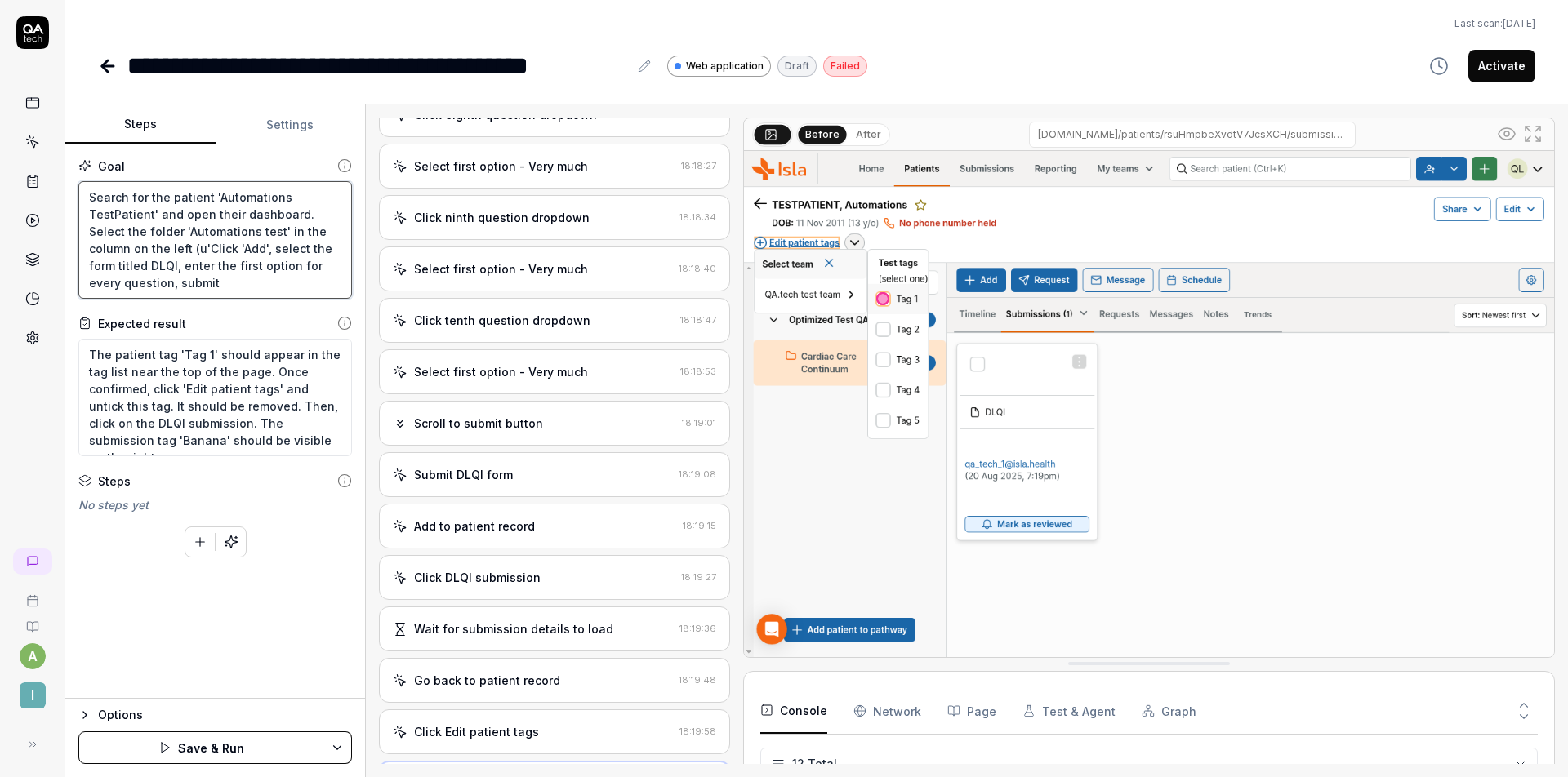
type textarea "*"
type textarea "Search for the patient 'Automations TestPatient' and open their dashboard. Sele…"
type textarea "*"
type textarea "Search for the patient 'Automations TestPatient' and open their dashboard. Sele…"
type textarea "*"
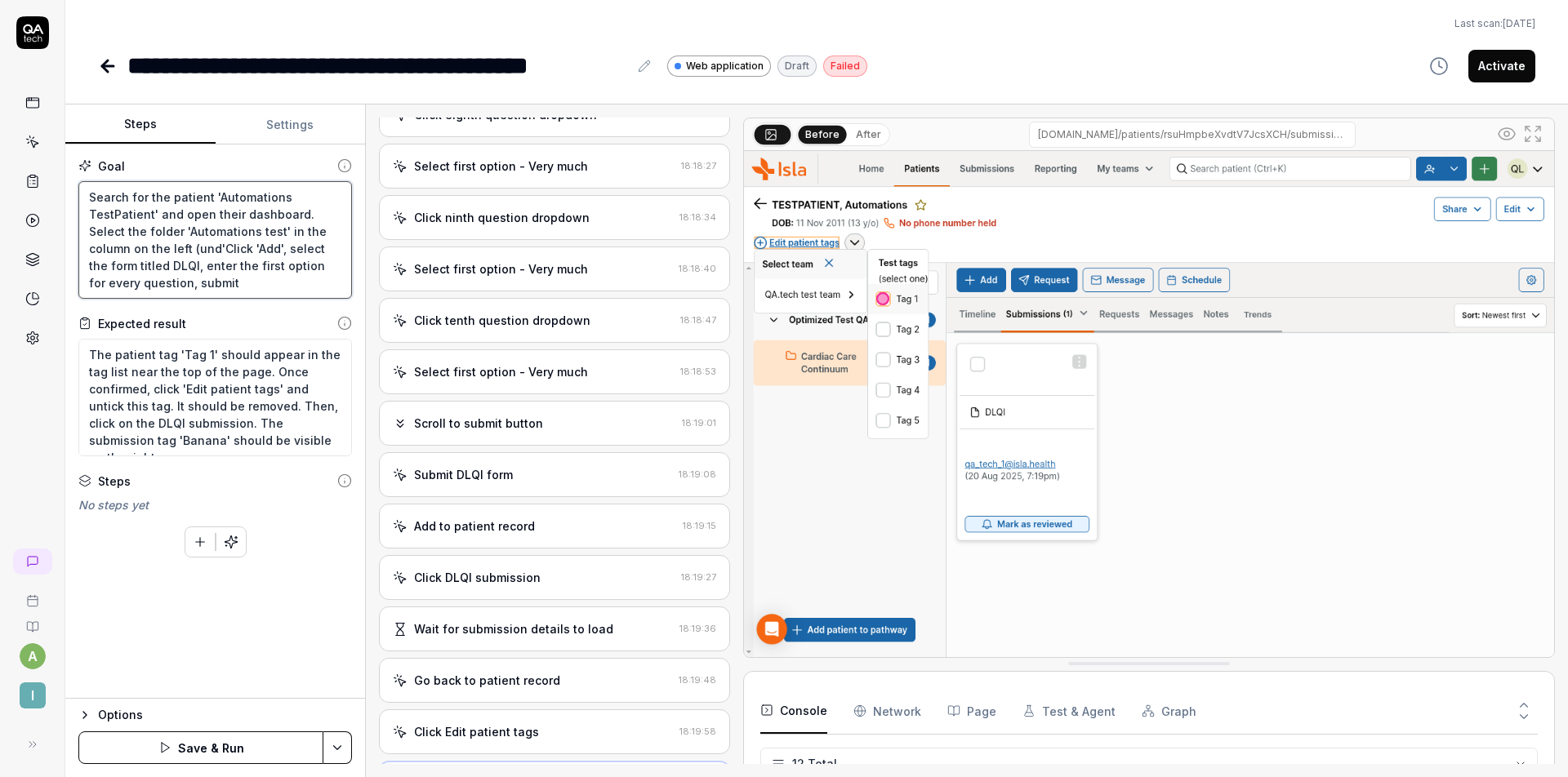
type textarea "Search for the patient 'Automations TestPatient' and open their dashboard. Sele…"
type textarea "*"
type textarea "Search for the patient 'Automations TestPatient' and open their dashboard. Sele…"
type textarea "*"
type textarea "Search for the patient 'Automations TestPatient' and open their dashboard. Sele…"
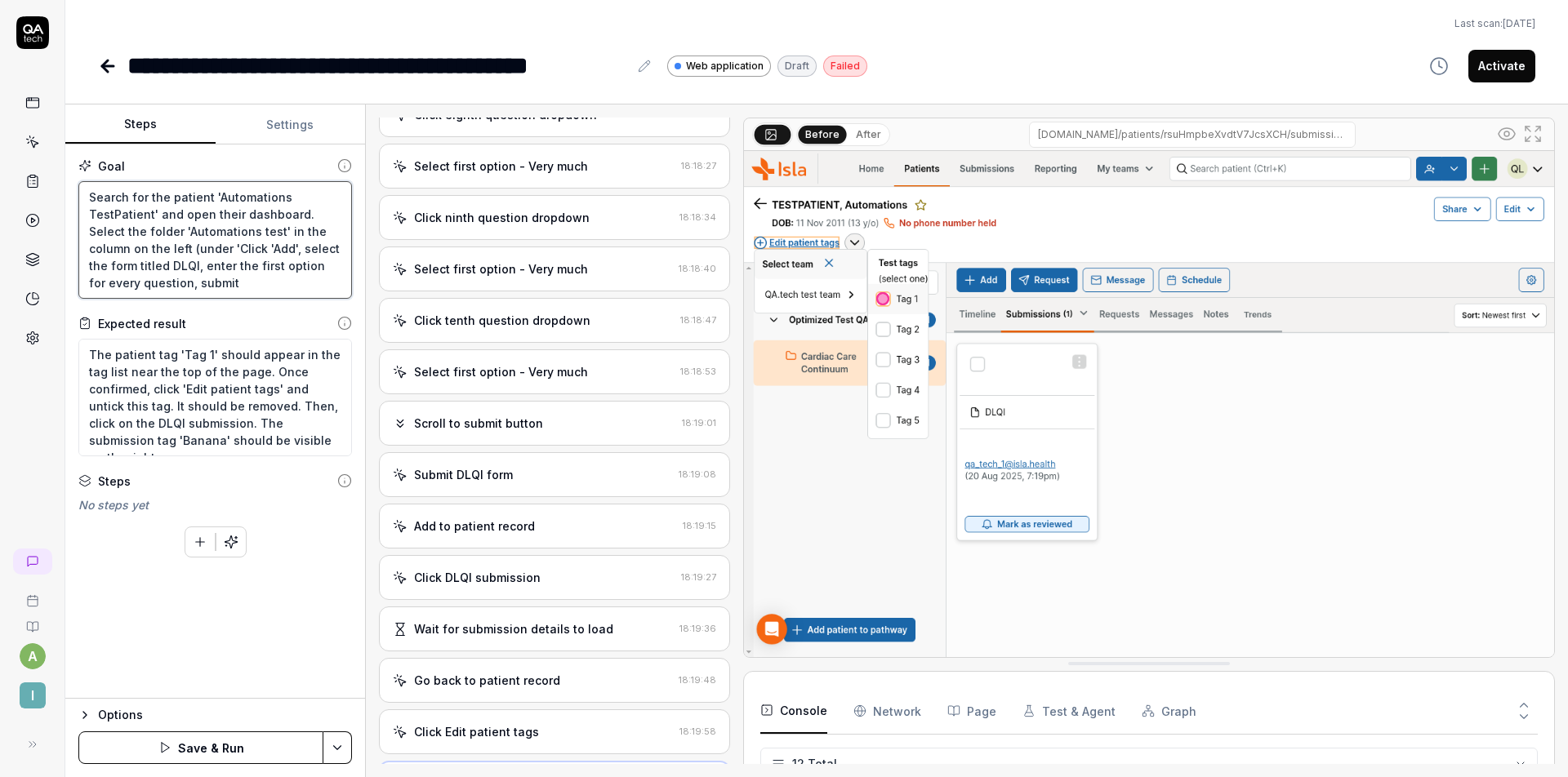
type textarea "*"
type textarea "Search for the patient 'Automations TestPatient' and open their dashboard. Sele…"
type textarea "*"
type textarea "Search for the patient 'Automations TestPatient' and open their dashboard. Sele…"
type textarea "*"
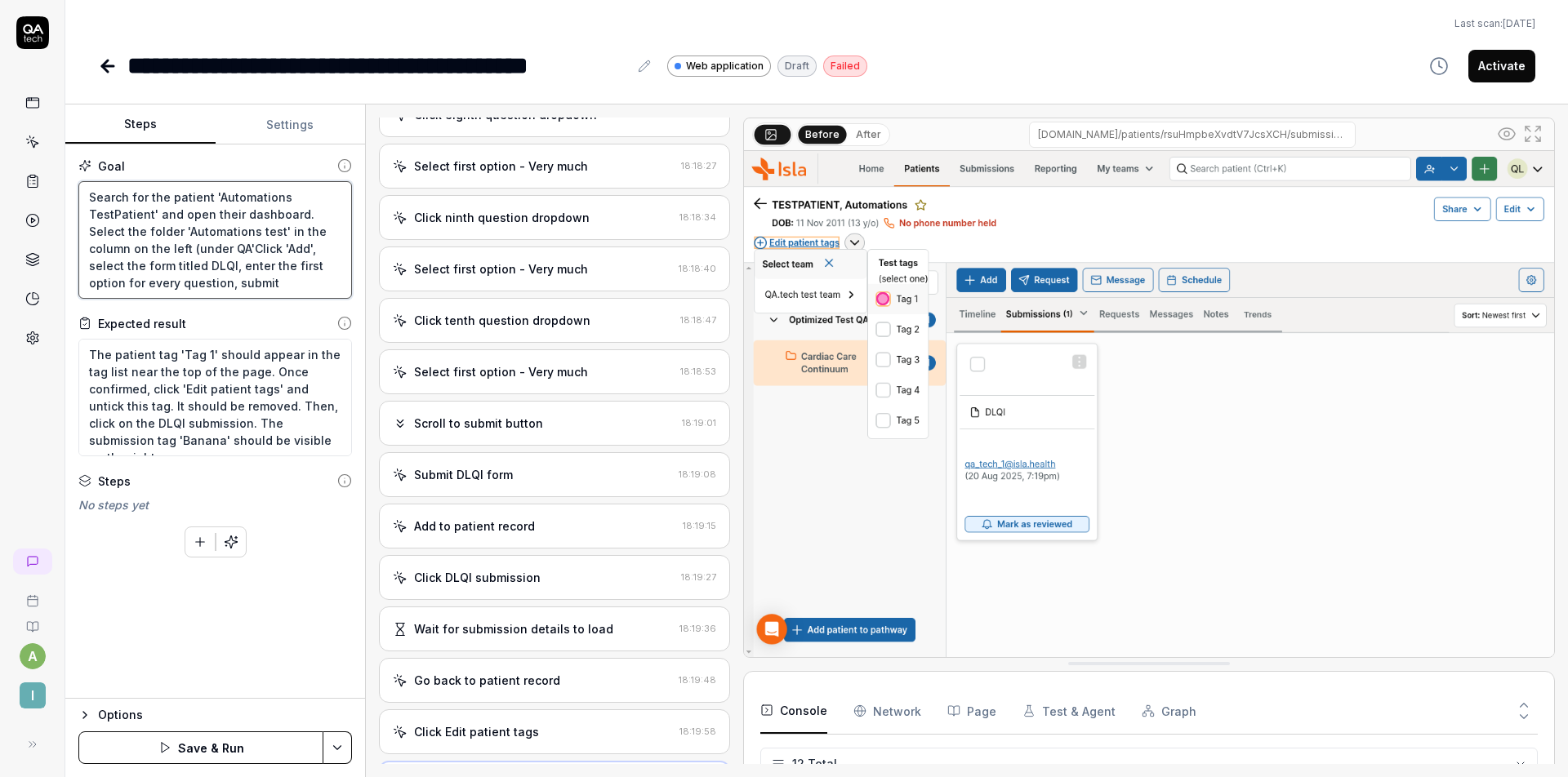
type textarea "Search for the patient 'Automations TestPatient' and open their dashboard. Sele…"
type textarea "*"
type textarea "Search for the patient 'Automations TestPatient' and open their dashboard. Sele…"
type textarea "*"
type textarea "Search for the patient 'Automations TestPatient' and open their dashboard. Sele…"
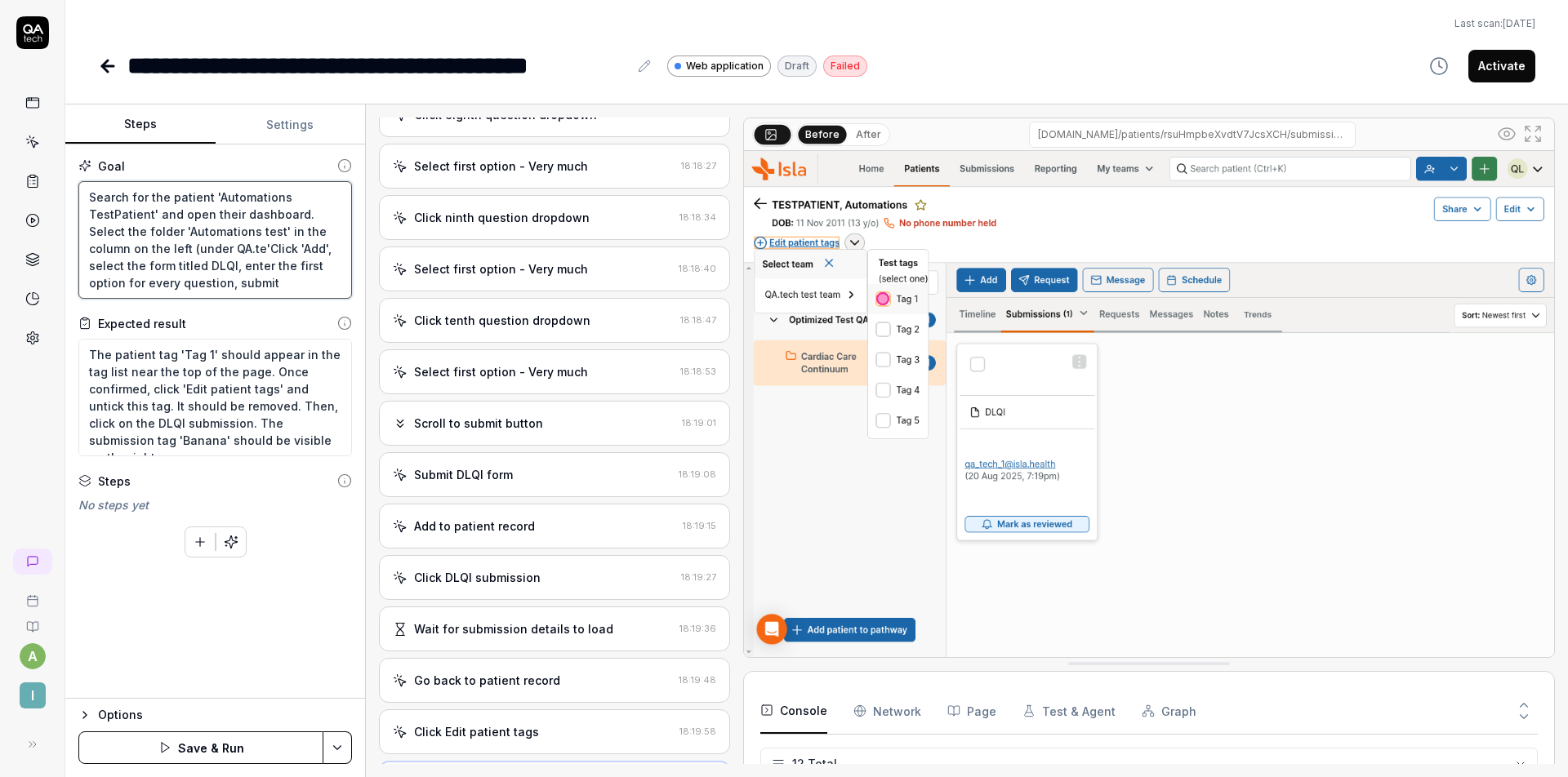
type textarea "*"
type textarea "Search for the patient 'Automations TestPatient' and open their dashboard. Sele…"
type textarea "*"
type textarea "Search for the patient 'Automations TestPatient' and open their dashboard. Sele…"
type textarea "*"
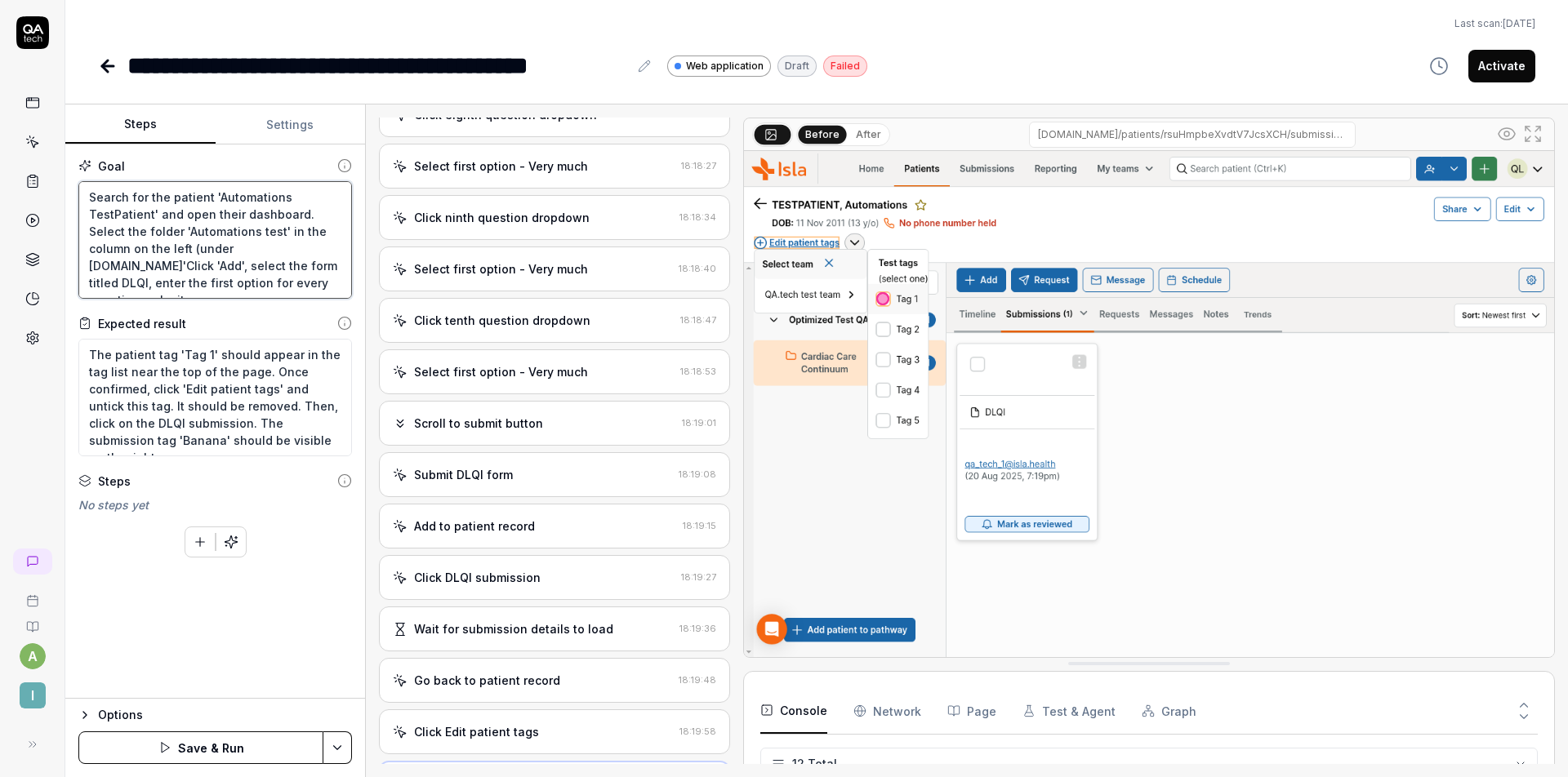
type textarea "Search for the patient 'Automations TestPatient' and open their dashboard. Sele…"
type textarea "*"
type textarea "Search for the patient 'Automations TestPatient' and open their dashboard. Sele…"
type textarea "*"
type textarea "Search for the patient 'Automations TestPatient' and open their dashboard. Sele…"
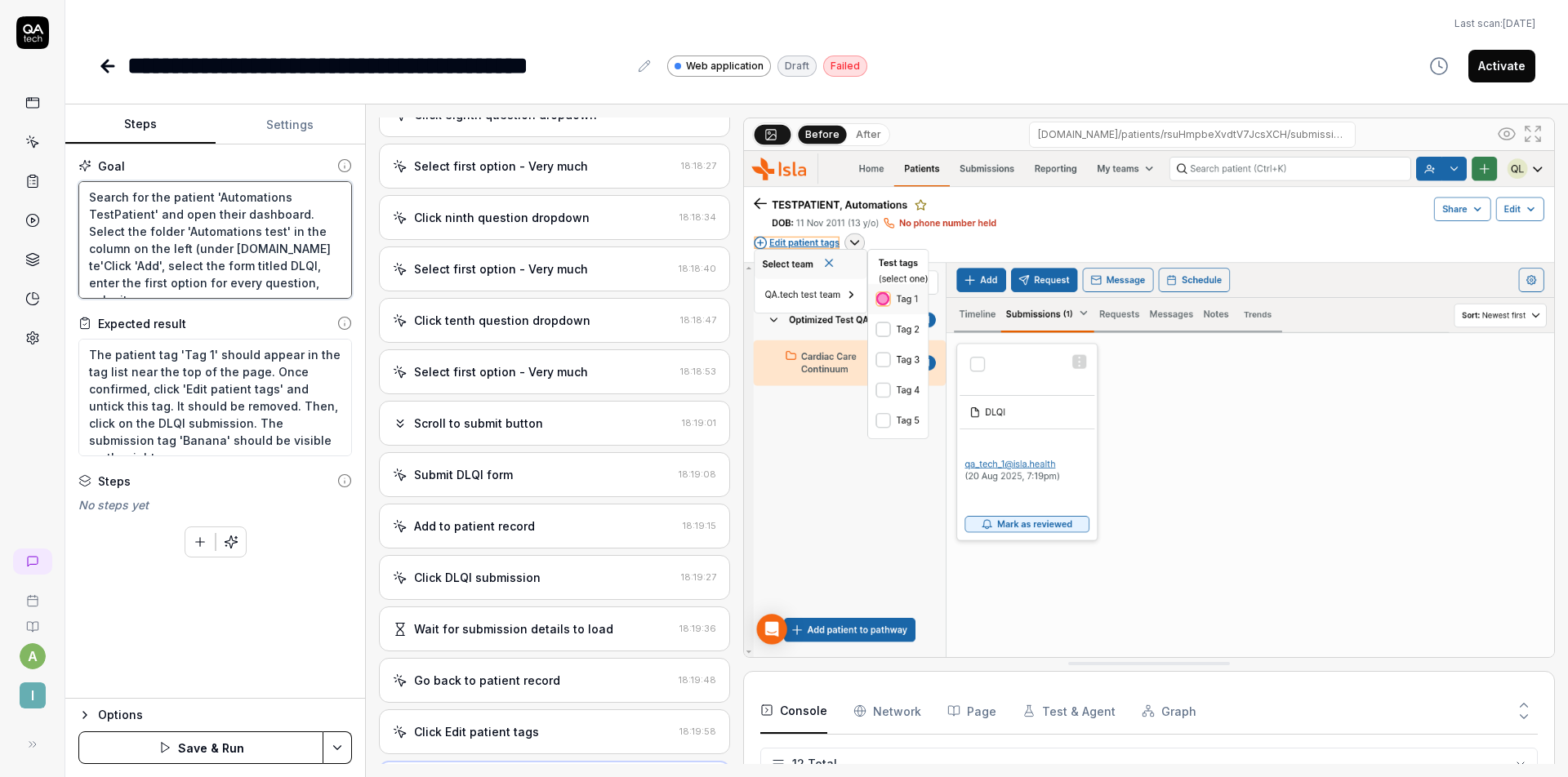
type textarea "*"
type textarea "Search for the patient 'Automations TestPatient' and open their dashboard. Sele…"
type textarea "*"
type textarea "Search for the patient 'Automations TestPatient' and open their dashboard. Sele…"
type textarea "*"
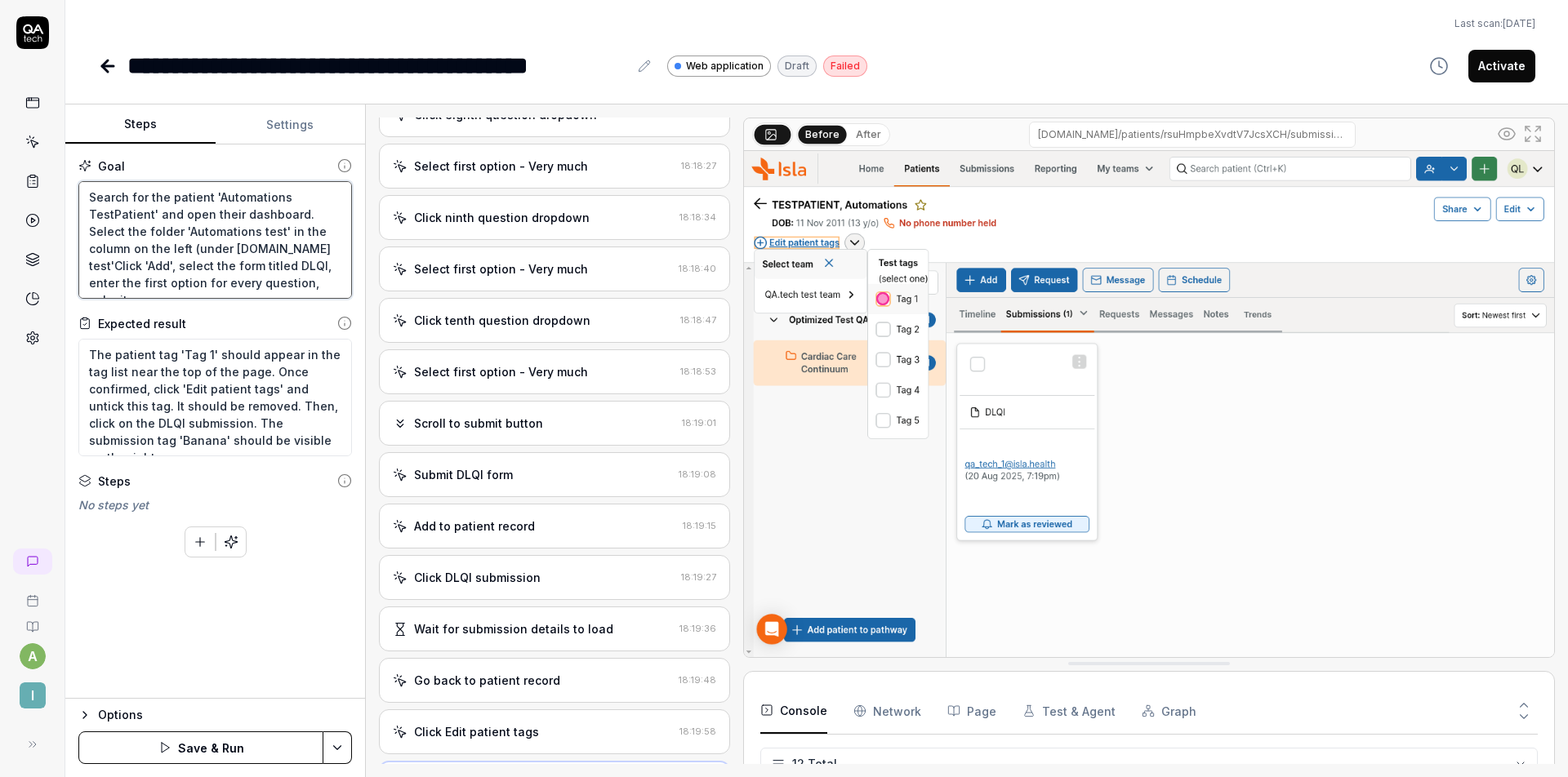
type textarea "Search for the patient 'Automations TestPatient' and open their dashboard. Sele…"
type textarea "*"
type textarea "Search for the patient 'Automations TestPatient' and open their dashboard. Sele…"
type textarea "*"
type textarea "Search for the patient 'Automations TestPatient' and open their dashboard. Sele…"
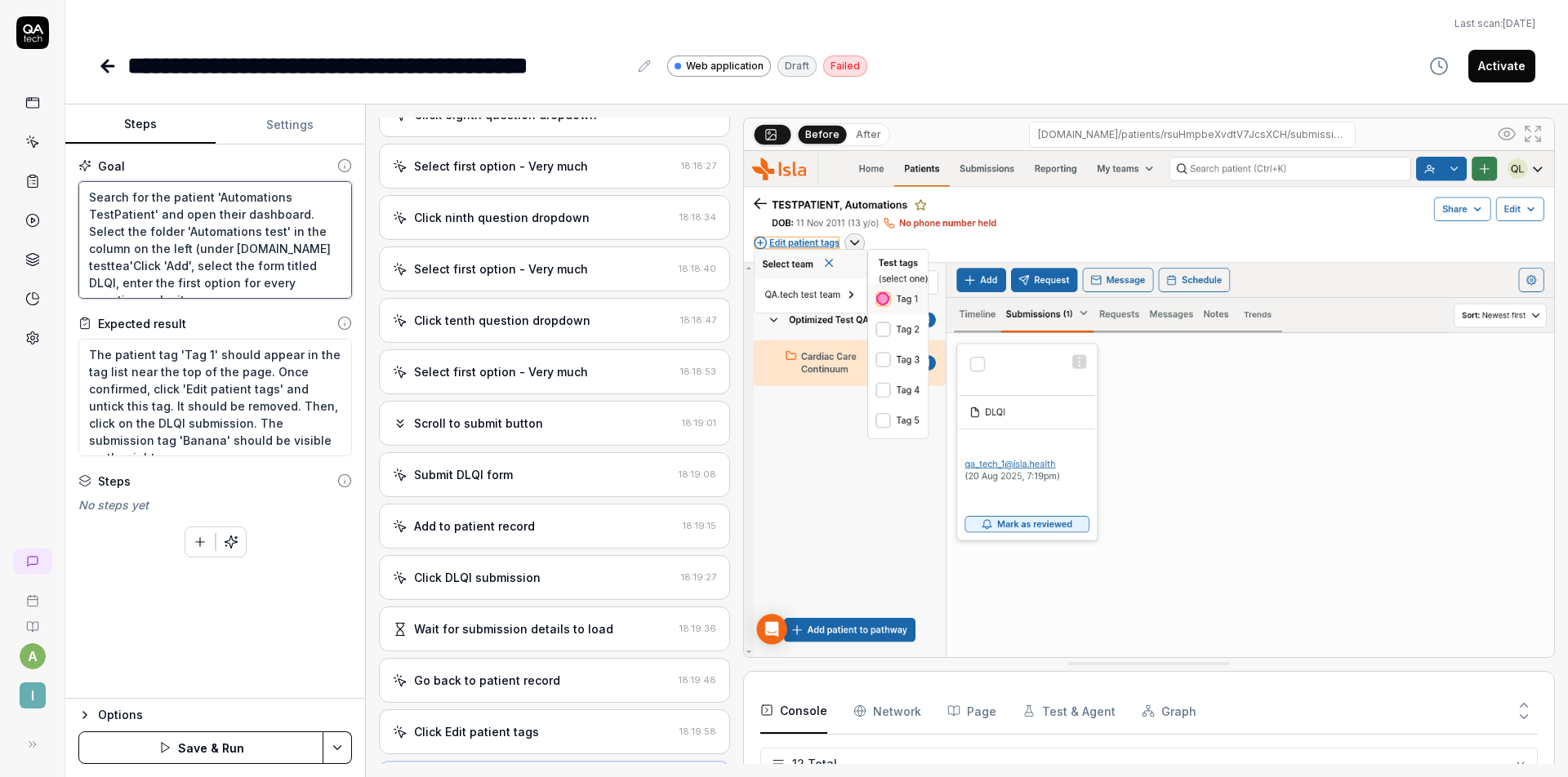
type textarea "*"
type textarea "Search for the patient 'Automations TestPatient' and open their dashboard. Sele…"
type textarea "*"
type textarea "Search for the patient 'Automations TestPatient' and open their dashboard. Sele…"
type textarea "*"
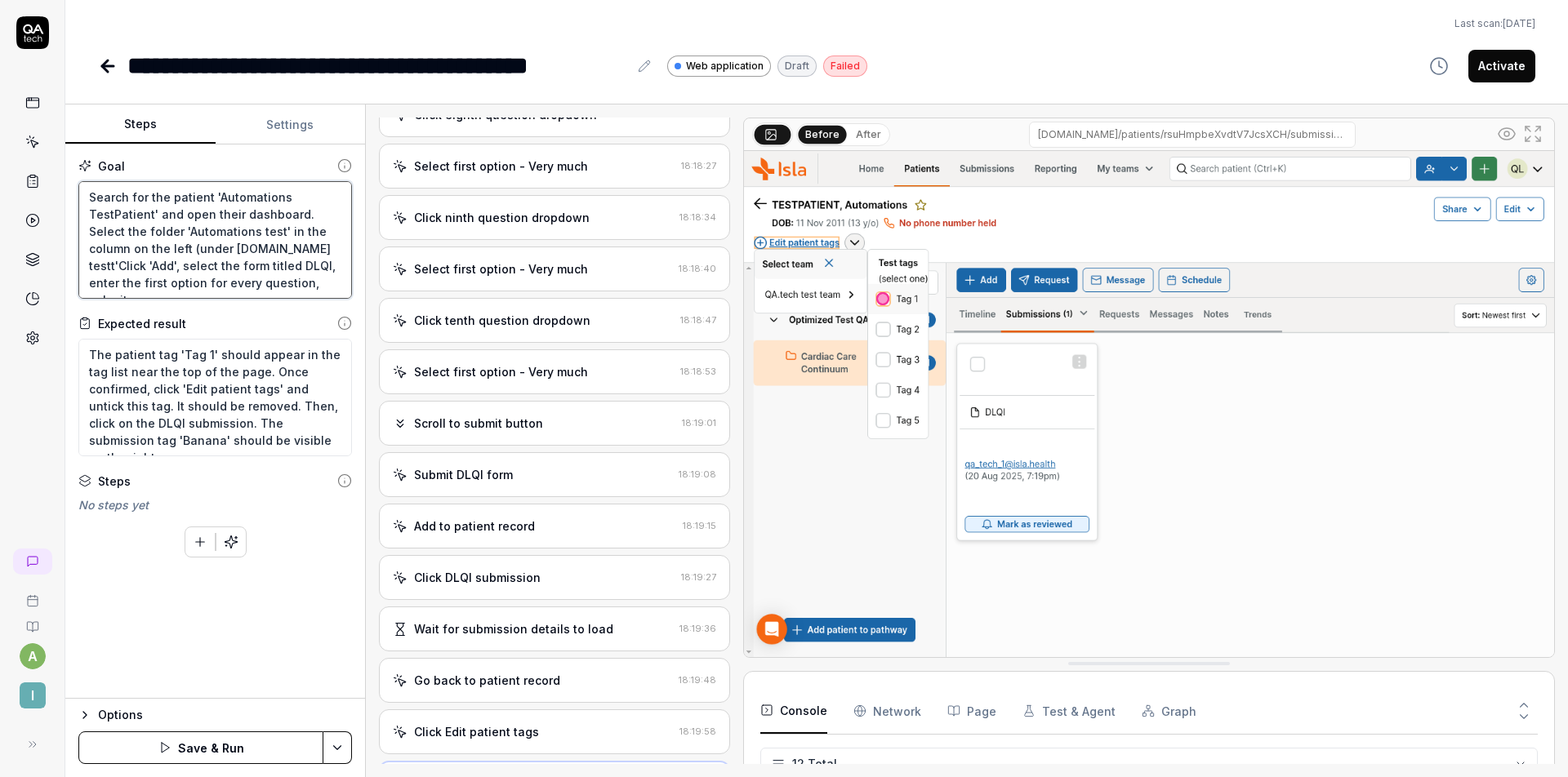
type textarea "Search for the patient 'Automations TestPatient' and open their dashboard. Sele…"
type textarea "*"
type textarea "Search for the patient 'Automations TestPatient' and open their dashboard. Sele…"
type textarea "*"
type textarea "Search for the patient 'Automations TestPatient' and open their dashboard. Sele…"
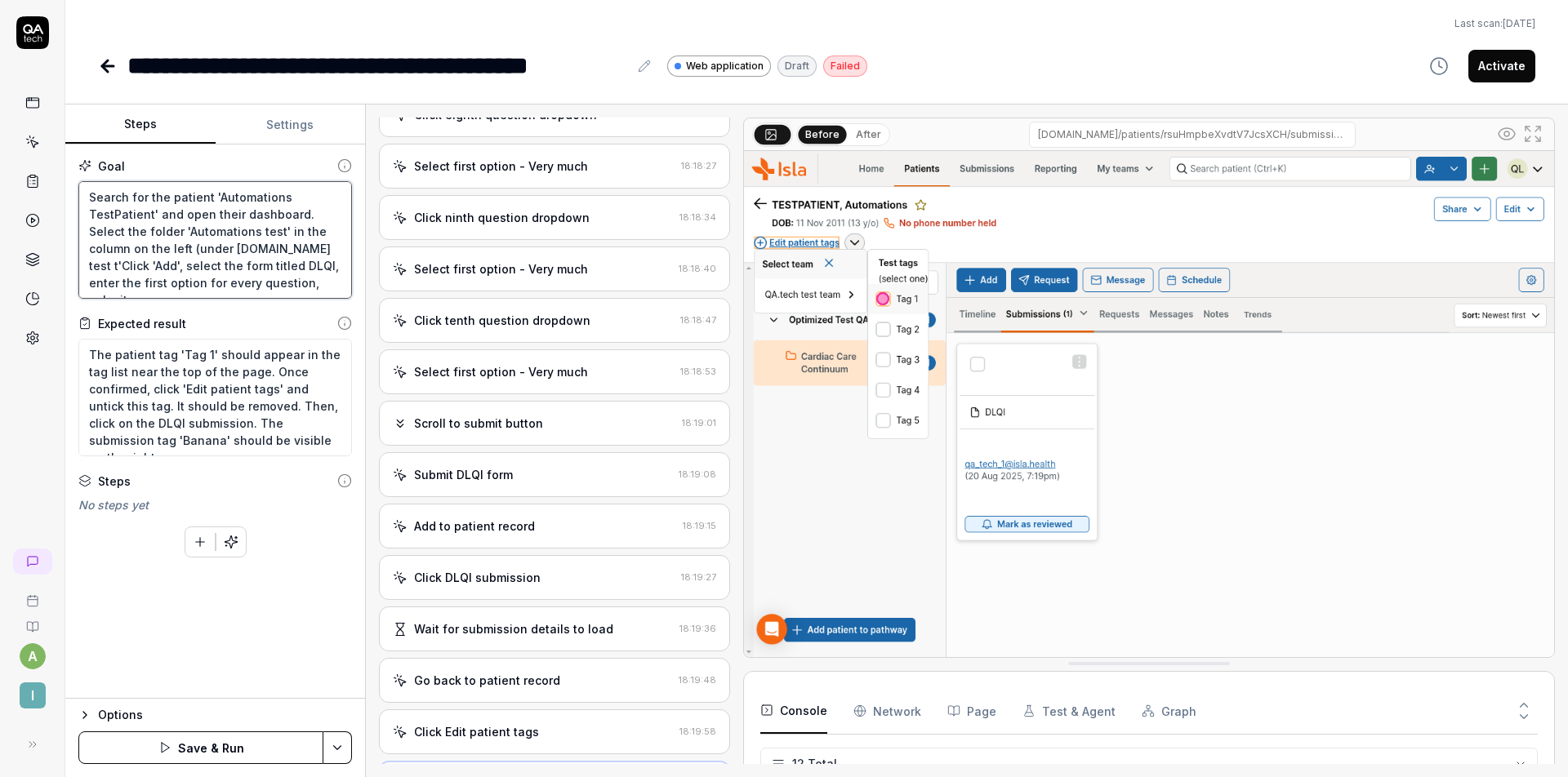
type textarea "*"
type textarea "Search for the patient 'Automations TestPatient' and open their dashboard. Sele…"
type textarea "*"
type textarea "Search for the patient 'Automations TestPatient' and open their dashboard. Sele…"
type textarea "*"
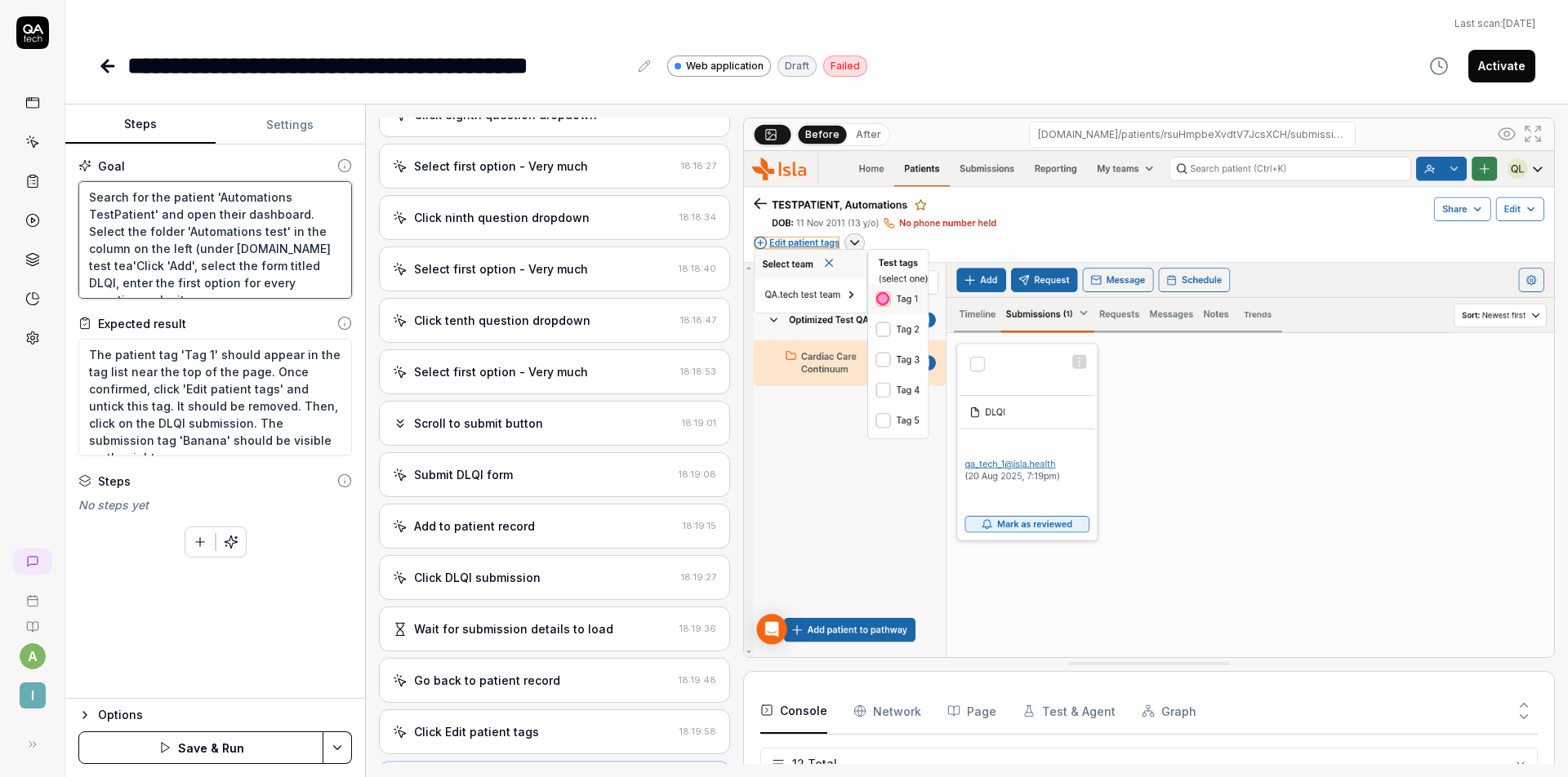
type textarea "Search for the patient 'Automations TestPatient' and open their dashboard. Sele…"
type textarea "*"
type textarea "Search for the patient 'Automations TestPatient' and open their dashboard. Sele…"
type textarea "*"
type textarea "Search for the patient 'Automations TestPatient' and open their dashboard. Sele…"
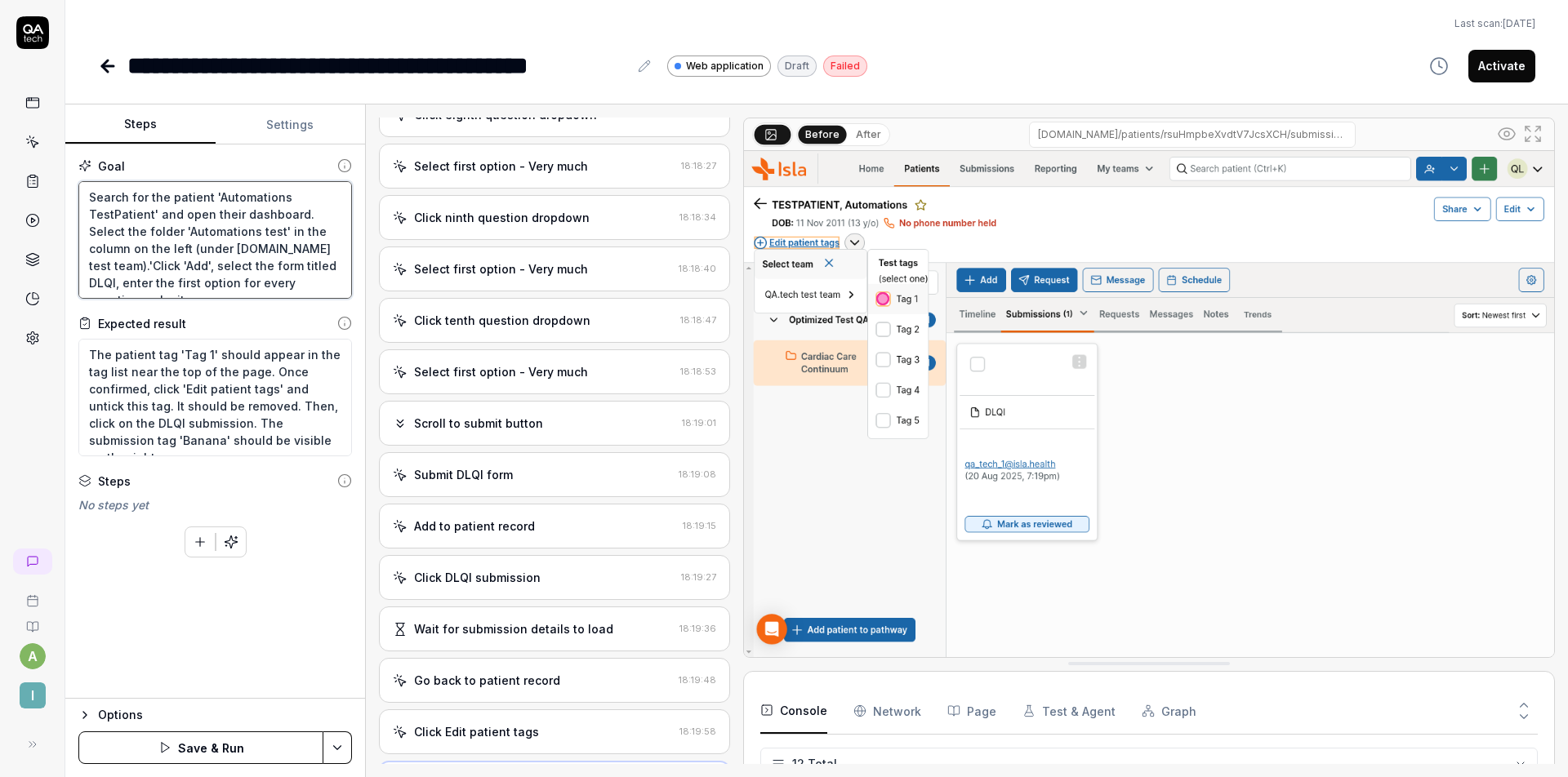
type textarea "*"
type textarea "Search for the patient 'Automations TestPatient' and open their dashboard. Sele…"
type textarea "*"
type textarea "Search for the patient 'Automations TestPatient' and open their dashboard. Sele…"
click at [236, 746] on button "Save & Run" at bounding box center [200, 747] width 245 height 32
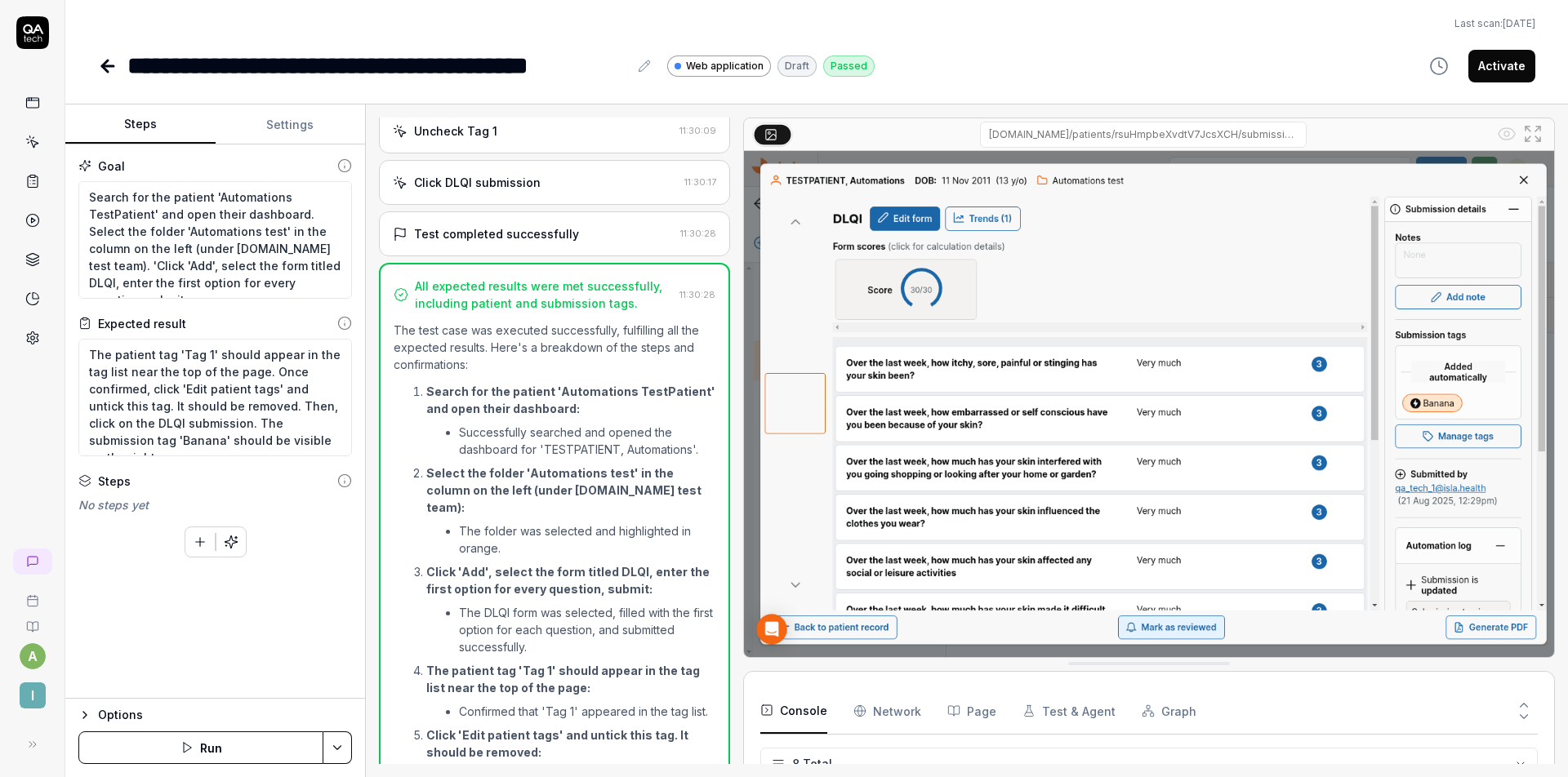
scroll to position [2206, 0]
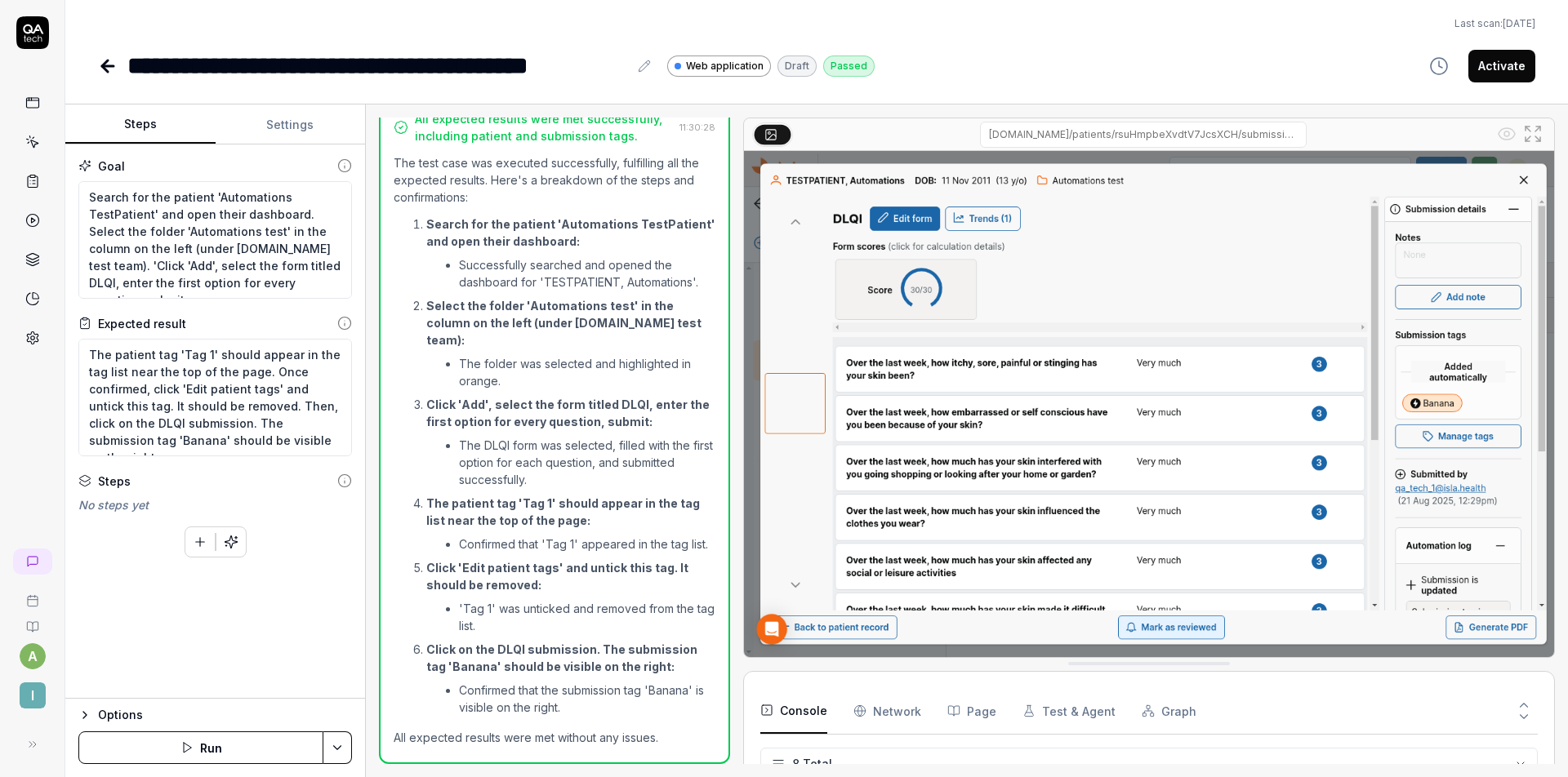
type textarea "*"
click at [237, 364] on textarea "The patient tag 'Tag 1' should appear in the tag list near the top of the page.…" at bounding box center [215, 397] width 274 height 117
click at [93, 356] on textarea "The patient tag 'Tag 1' should appear in the tag list near the top of the page.…" at bounding box center [215, 397] width 274 height 117
type textarea "WThe patient tag 'Tag 1' should appear in the tag list near the top of the page…"
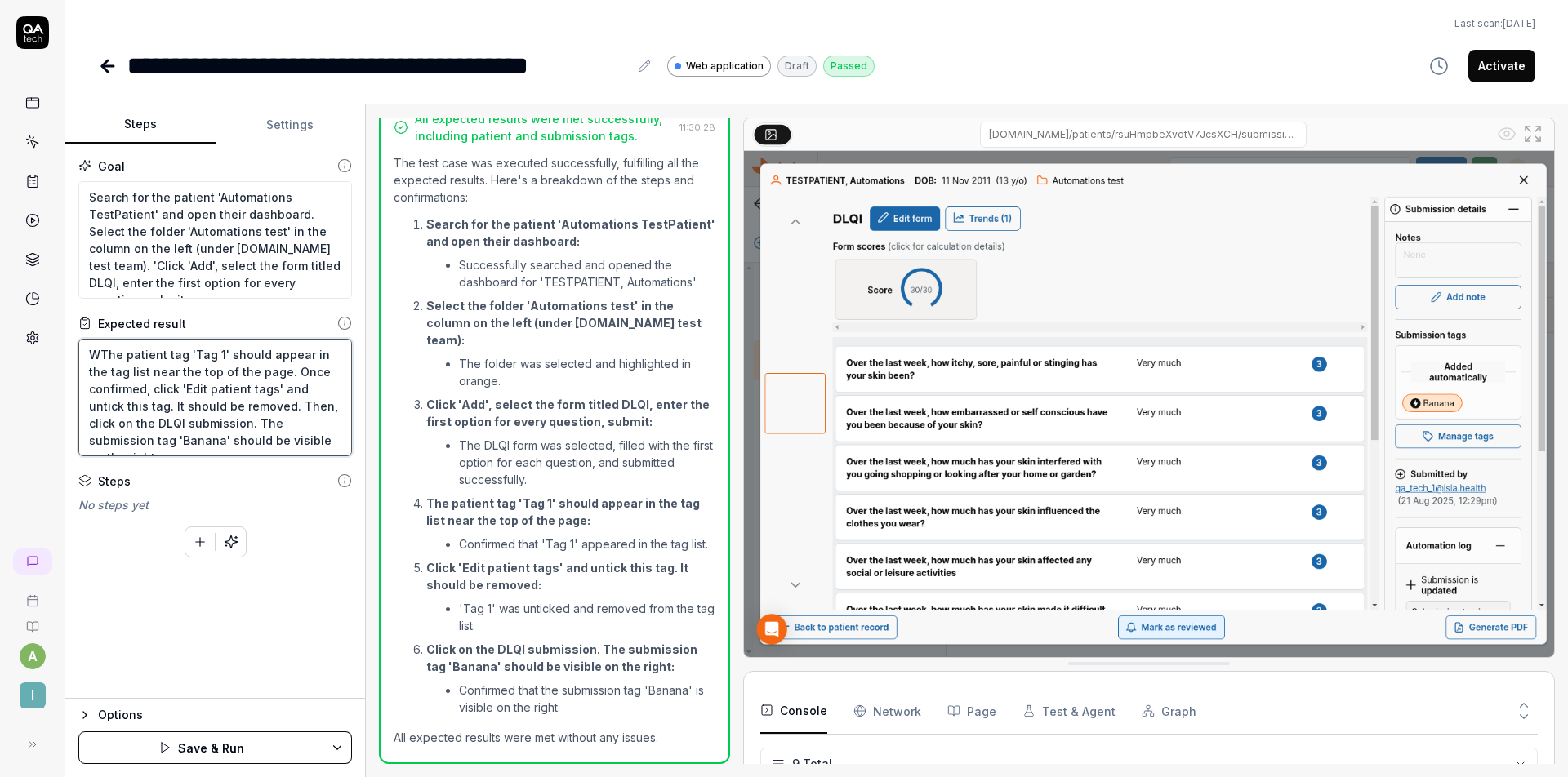
type textarea "*"
type textarea "WaThe patient tag 'Tag 1' should appear in the tag list near the top of the pag…"
type textarea "*"
click at [352, 745] on div "Options Save & Run" at bounding box center [215, 737] width 299 height 79
click at [349, 746] on html "**********" at bounding box center [784, 388] width 1568 height 777
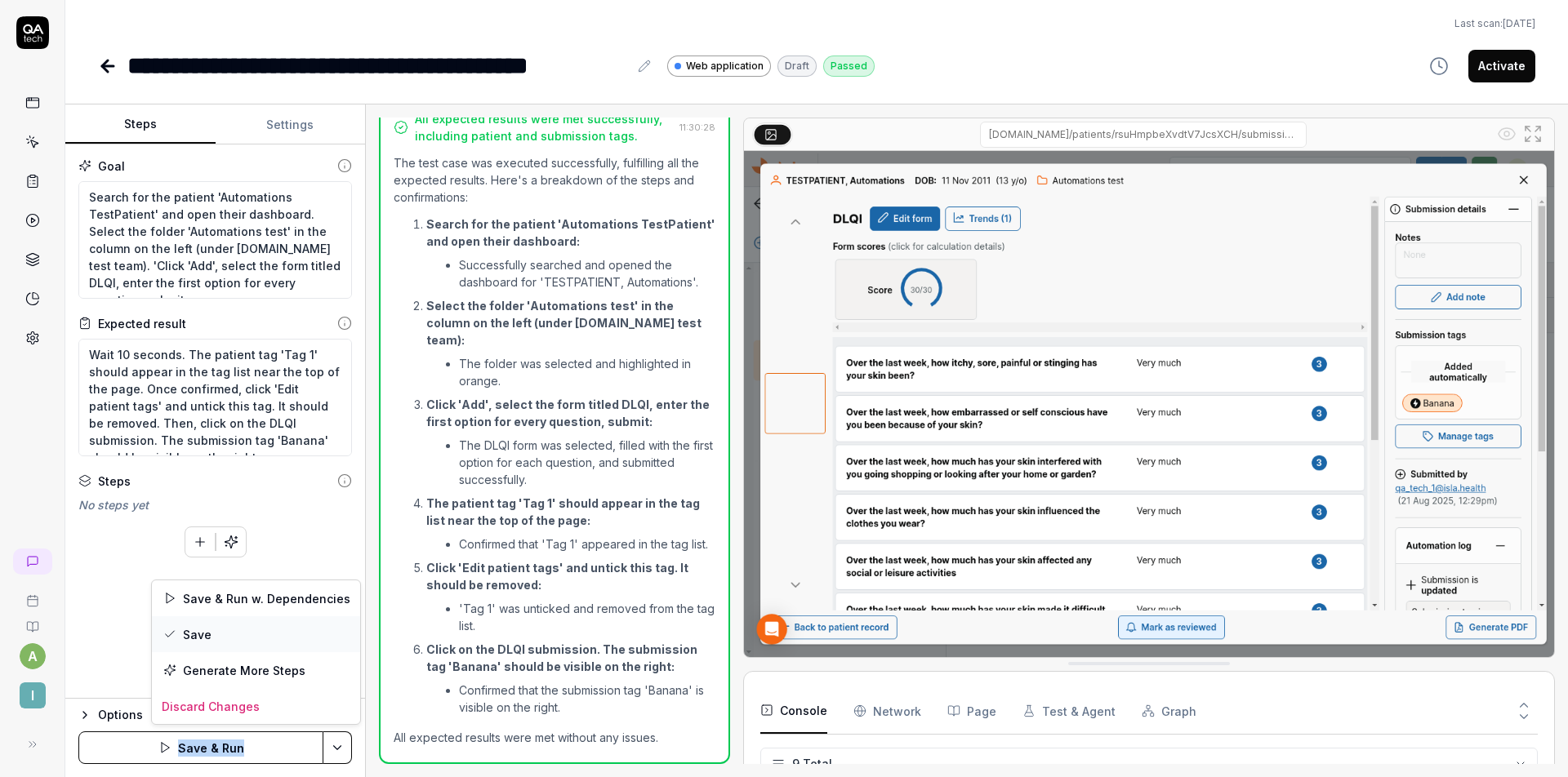
click at [226, 637] on div "Save" at bounding box center [256, 634] width 208 height 36
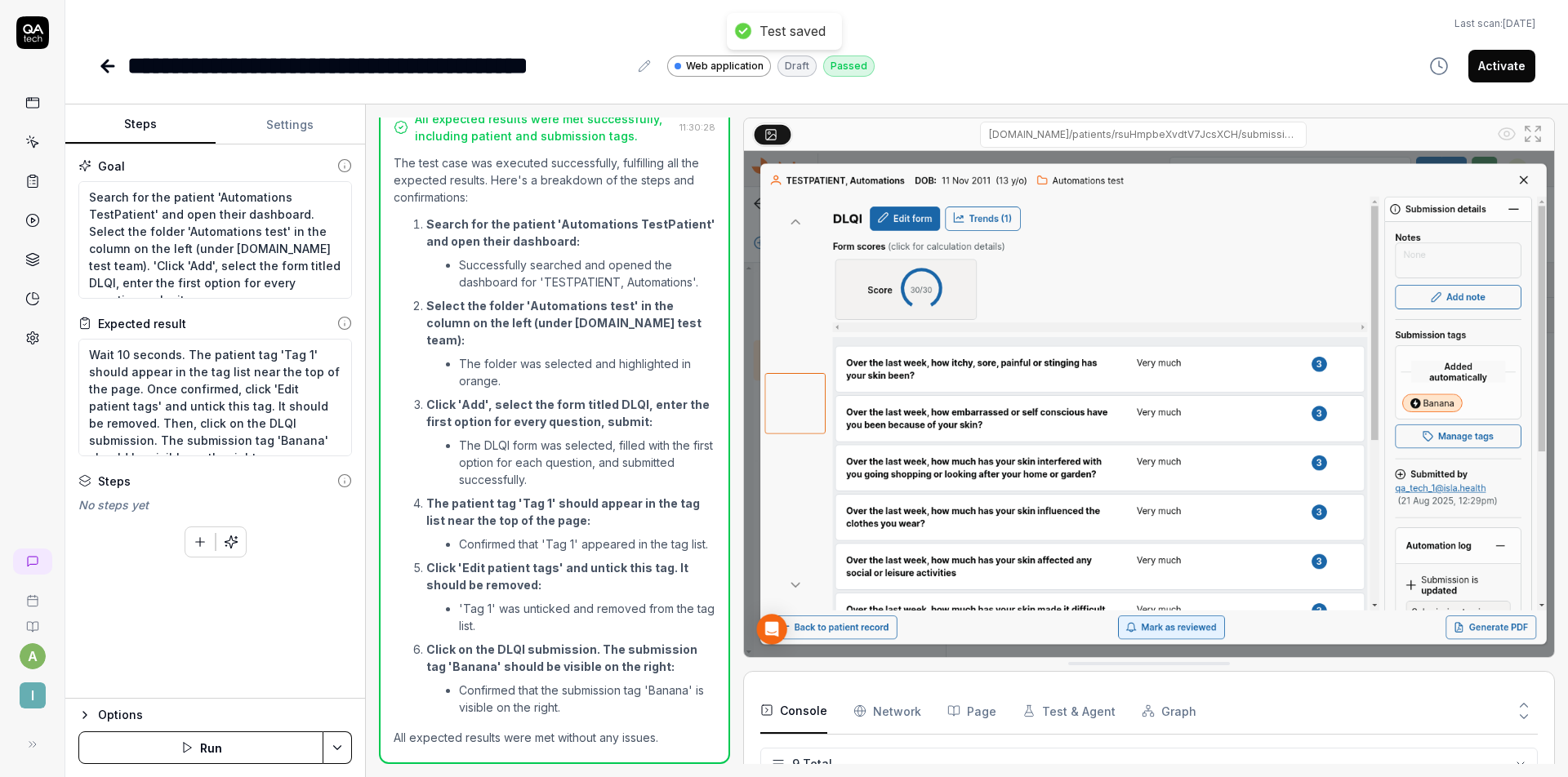
click at [291, 613] on div "Goal Search for the patient 'Automations TestPatient' and open their dashboard.…" at bounding box center [215, 421] width 299 height 554
click at [1508, 67] on button "Activate" at bounding box center [1501, 66] width 67 height 32
